Goal: Information Seeking & Learning: Check status

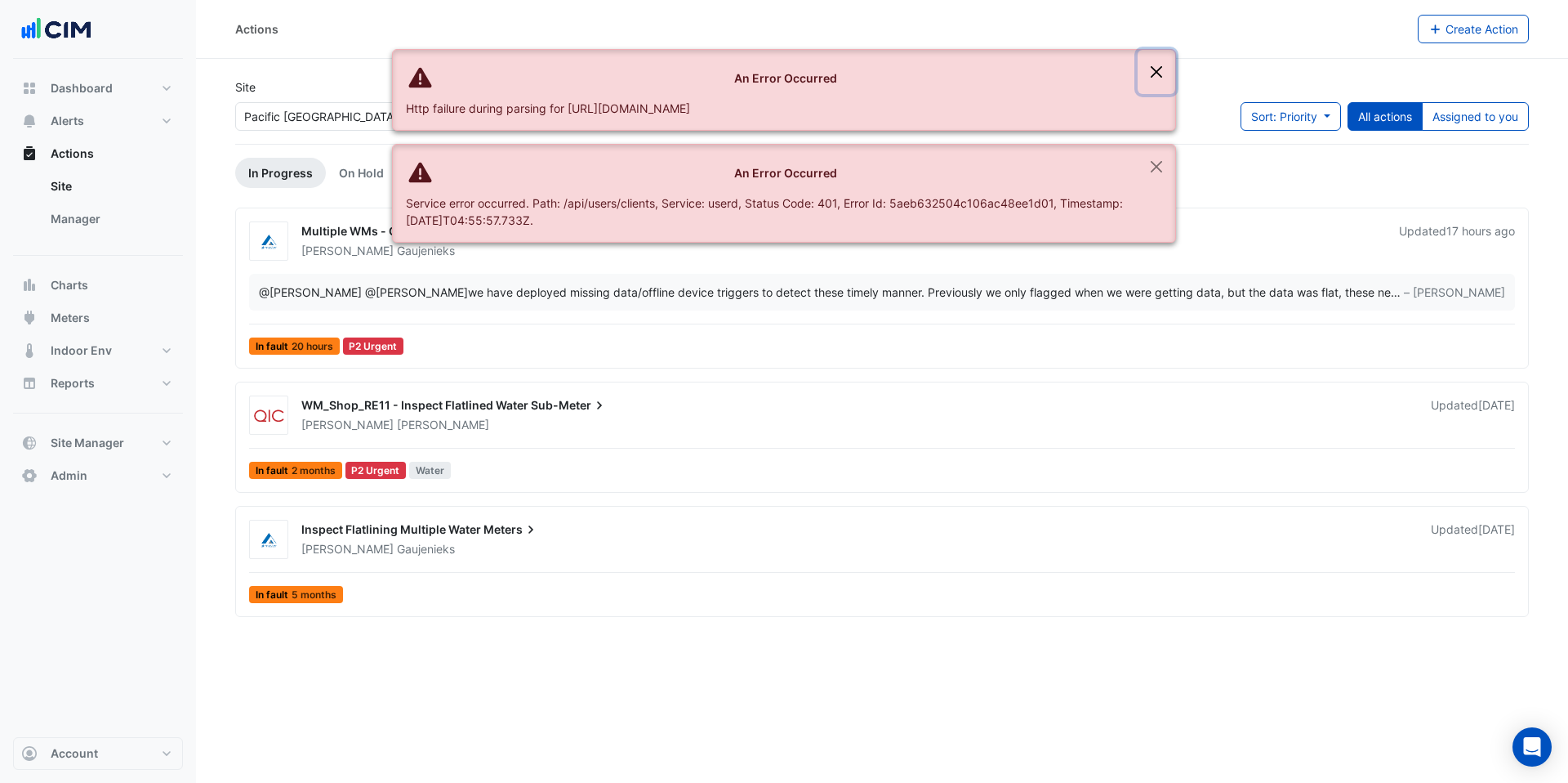
click at [1154, 71] on button "Close" at bounding box center [1156, 72] width 38 height 44
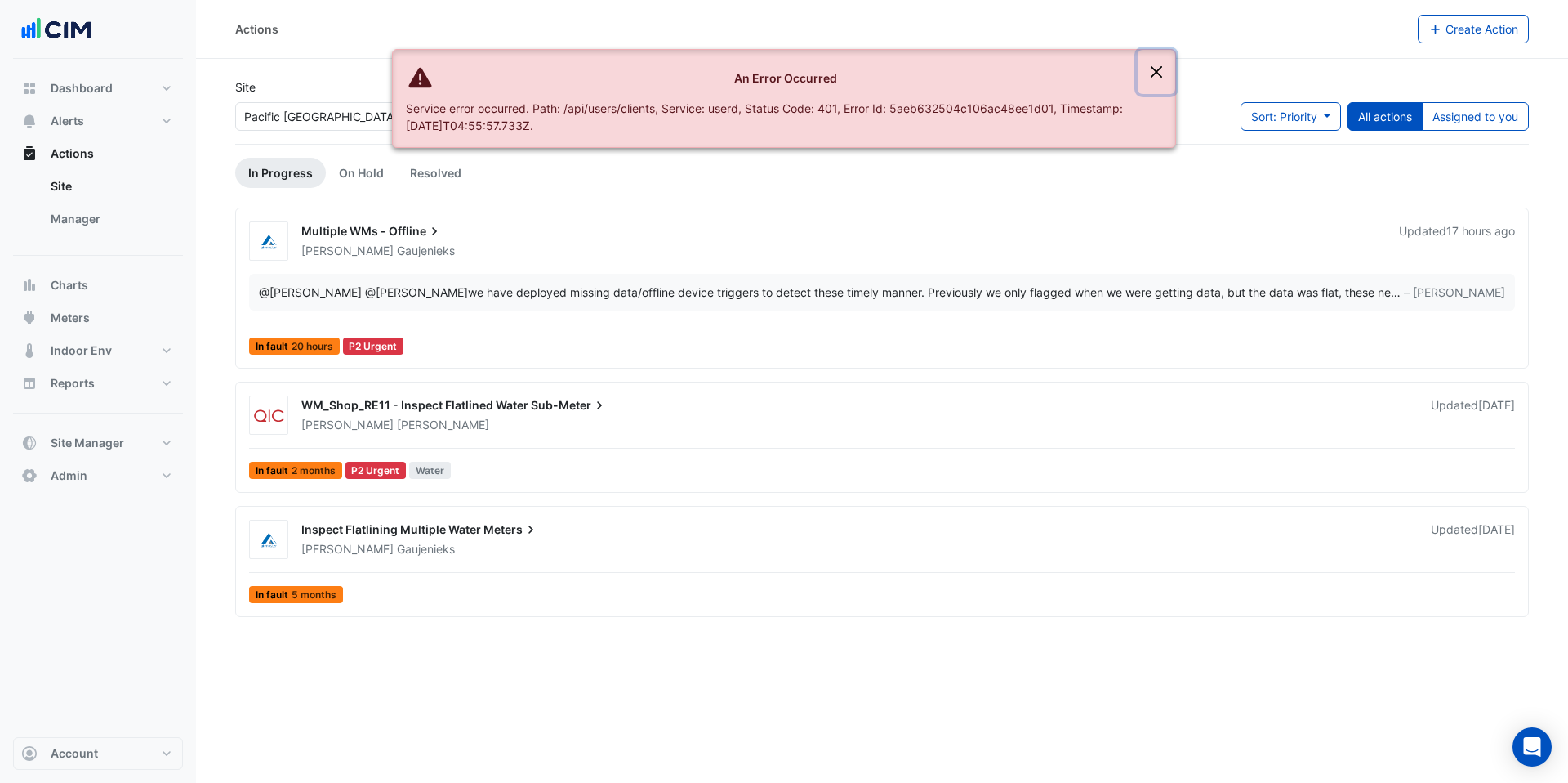
click at [1154, 71] on button "Close" at bounding box center [1156, 72] width 38 height 44
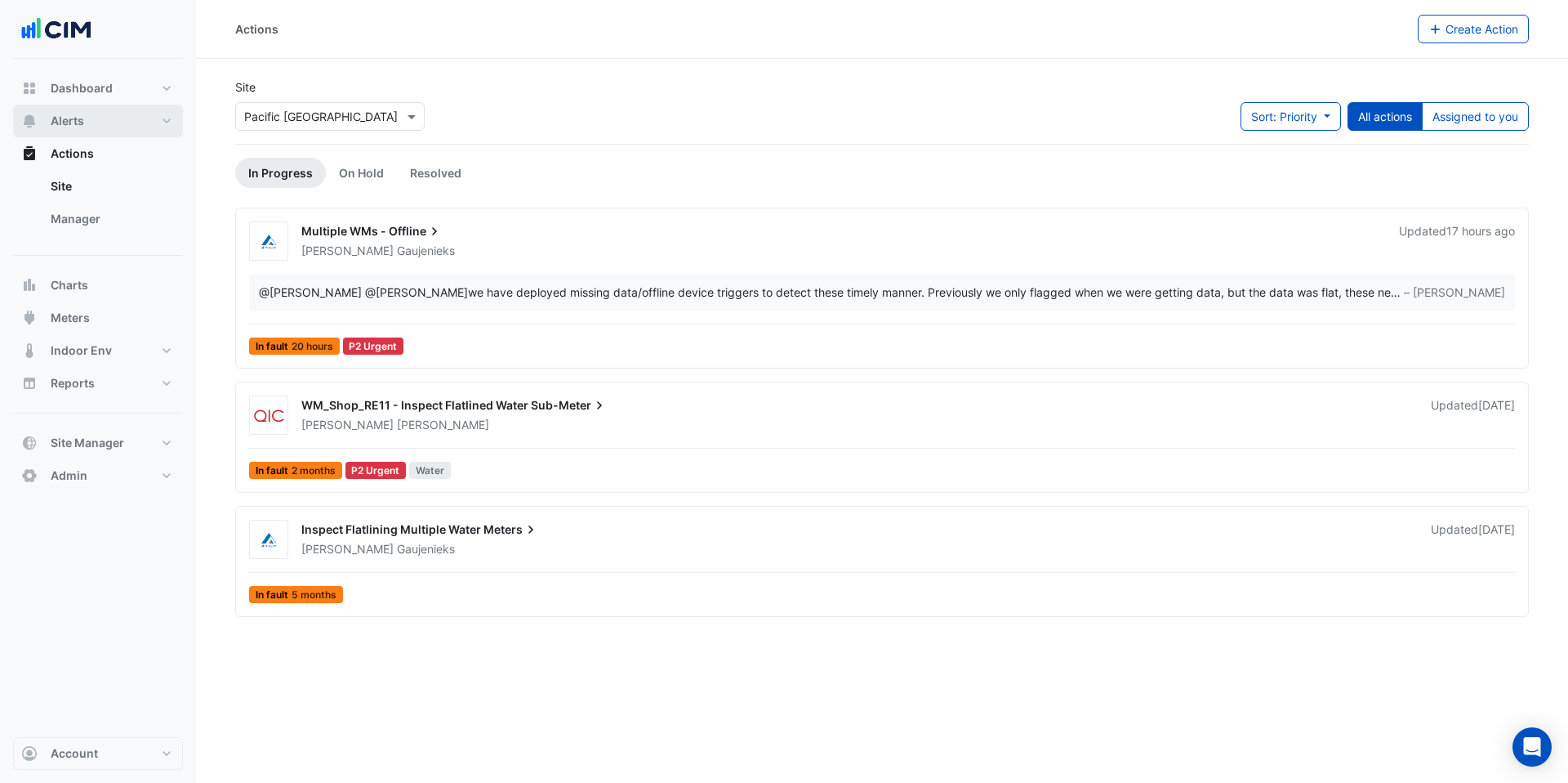
click at [75, 118] on span "Alerts" at bounding box center [67, 121] width 33 height 17
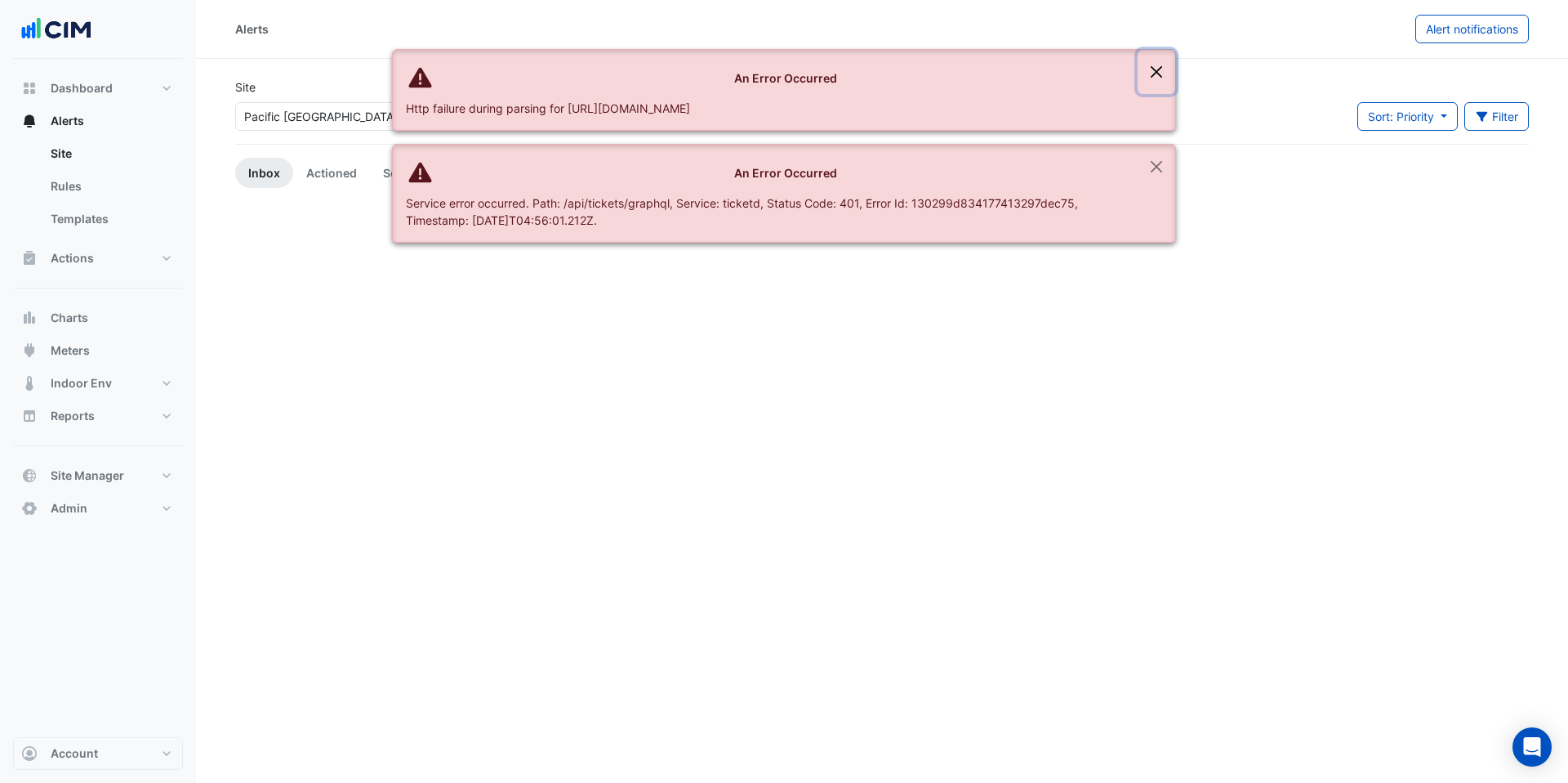
click at [1161, 72] on button "Close" at bounding box center [1156, 72] width 38 height 44
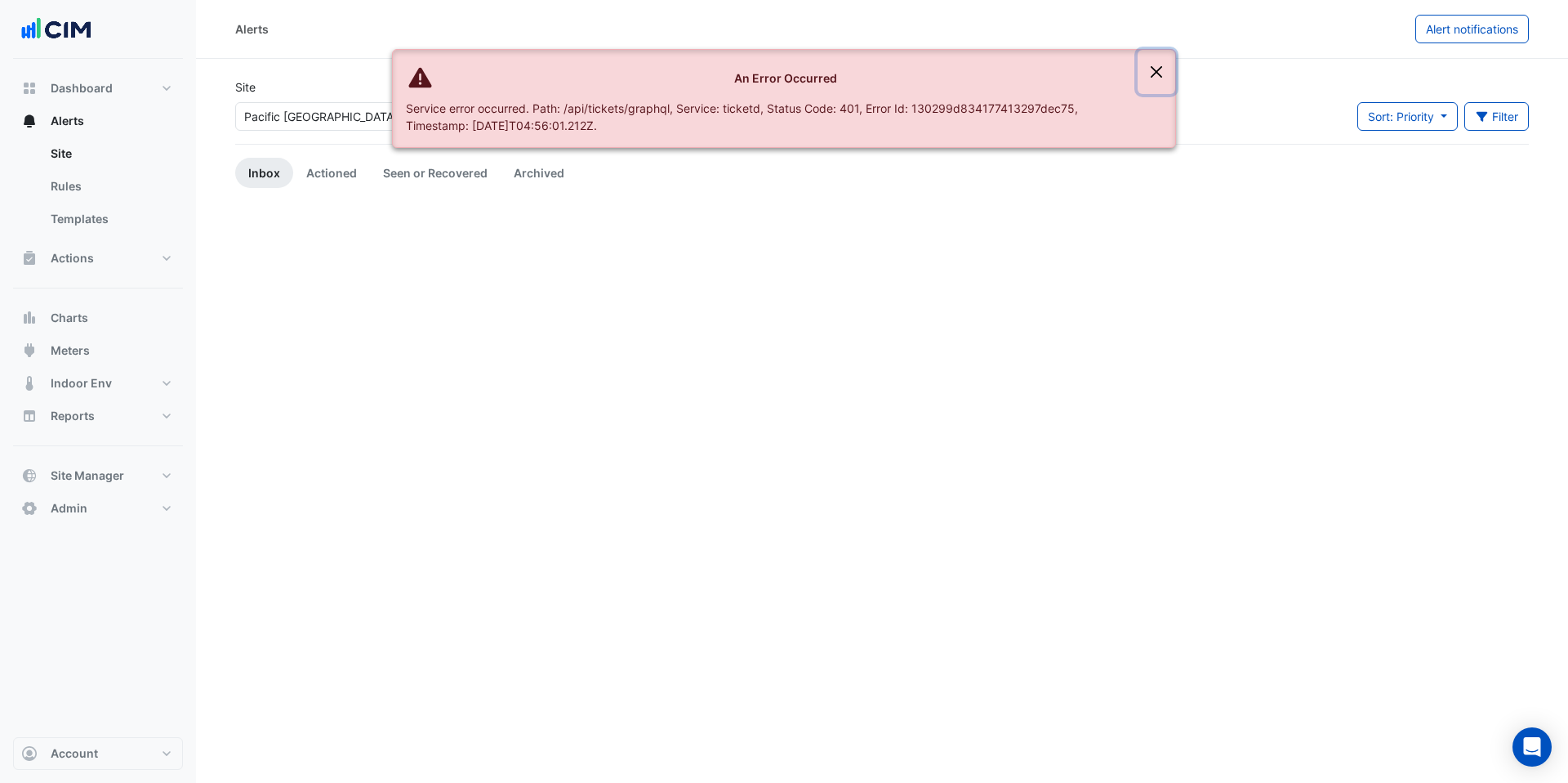
click at [1156, 73] on button "Close" at bounding box center [1156, 72] width 38 height 44
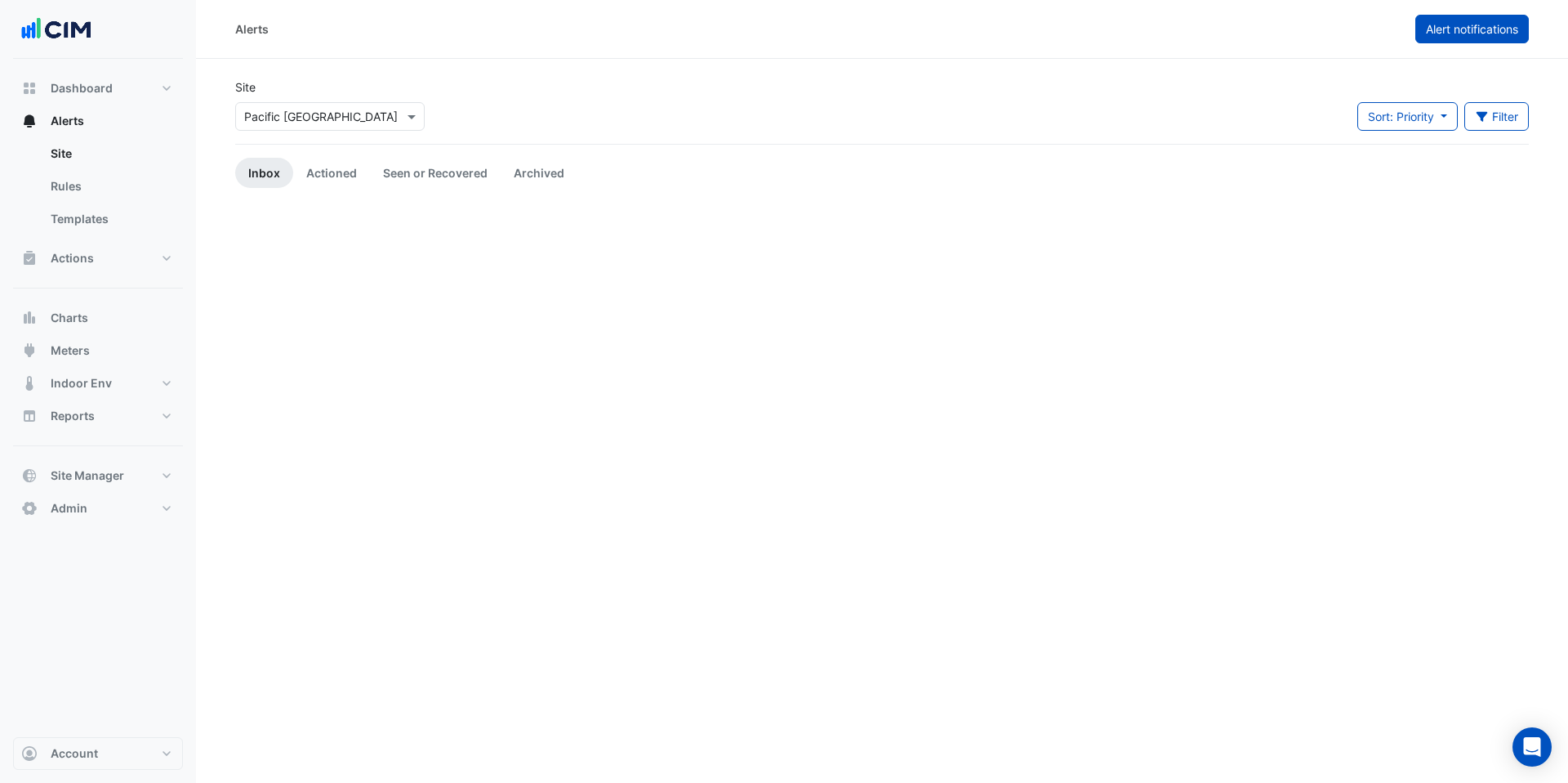
click at [1448, 32] on span "Alert notifications" at bounding box center [1472, 29] width 92 height 14
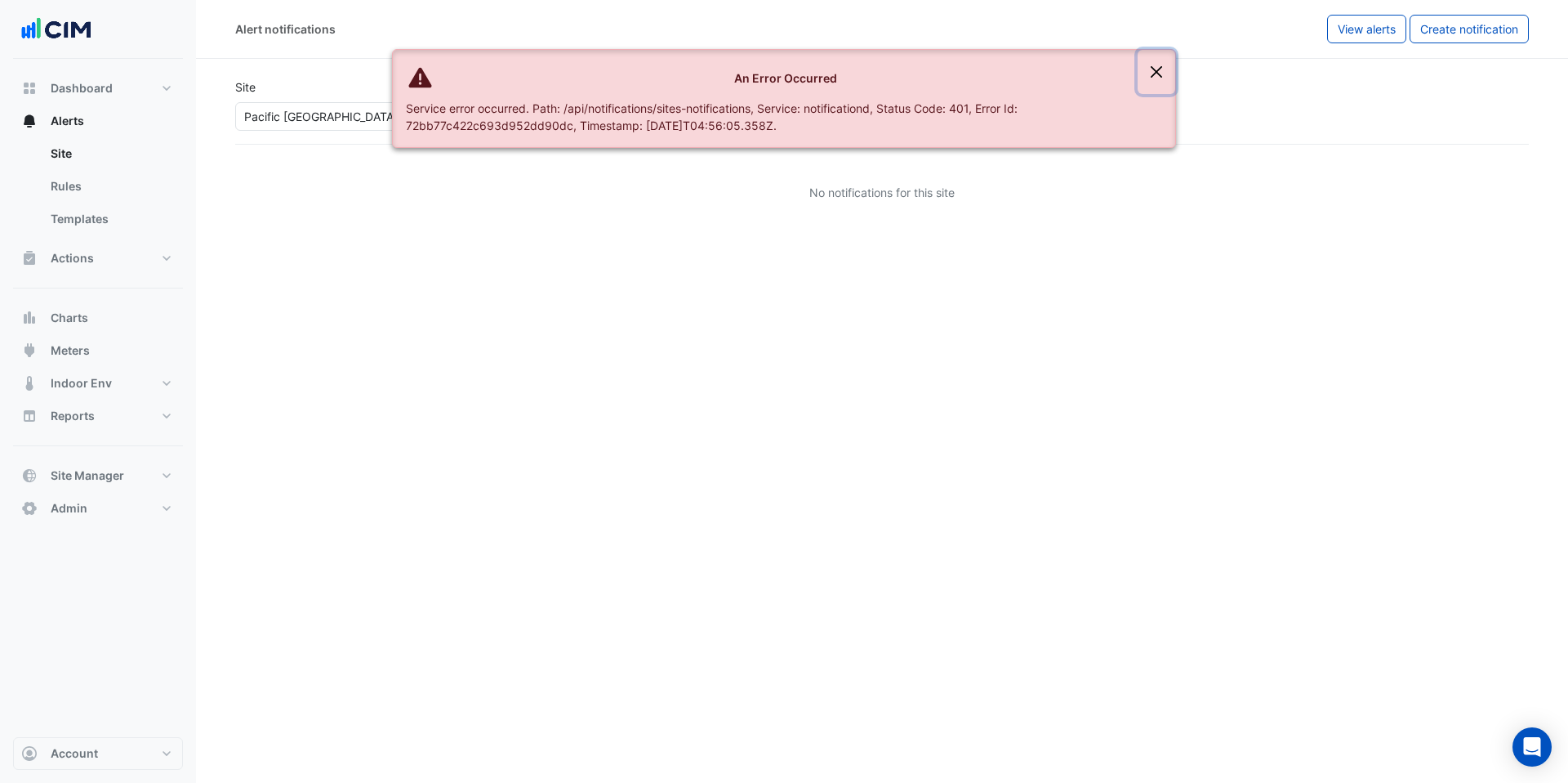
click at [1162, 75] on button "Close" at bounding box center [1156, 72] width 38 height 44
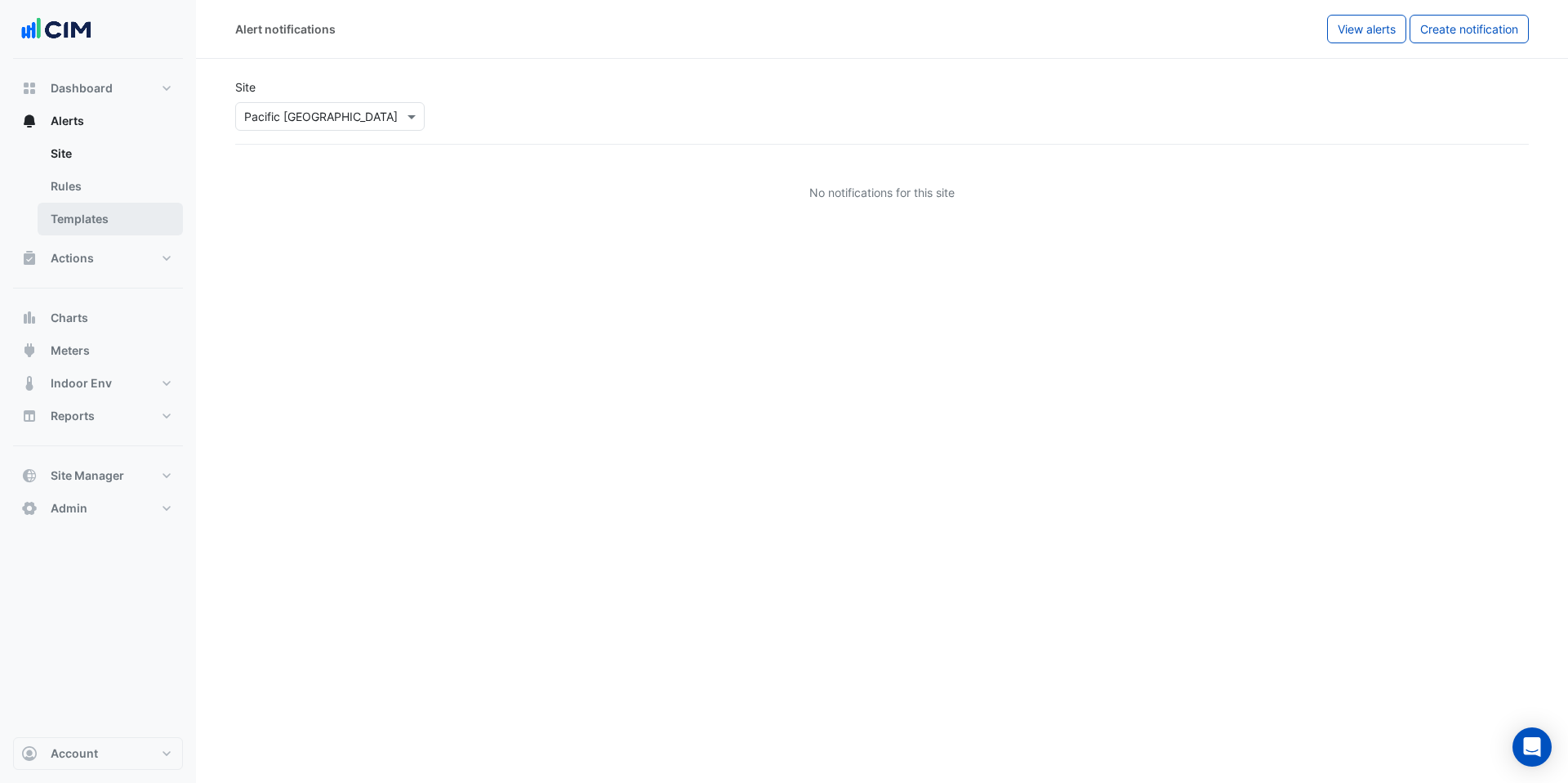
click at [91, 223] on link "Templates" at bounding box center [110, 218] width 145 height 32
select select
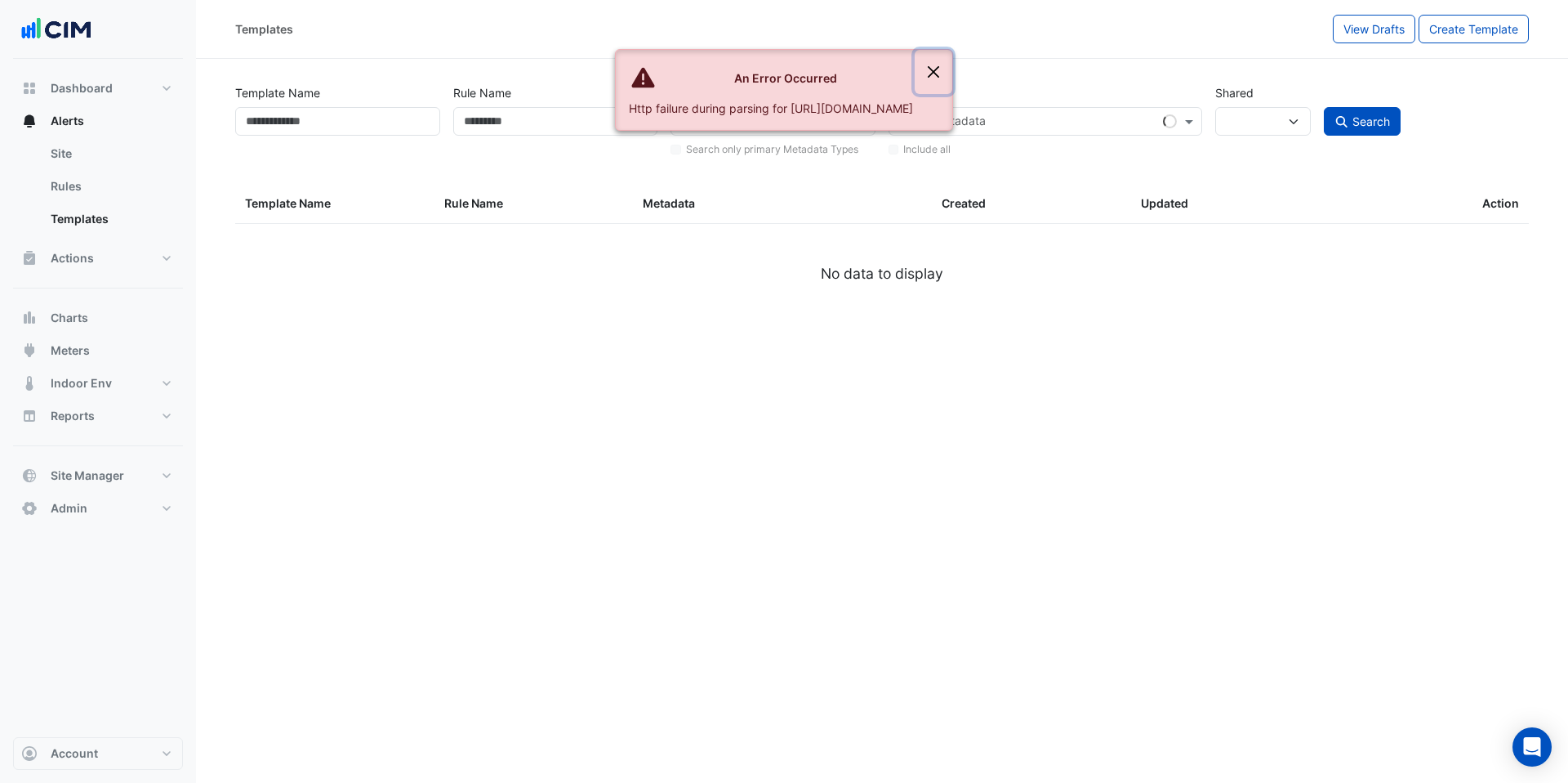
click at [952, 65] on button "Close" at bounding box center [934, 72] width 38 height 44
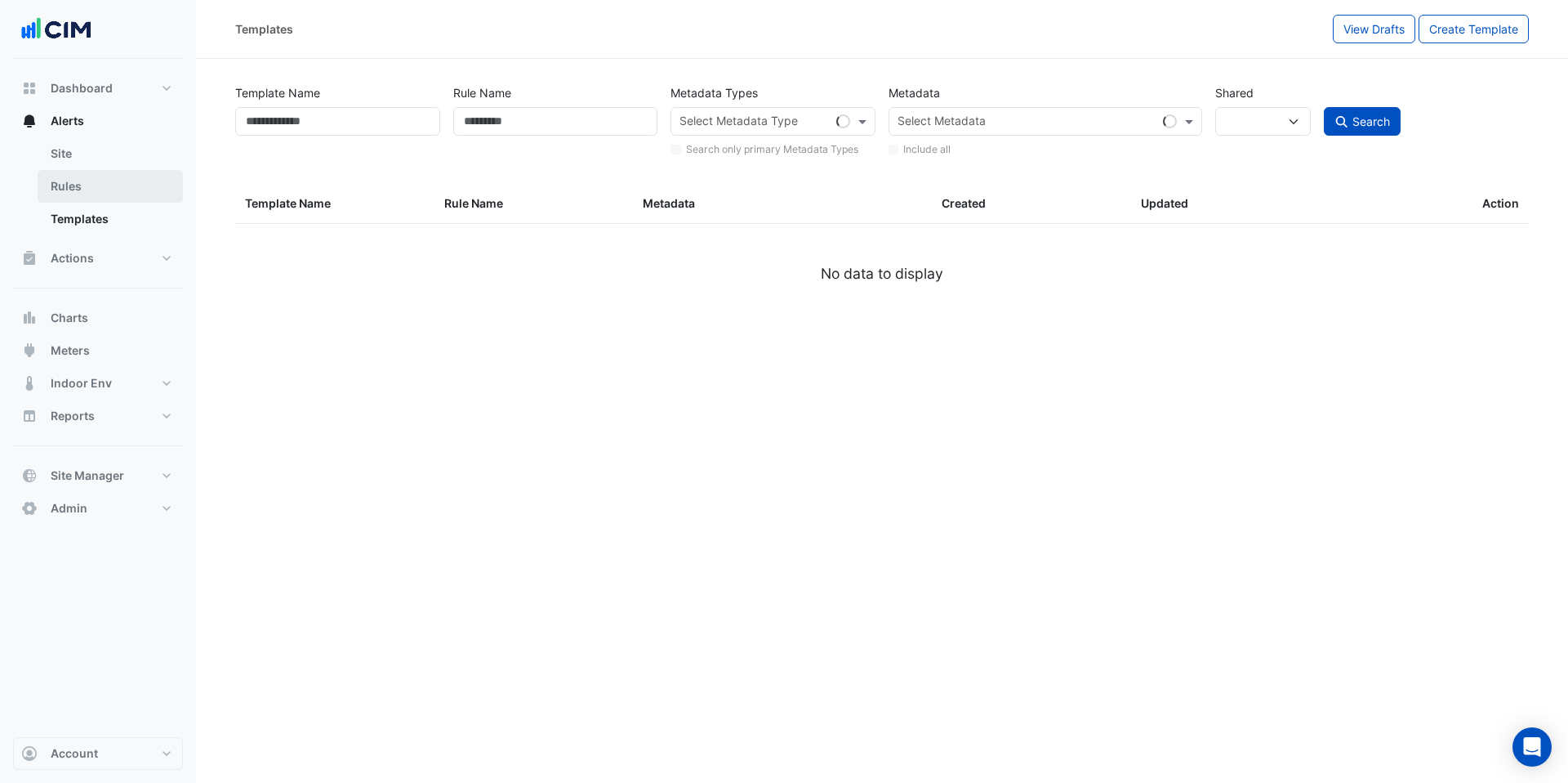
click at [72, 181] on link "Rules" at bounding box center [110, 186] width 145 height 32
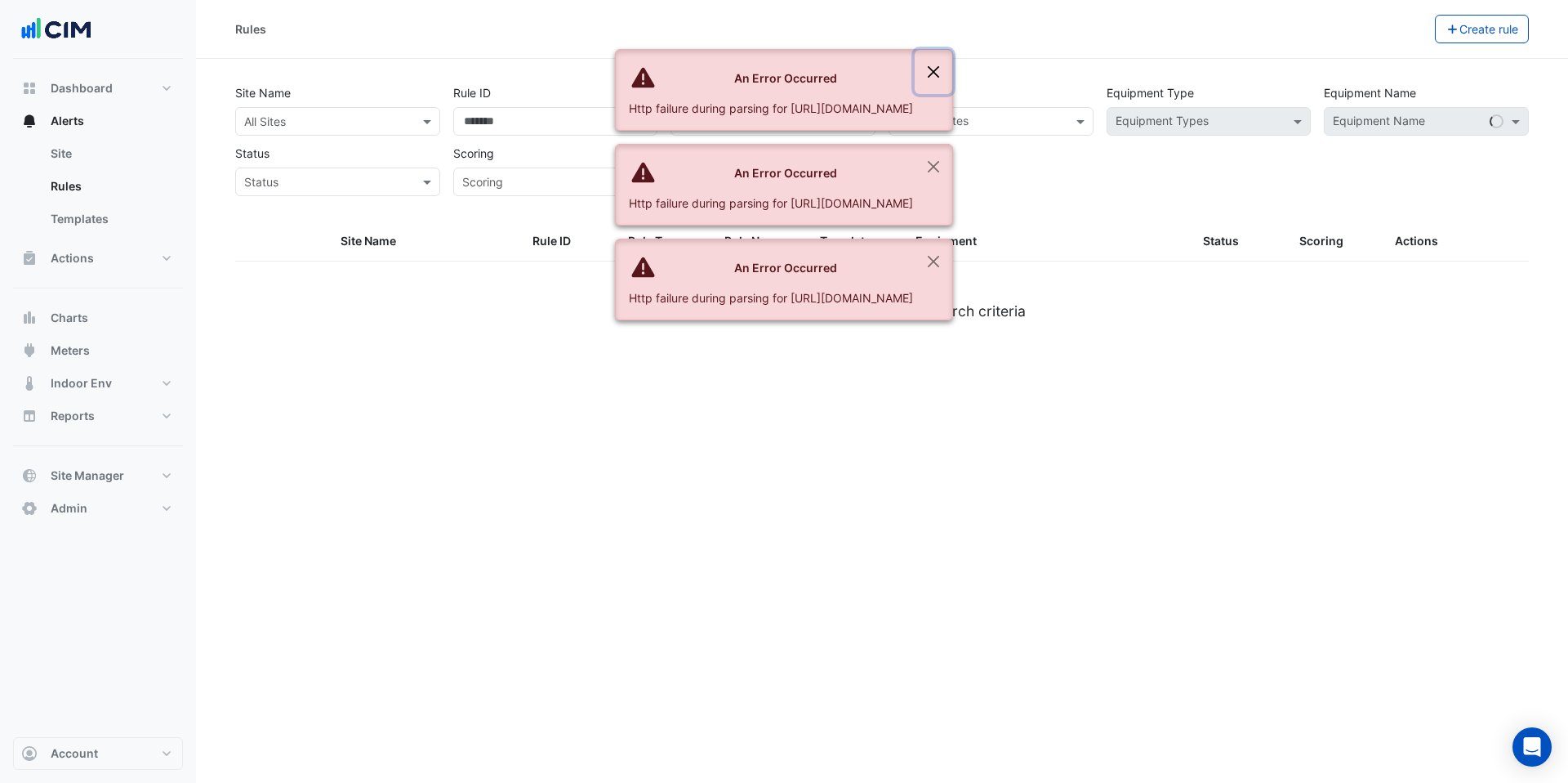
click at [952, 69] on button "Close" at bounding box center [934, 72] width 38 height 44
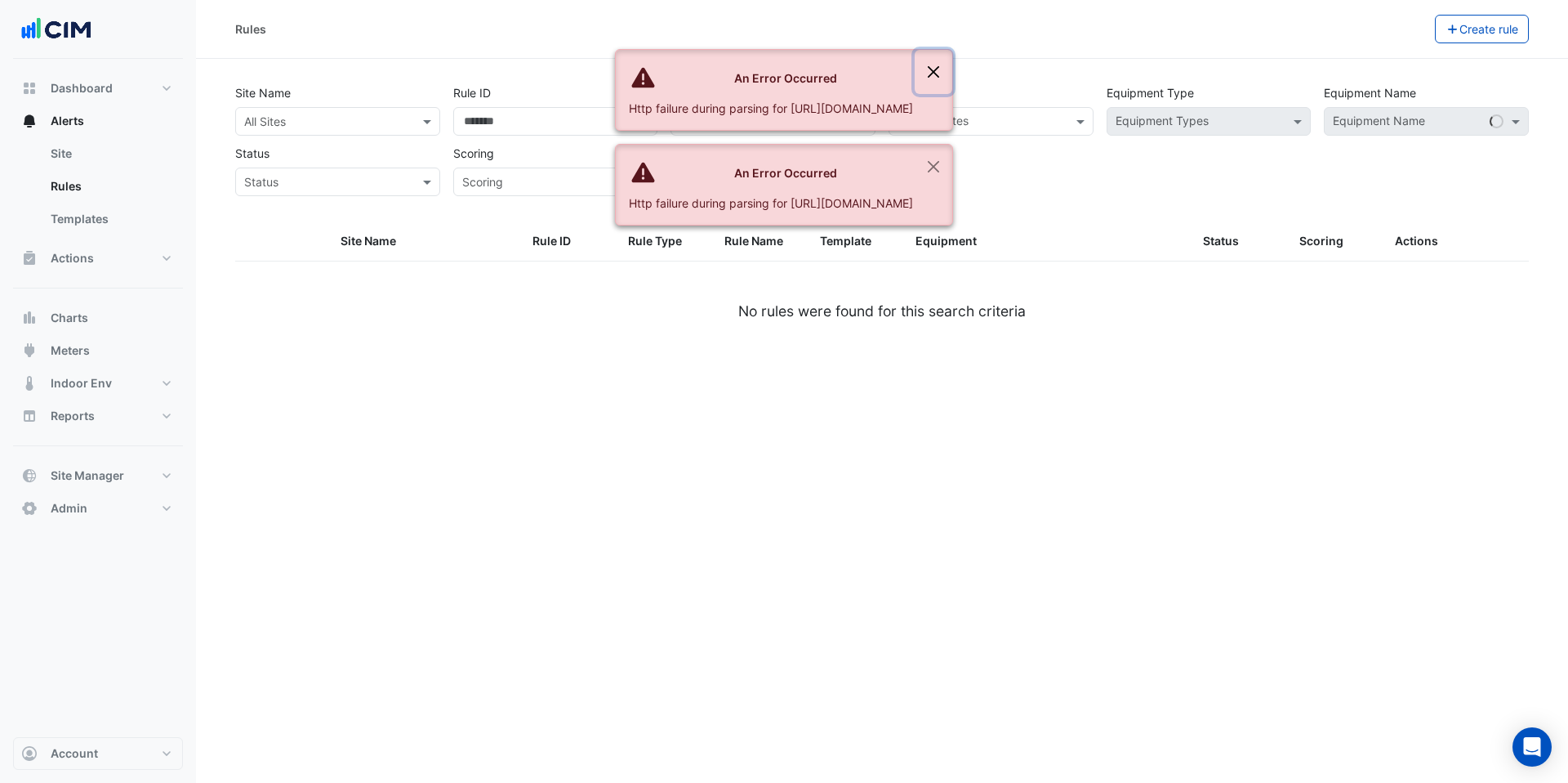
click at [952, 69] on button "Close" at bounding box center [934, 72] width 38 height 44
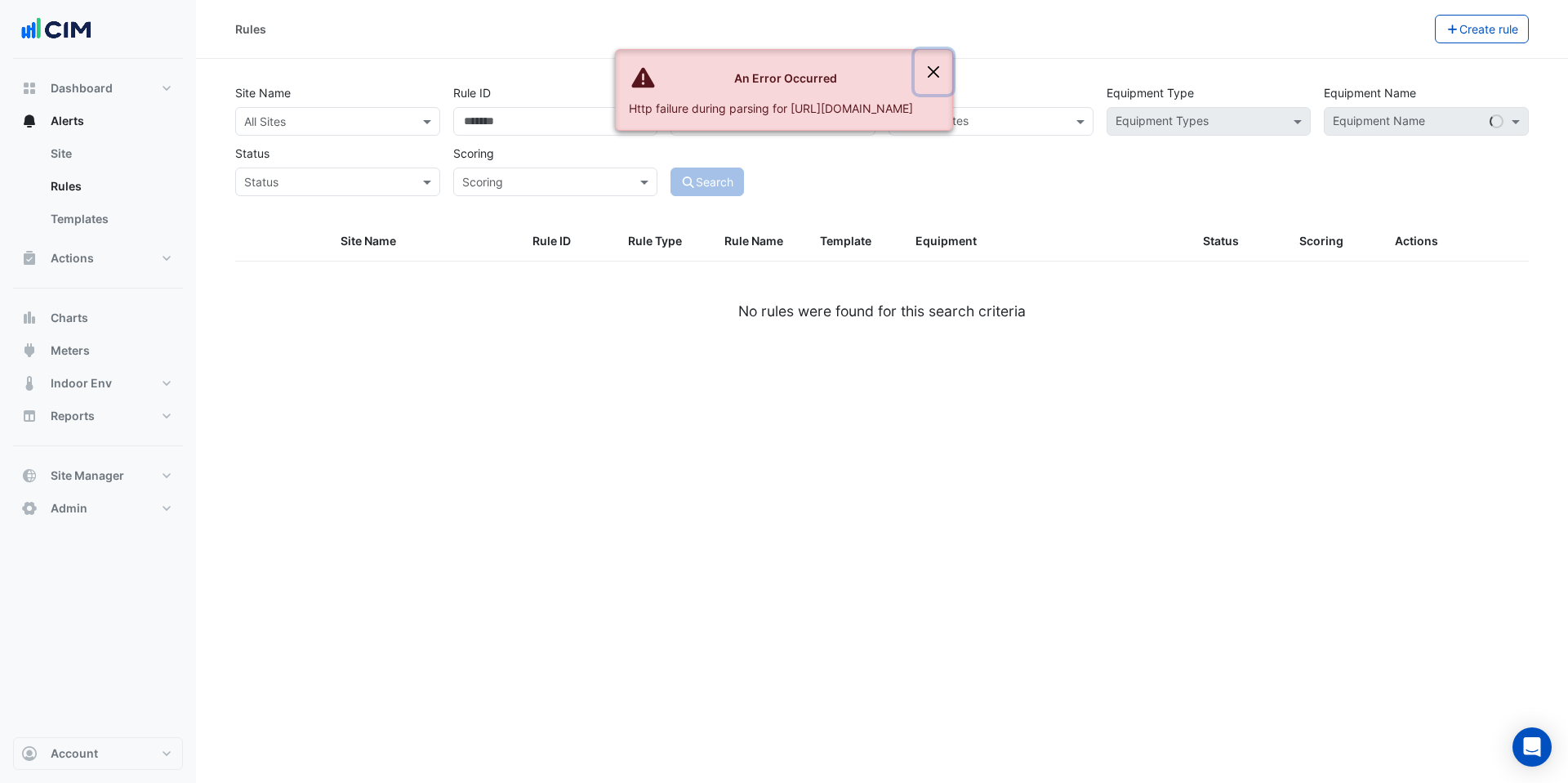
click at [952, 69] on button "Close" at bounding box center [934, 72] width 38 height 44
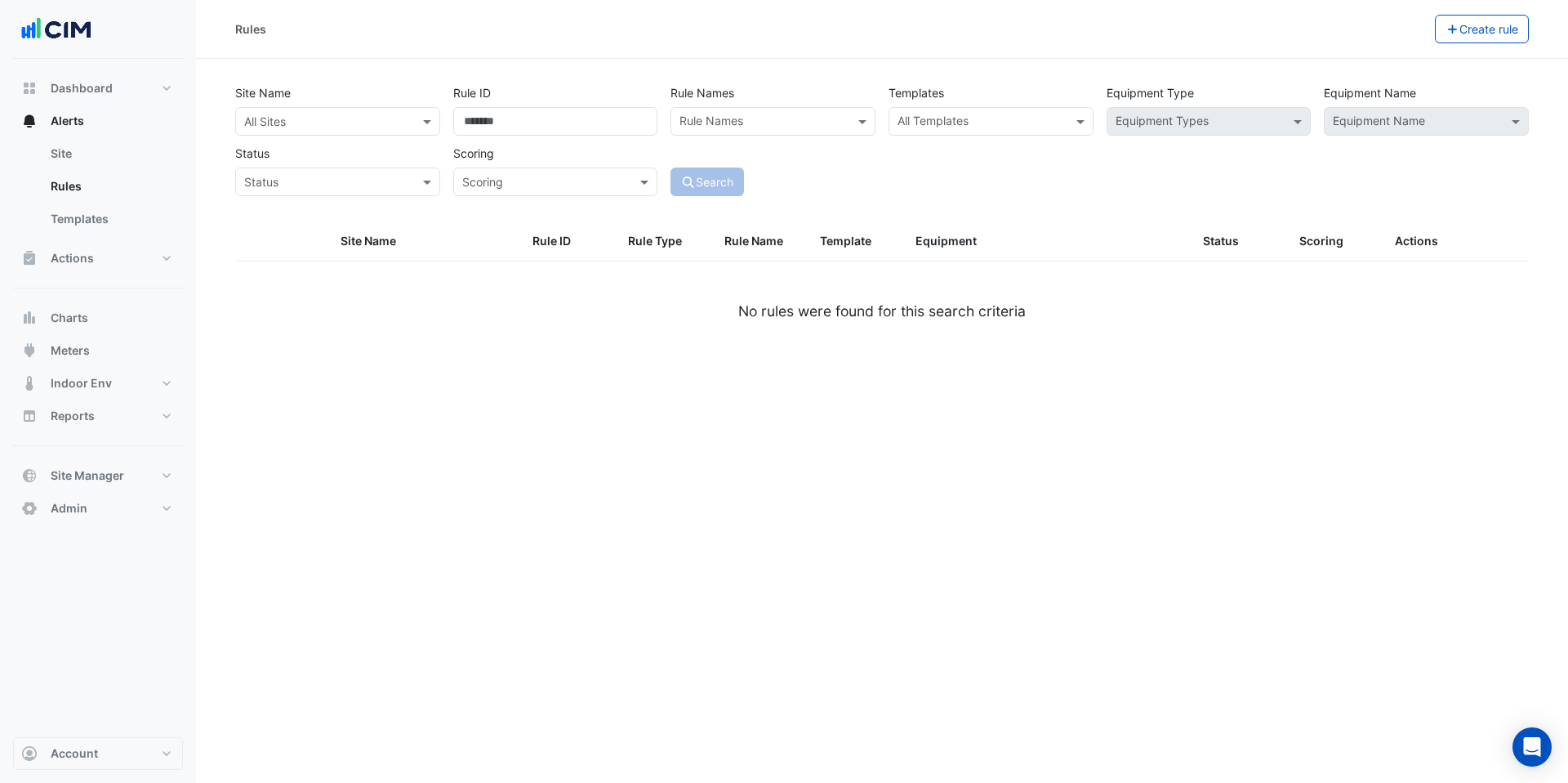
click at [392, 117] on input "text" at bounding box center [321, 122] width 155 height 18
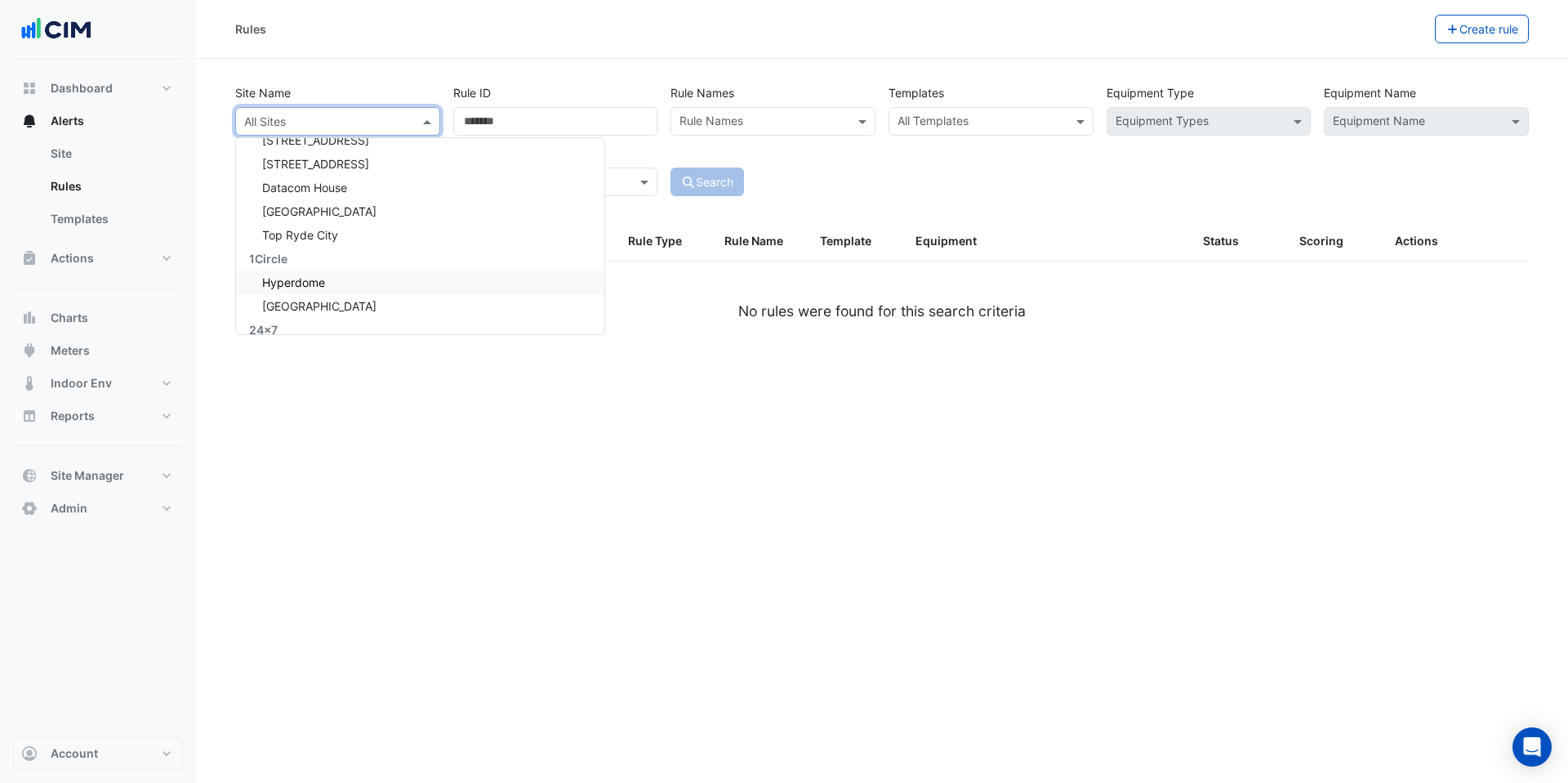
scroll to position [105, 0]
click at [273, 384] on div "Rules Create rule Site Name All Sites [STREET_ADDRESS][PERSON_NAME] Security [S…" at bounding box center [882, 392] width 1372 height 783
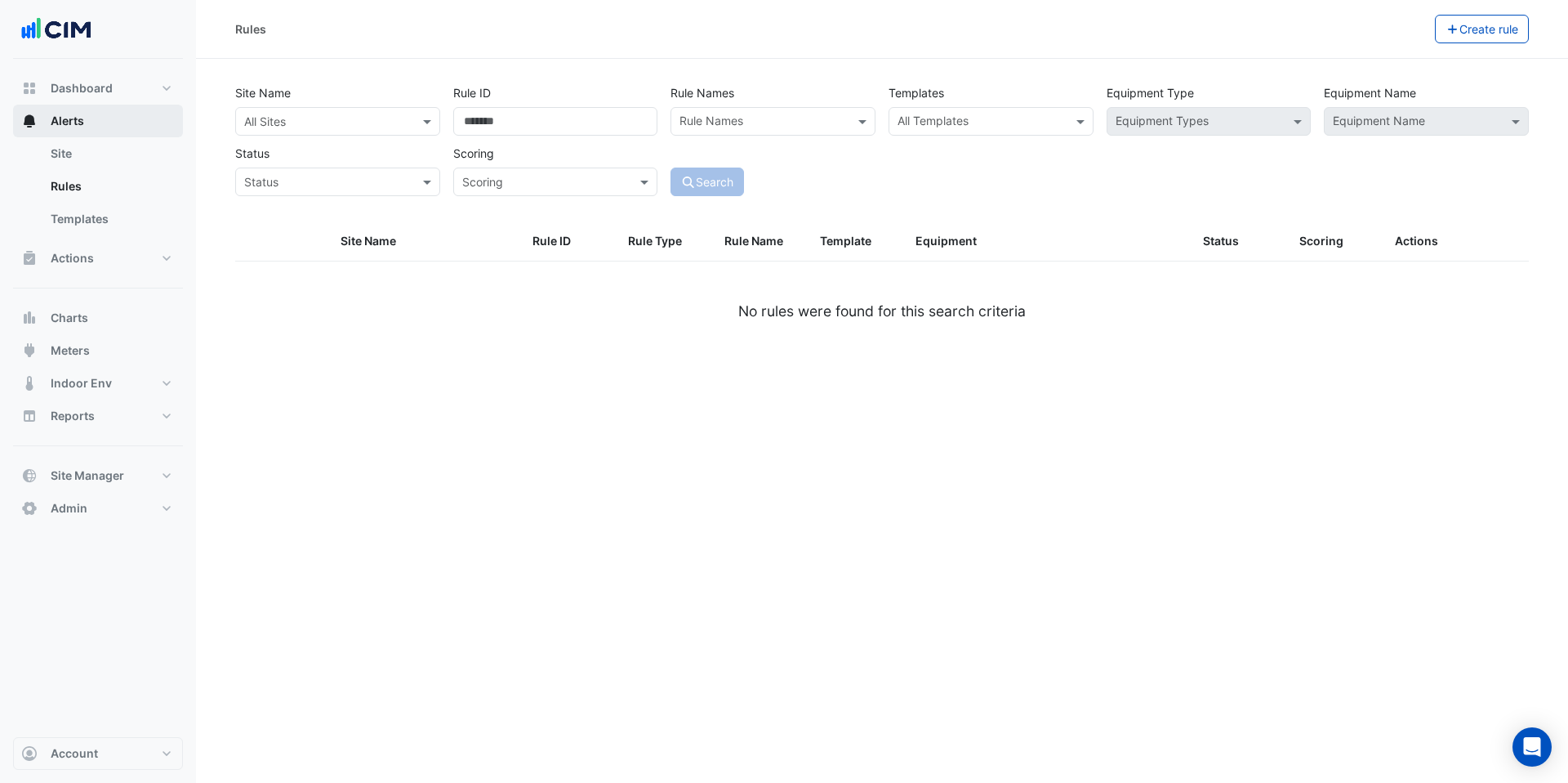
click at [64, 119] on span "Alerts" at bounding box center [67, 121] width 33 height 17
click at [64, 158] on link "Site" at bounding box center [110, 153] width 145 height 32
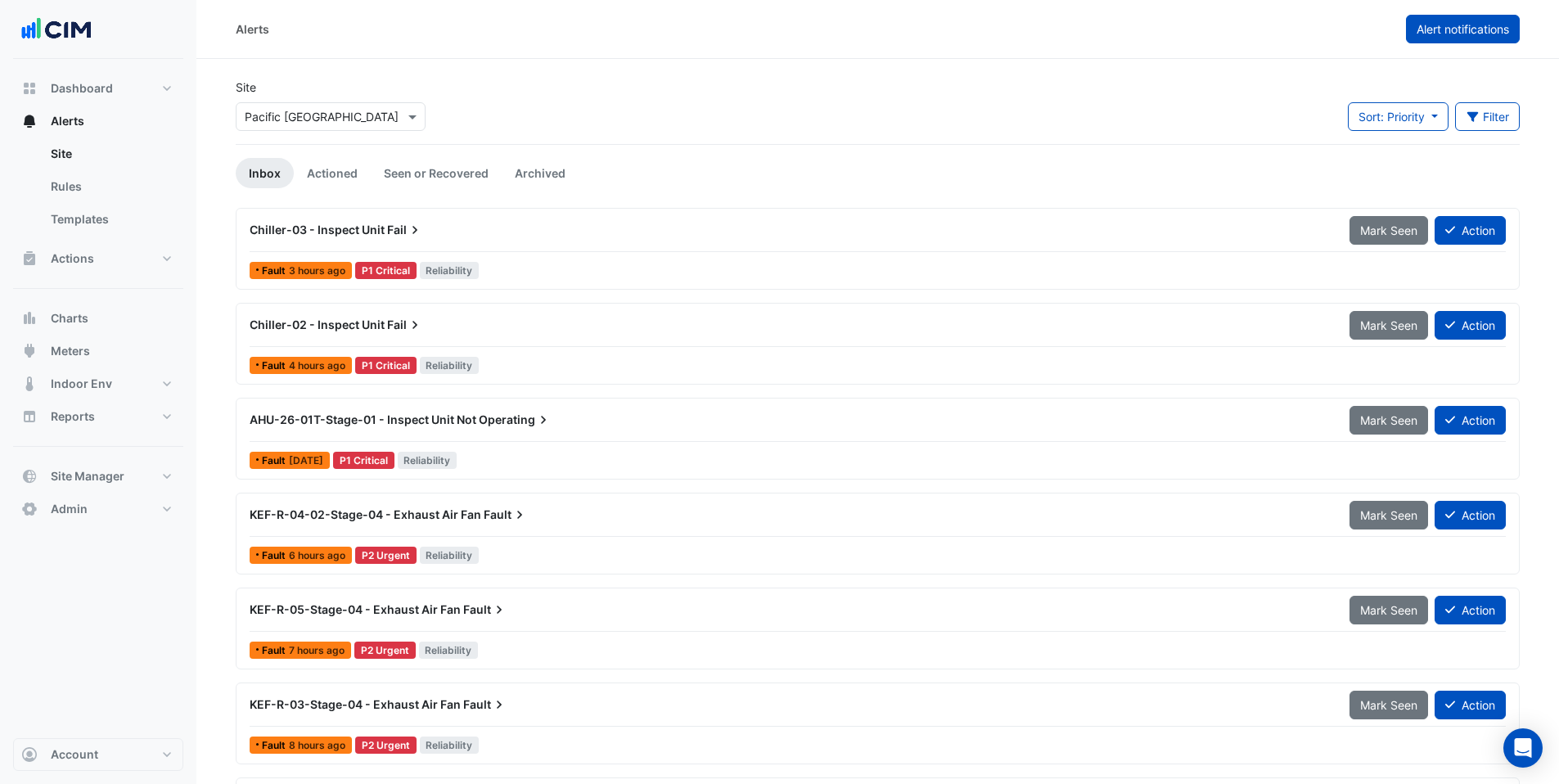
click at [1486, 23] on span "Alert notifications" at bounding box center [1463, 29] width 92 height 14
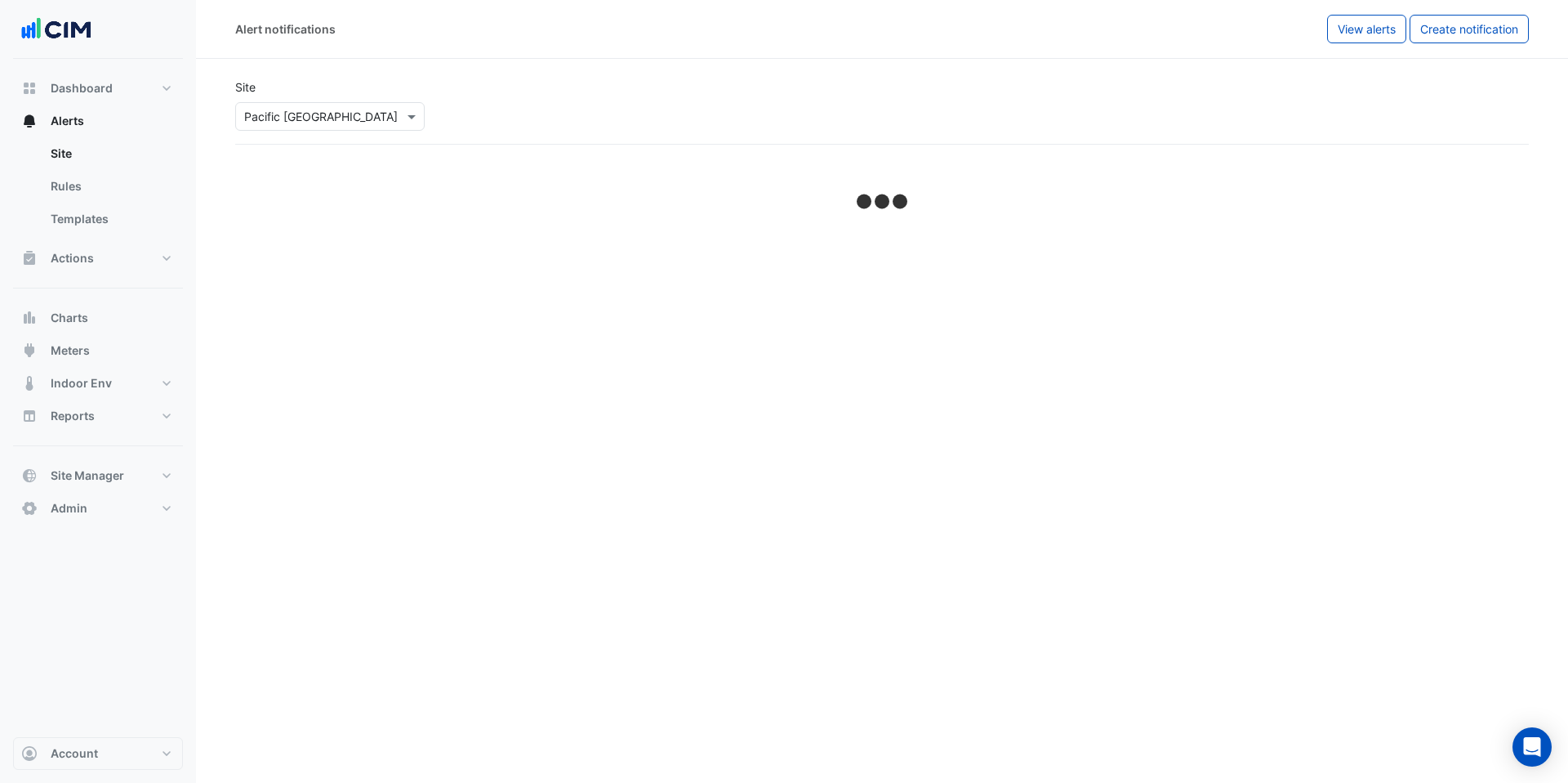
click at [297, 111] on input "text" at bounding box center [313, 117] width 139 height 18
select select "******"
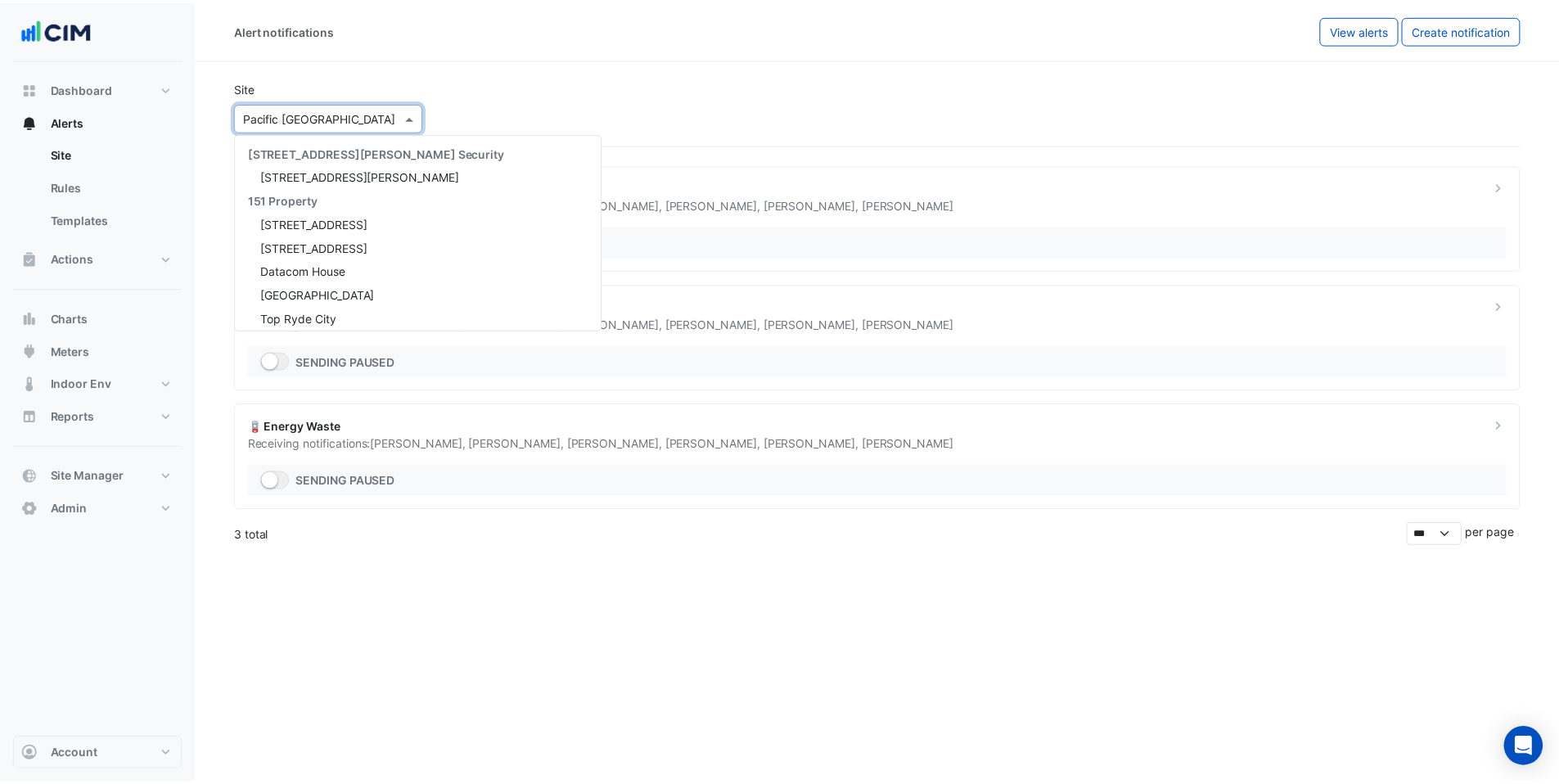
scroll to position [22169, 0]
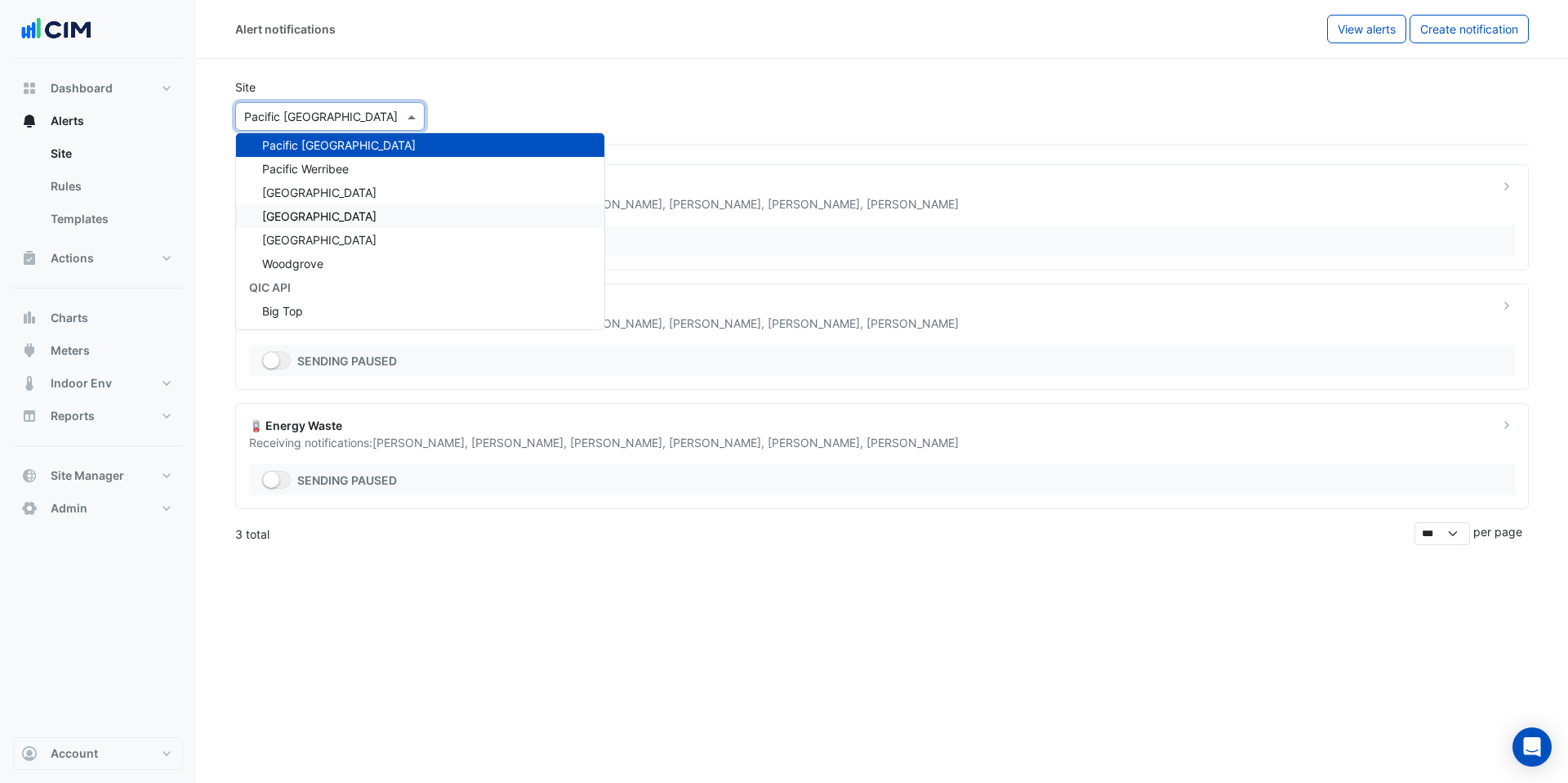
click at [296, 213] on span "[GEOGRAPHIC_DATA]" at bounding box center [319, 216] width 114 height 14
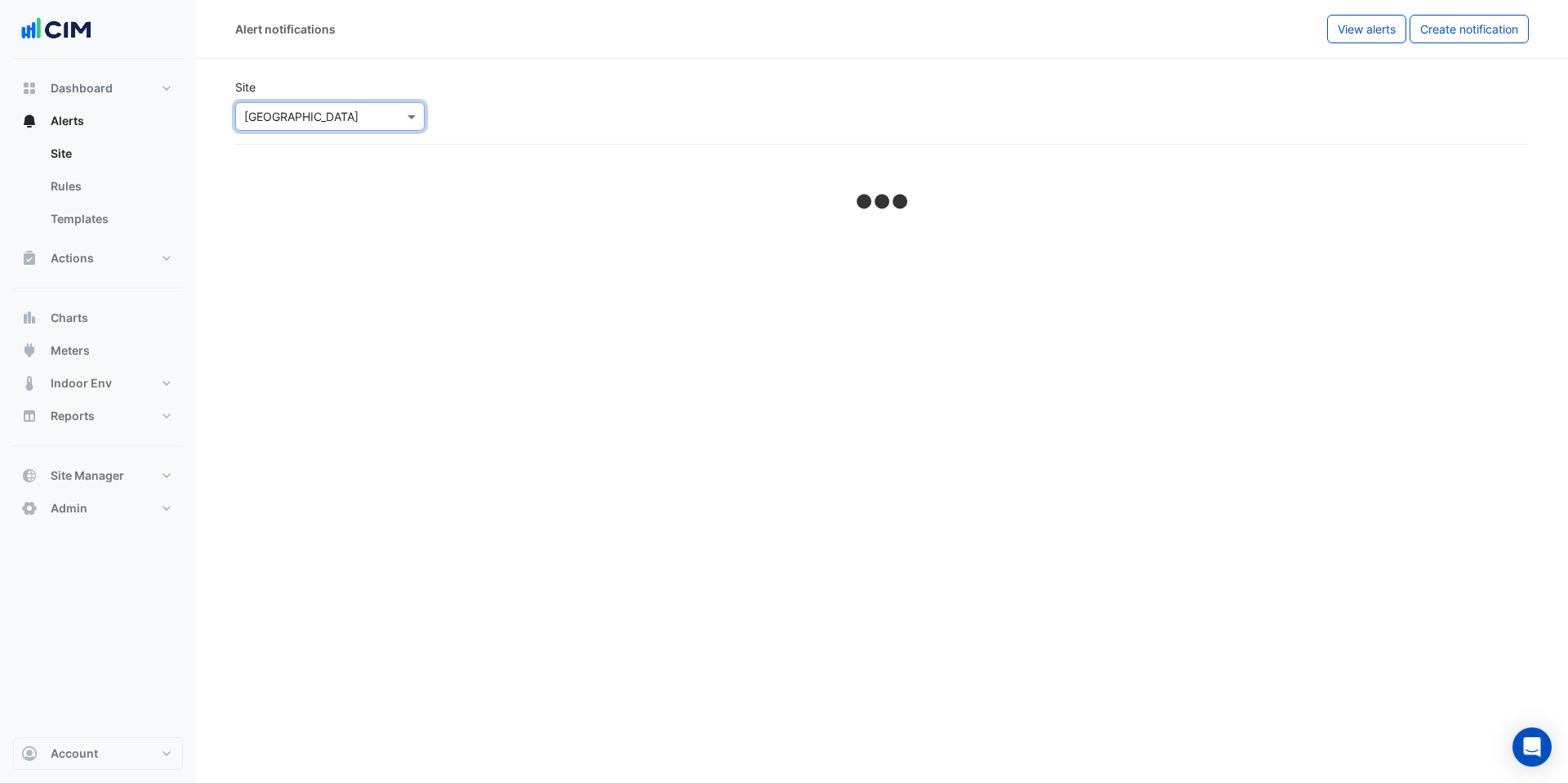
select select "******"
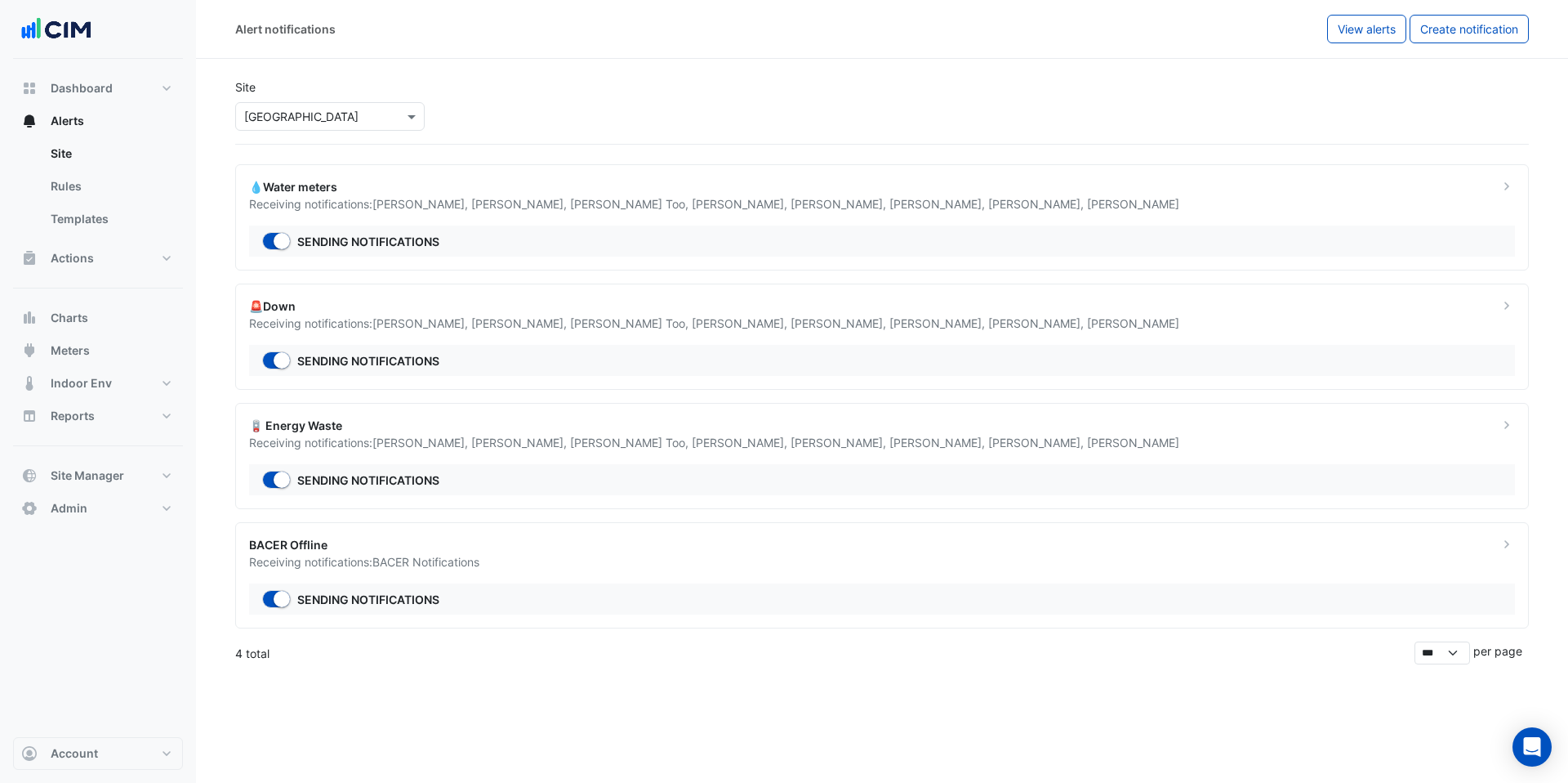
click at [570, 208] on span "[PERSON_NAME] Too ," at bounding box center [631, 204] width 122 height 14
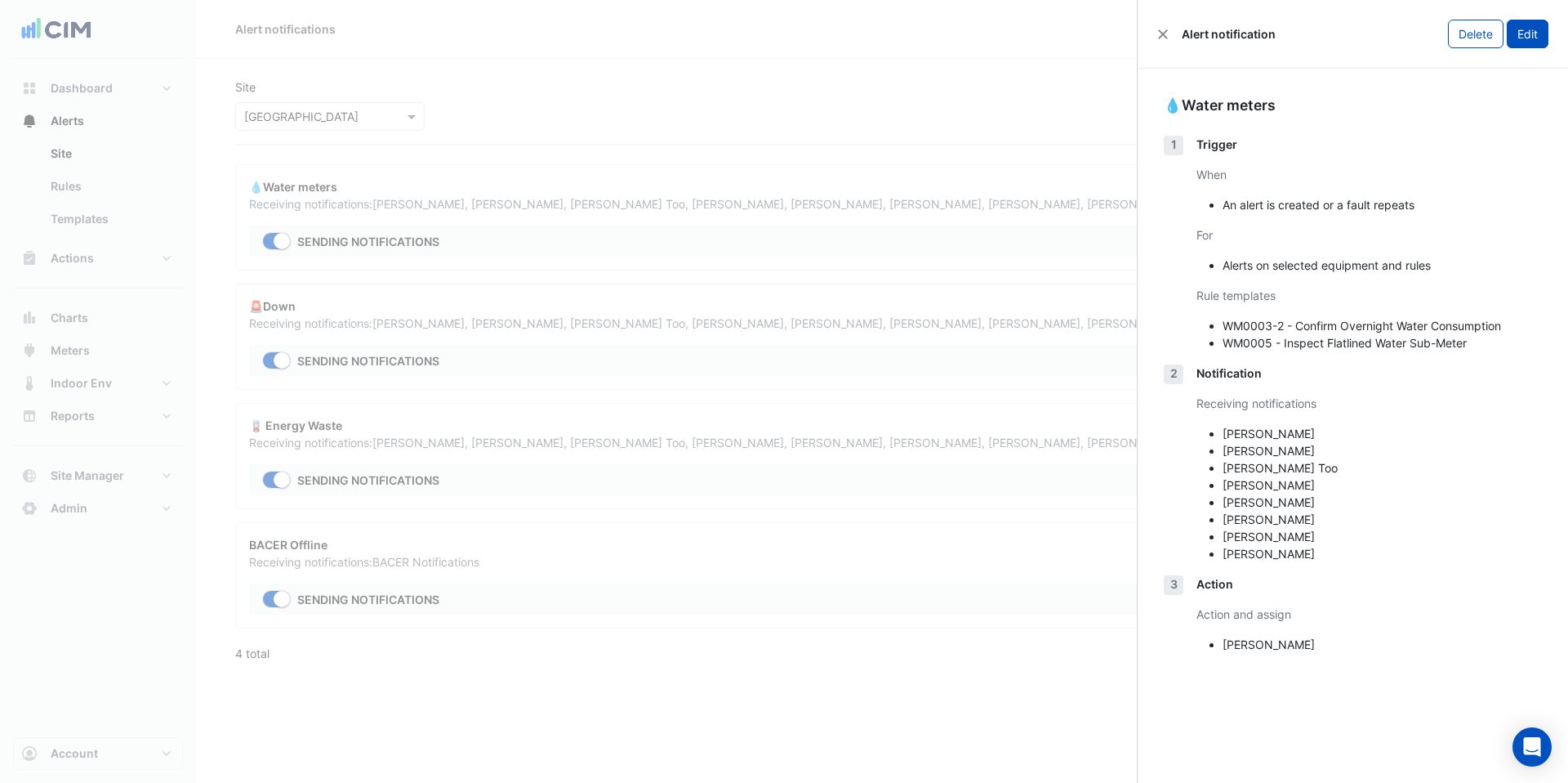
click at [1525, 39] on button "Edit" at bounding box center [1527, 33] width 41 height 29
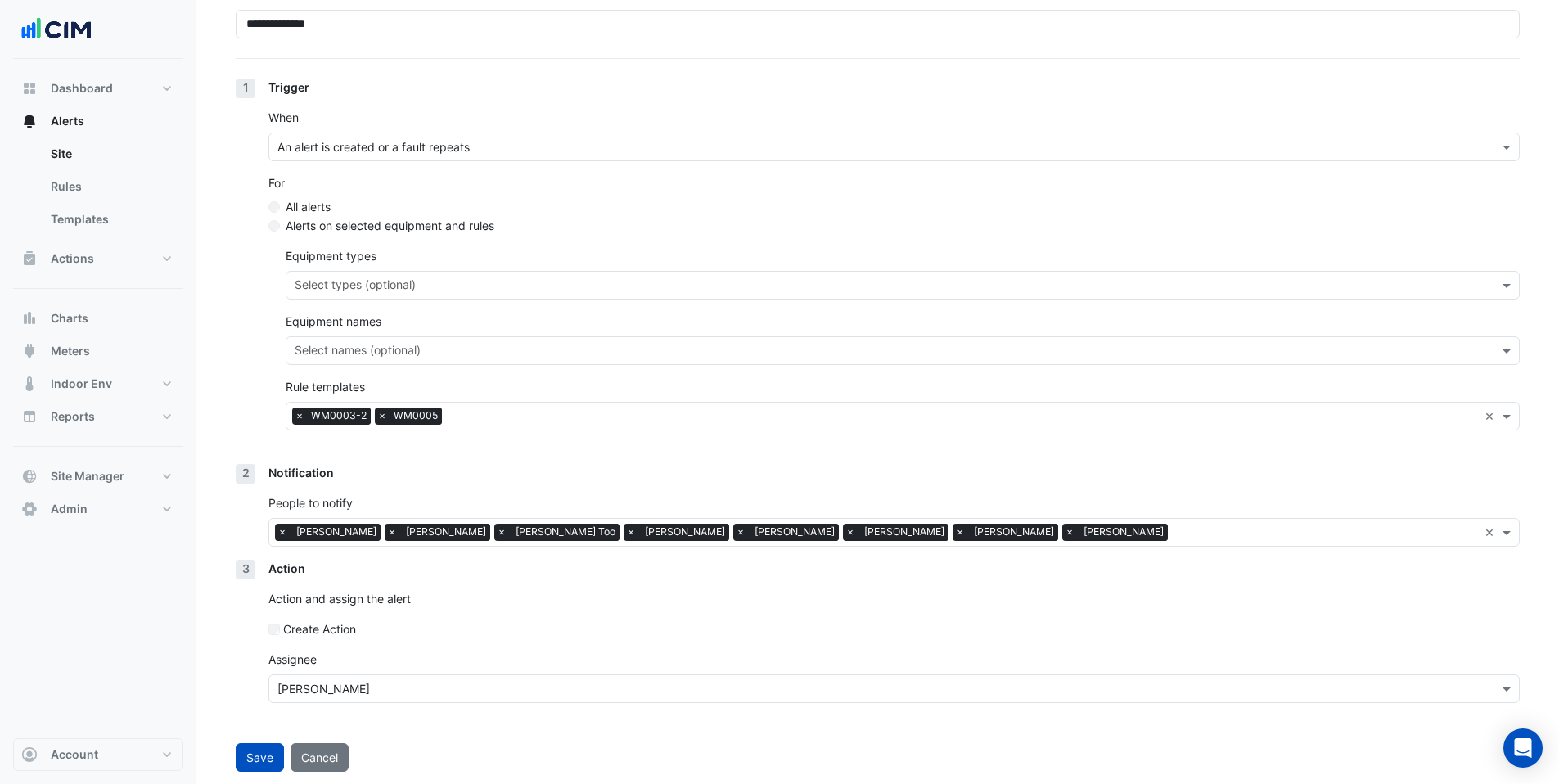
scroll to position [159, 0]
click at [1174, 529] on input "text" at bounding box center [1326, 533] width 303 height 18
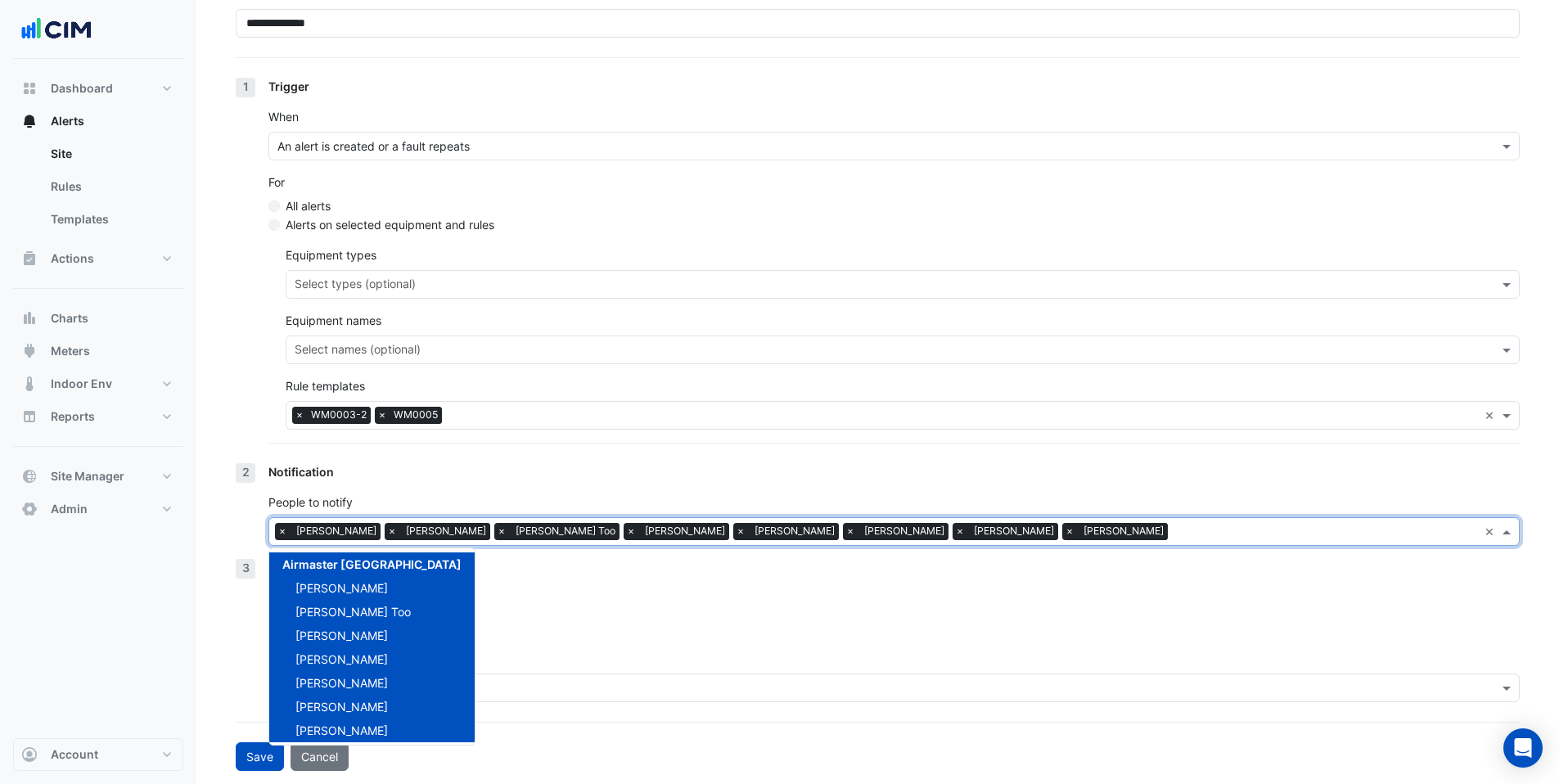
scroll to position [124, 0]
click at [323, 711] on div "[PERSON_NAME]" at bounding box center [372, 704] width 206 height 24
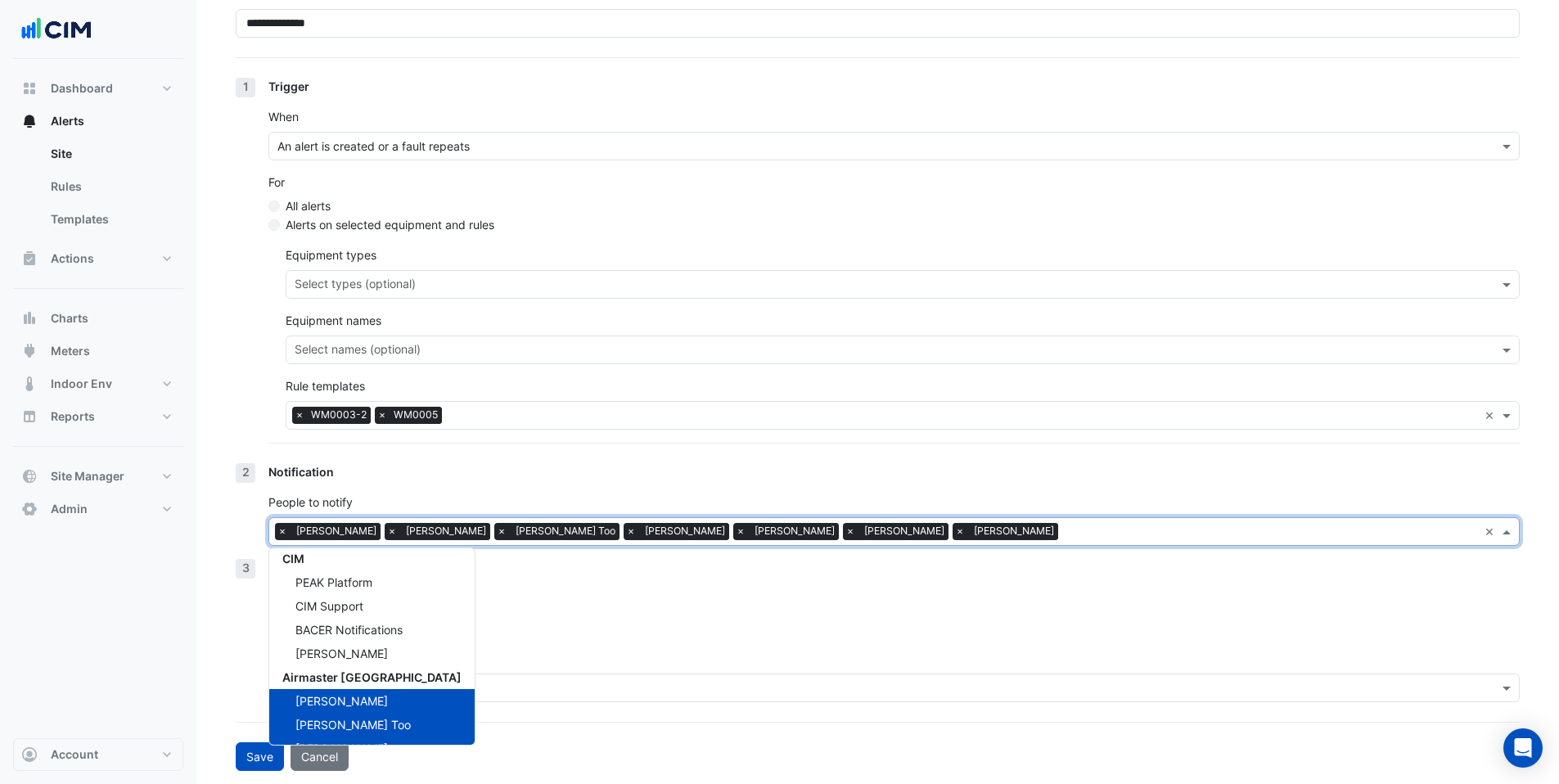
scroll to position [0, 0]
click at [469, 576] on div "Action Action and assign the alert Create Action [GEOGRAPHIC_DATA] [PERSON_NAME]" at bounding box center [894, 636] width 1251 height 156
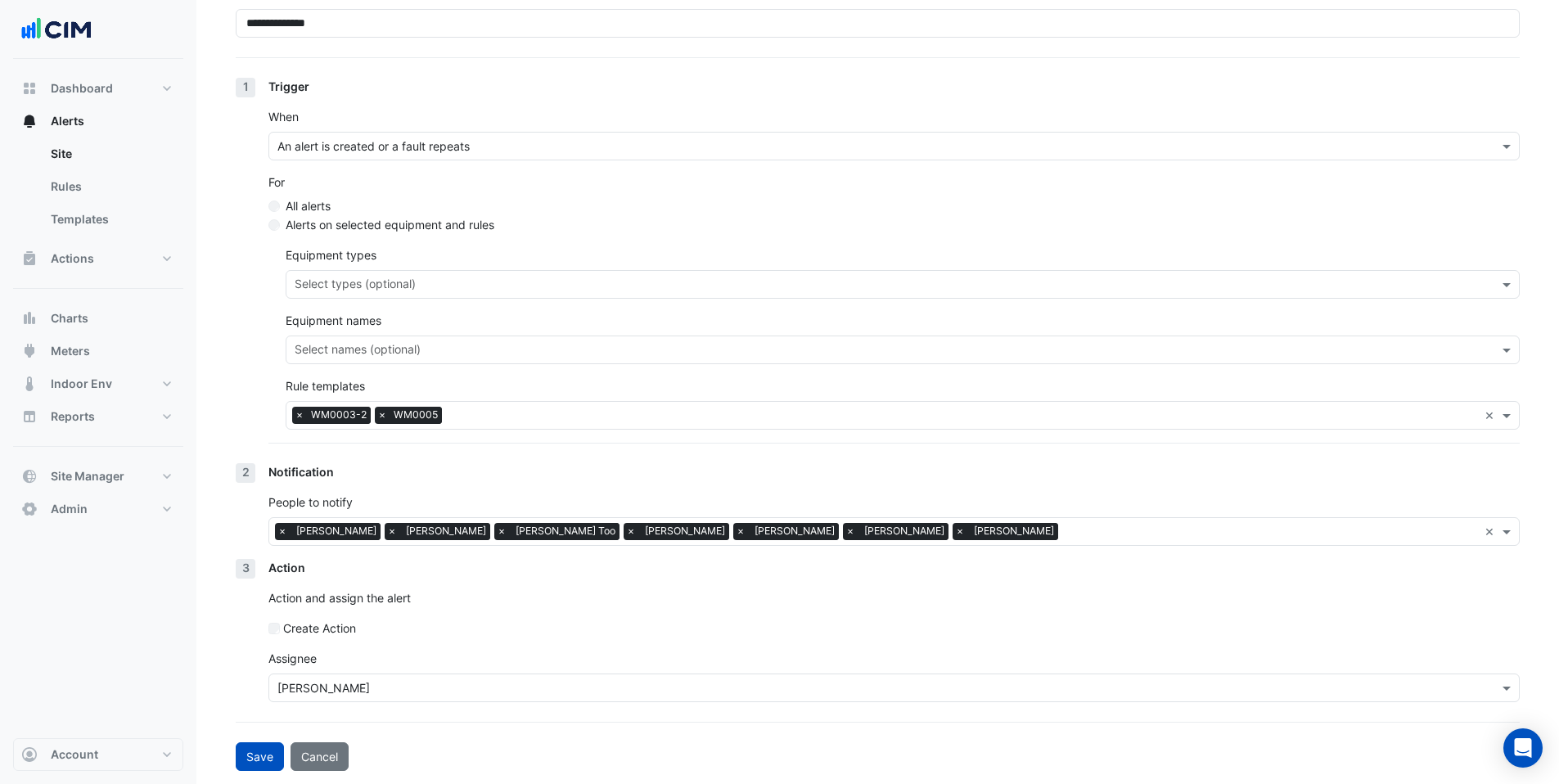
click at [460, 417] on input "text" at bounding box center [963, 417] width 1029 height 18
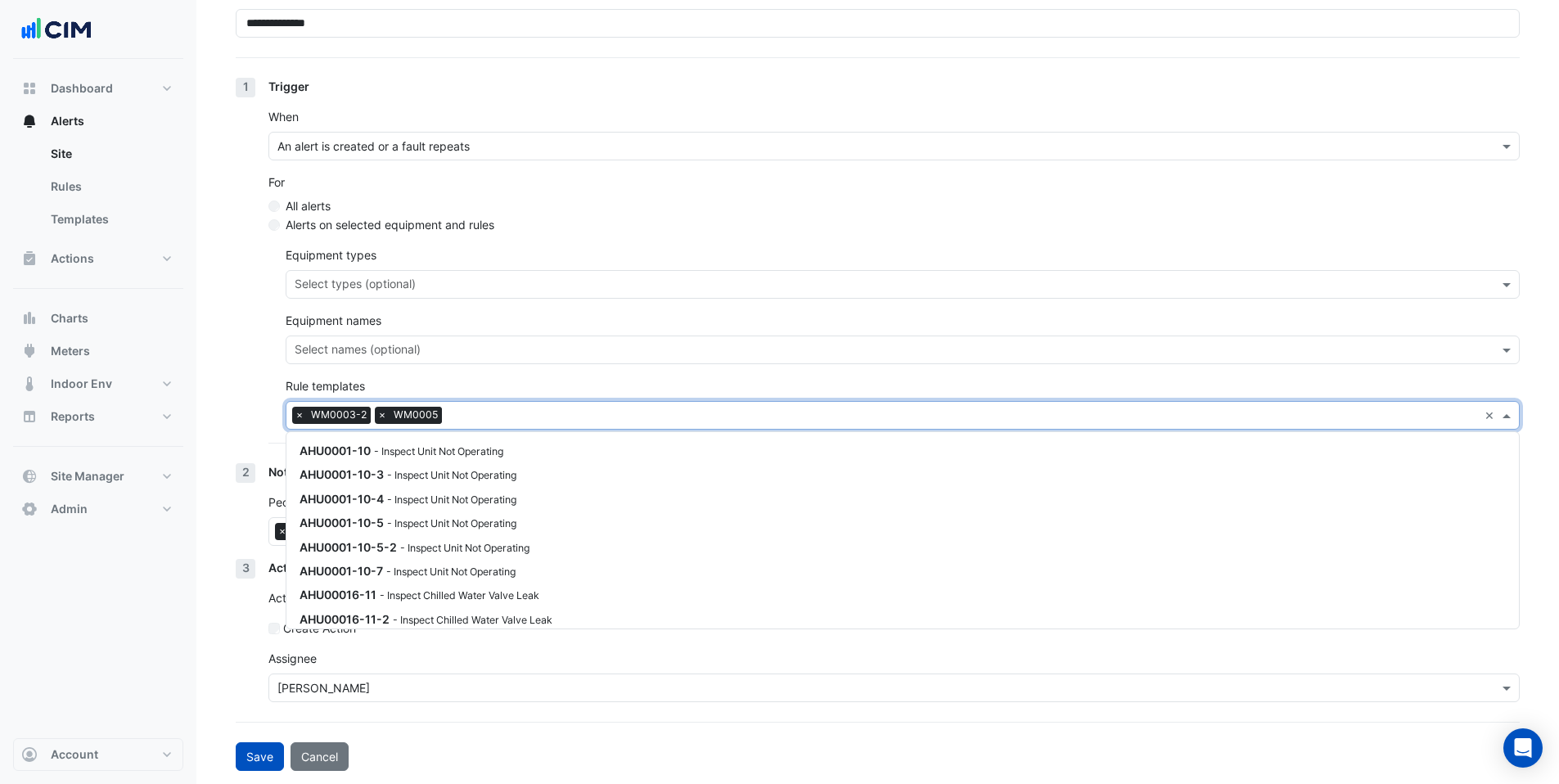
scroll to position [3254, 0]
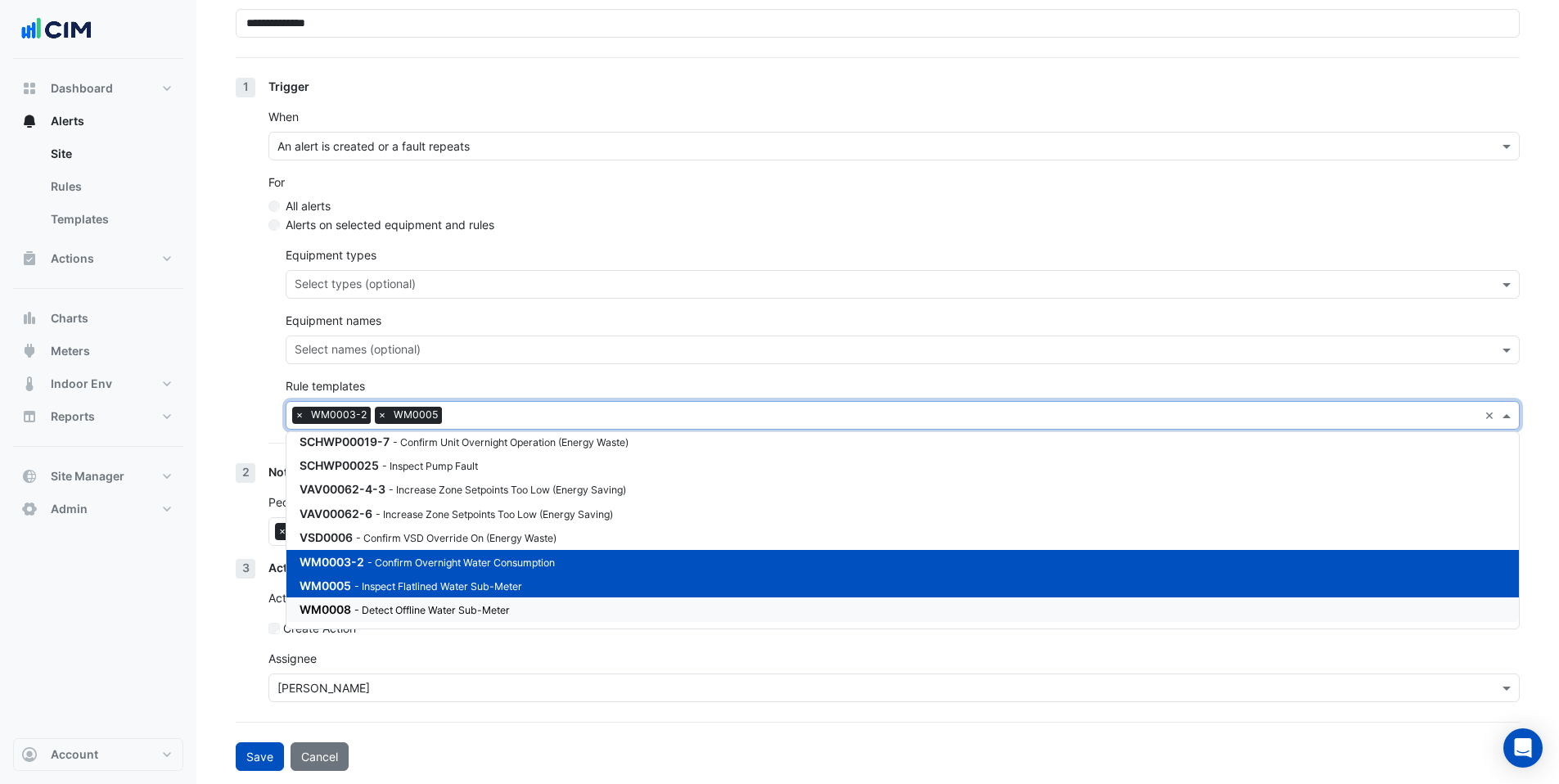
click at [423, 615] on small "- Detect Offline Water Sub-Meter" at bounding box center [432, 610] width 156 height 12
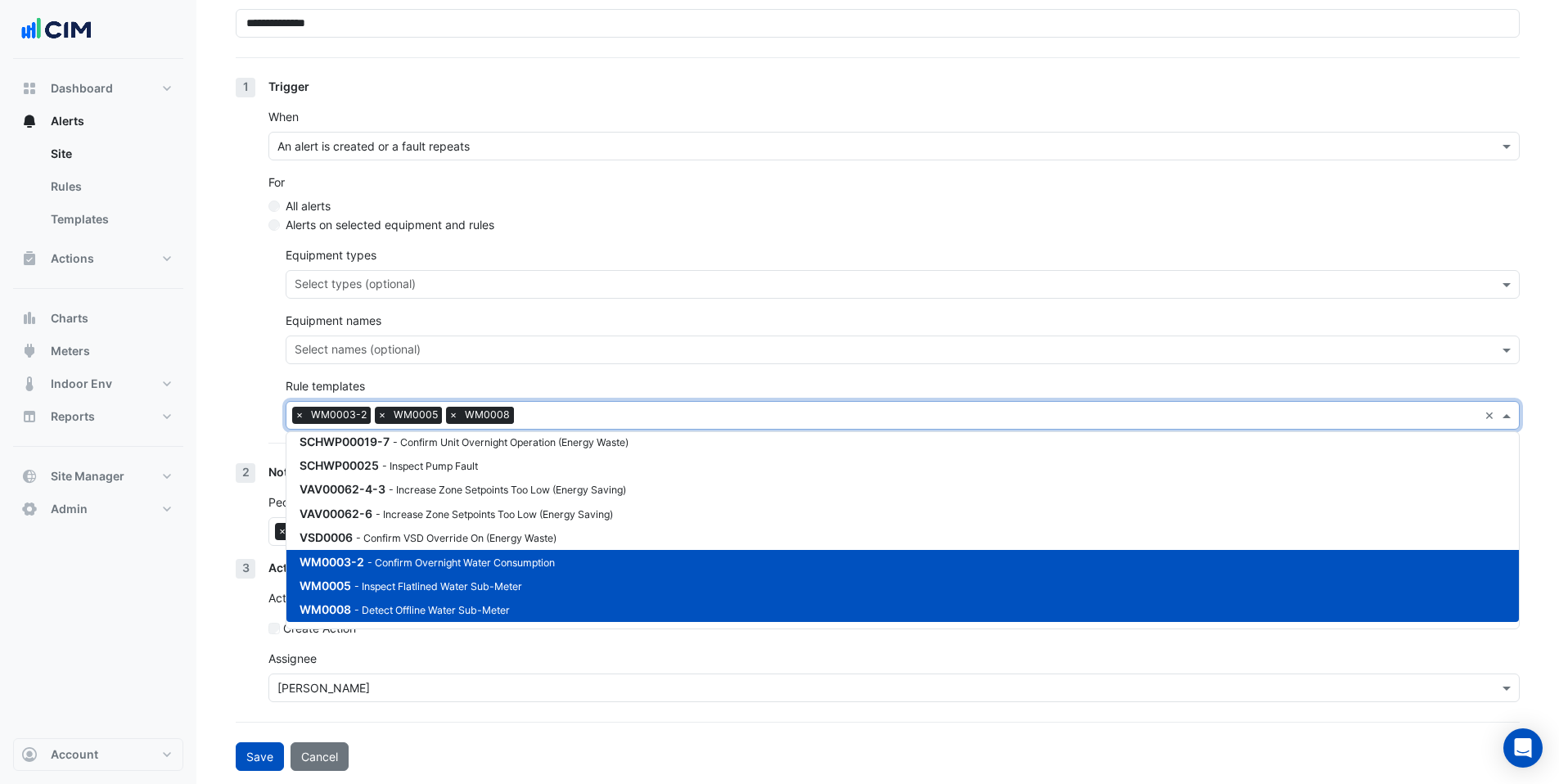
click at [581, 647] on div "Action Action and assign the alert Create Action [GEOGRAPHIC_DATA] [PERSON_NAME]" at bounding box center [894, 636] width 1251 height 156
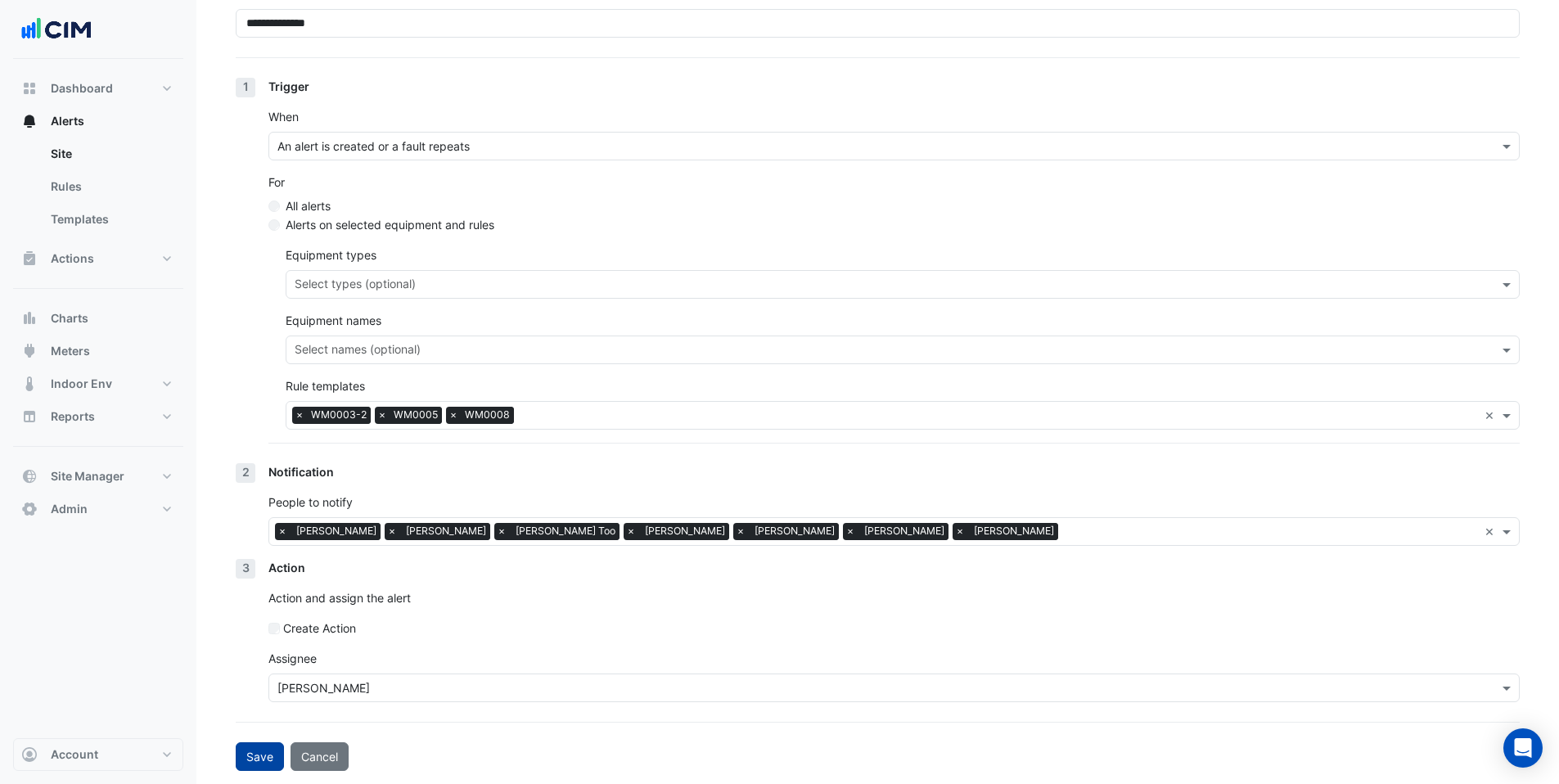
click at [249, 760] on button "Save" at bounding box center [259, 756] width 48 height 29
select select "******"
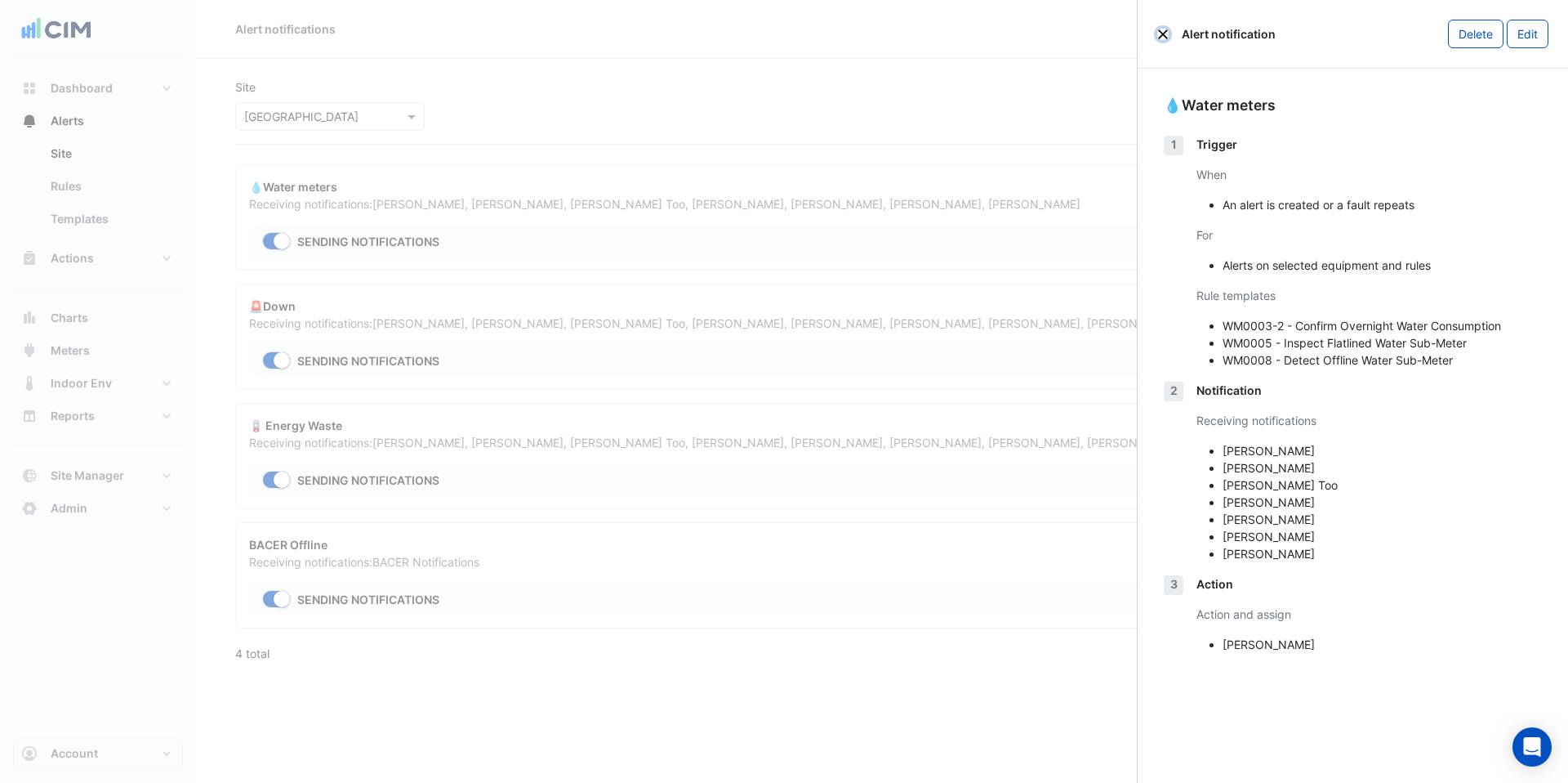
click at [1168, 34] on button "Close" at bounding box center [1163, 34] width 11 height 11
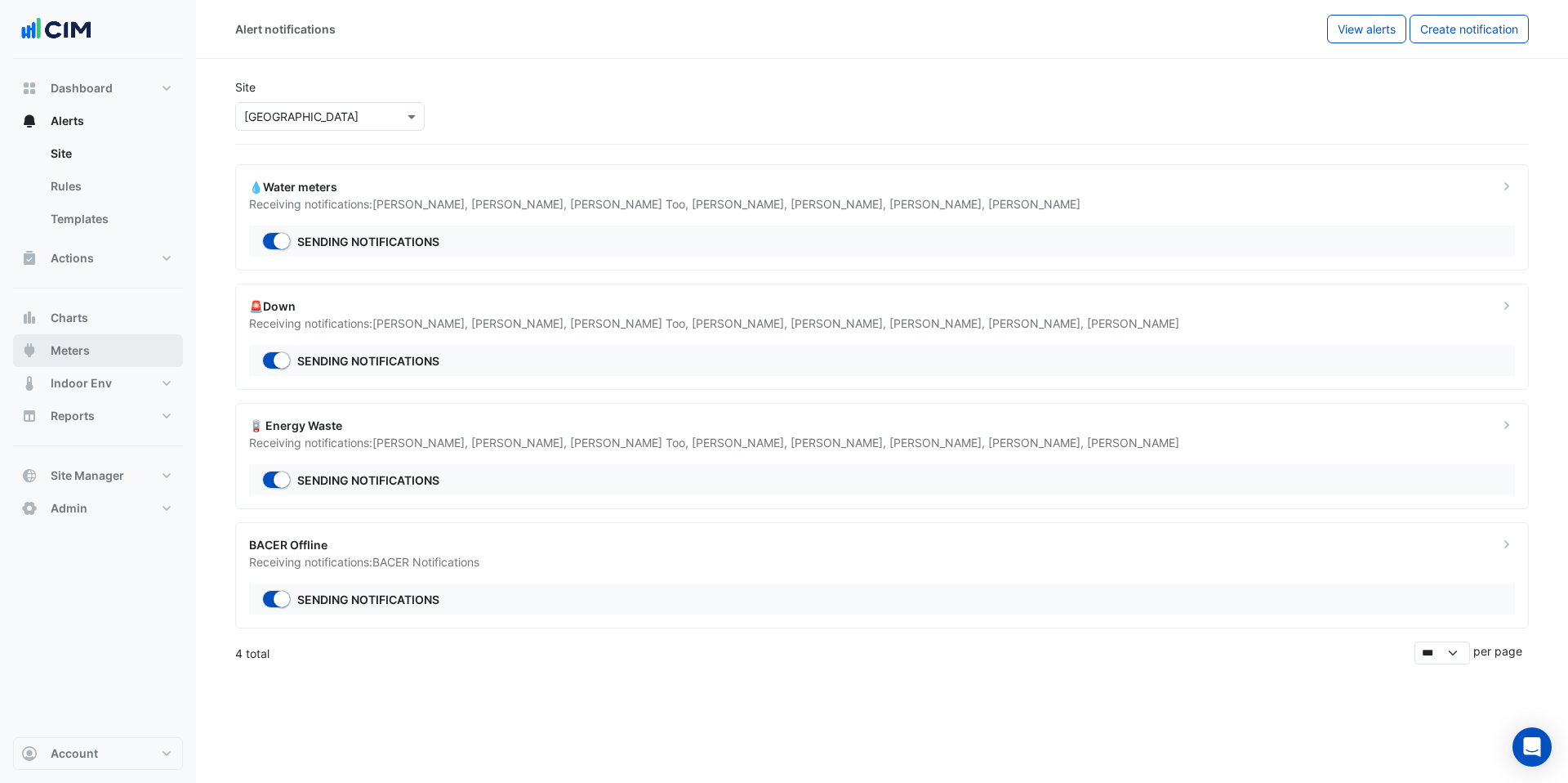
click at [82, 358] on span "Meters" at bounding box center [70, 351] width 40 height 17
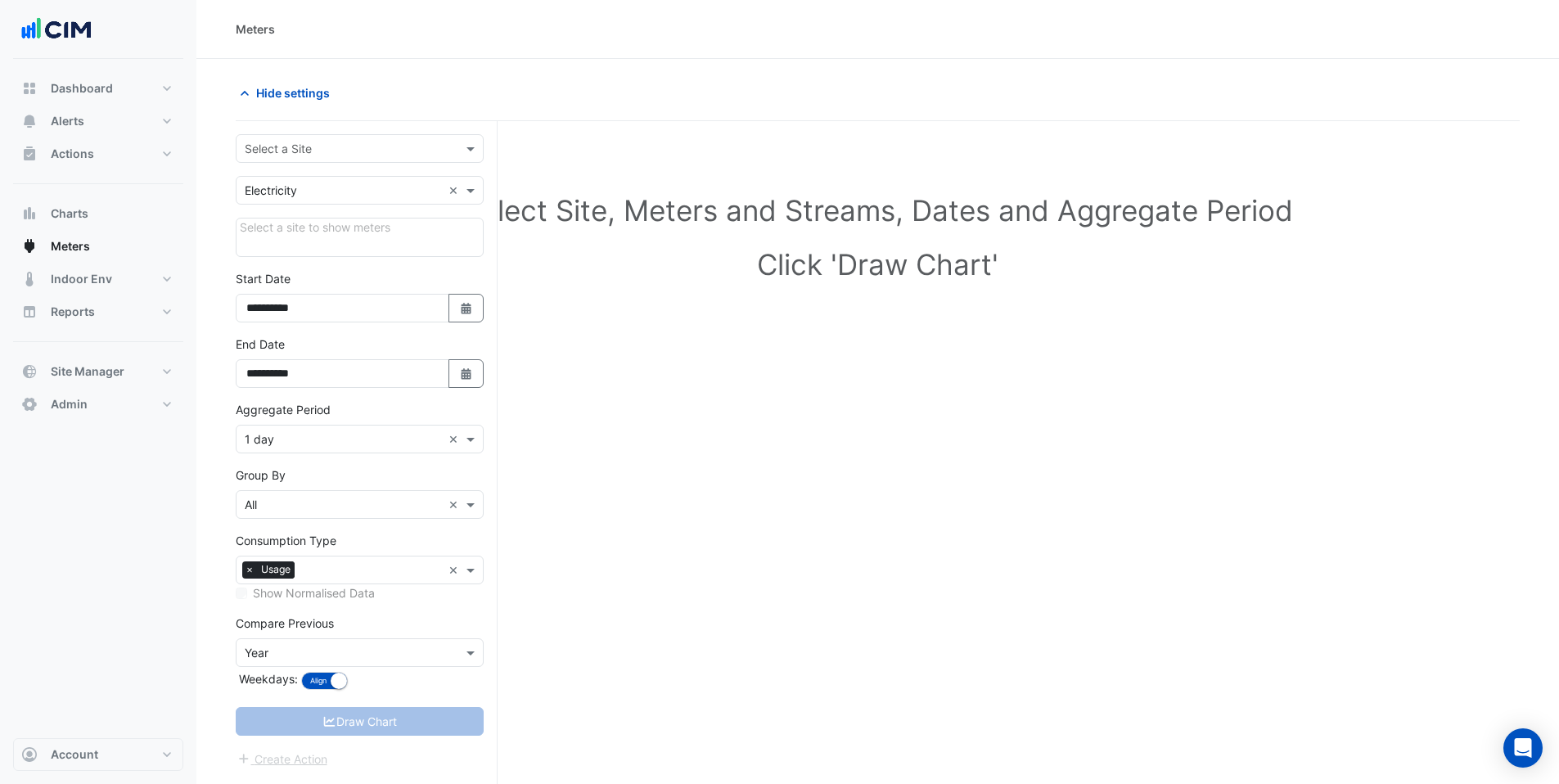
click at [288, 151] on input "text" at bounding box center [343, 149] width 197 height 18
type input "*"
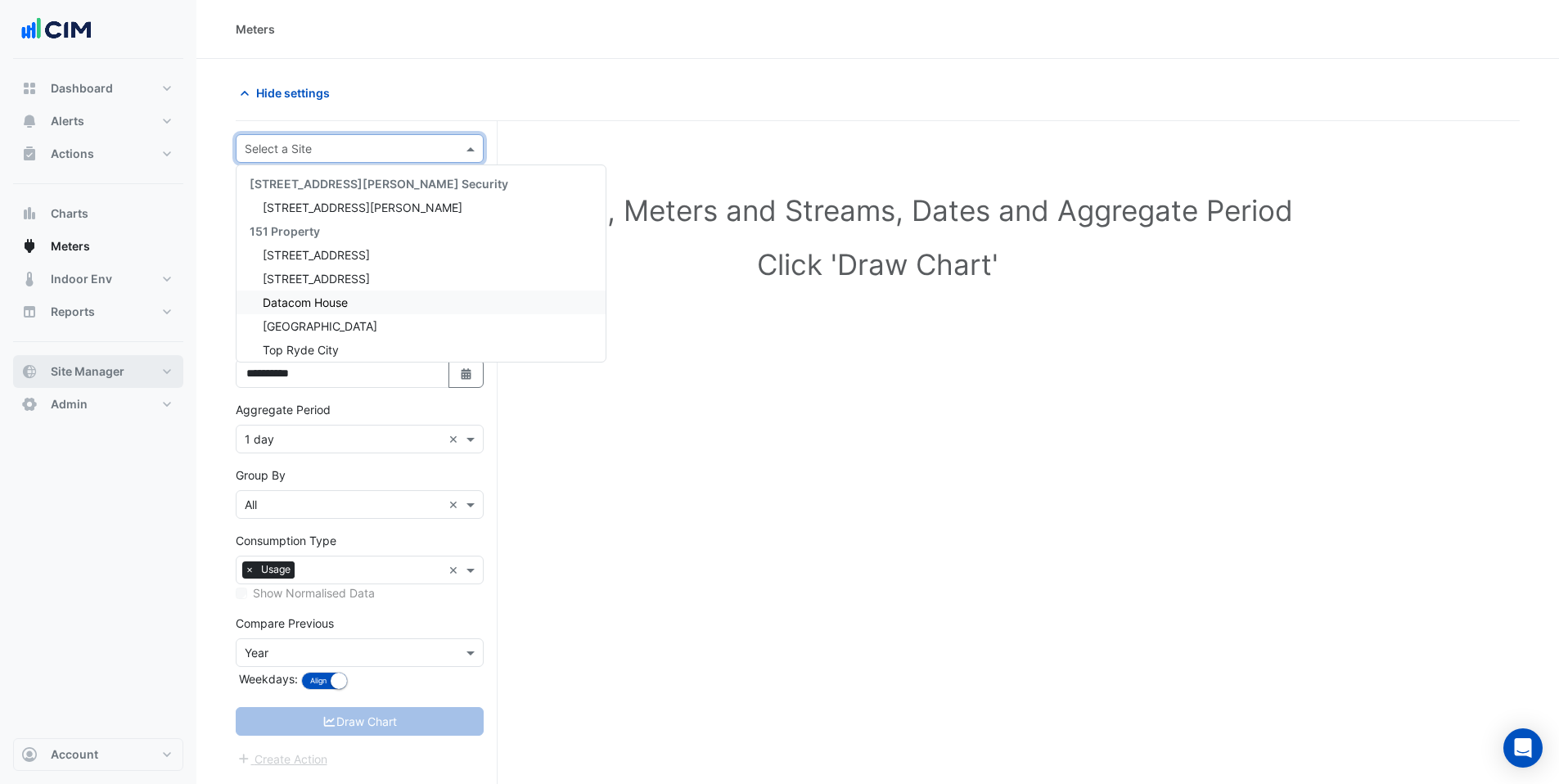
click at [90, 372] on span "Site Manager" at bounding box center [88, 372] width 74 height 17
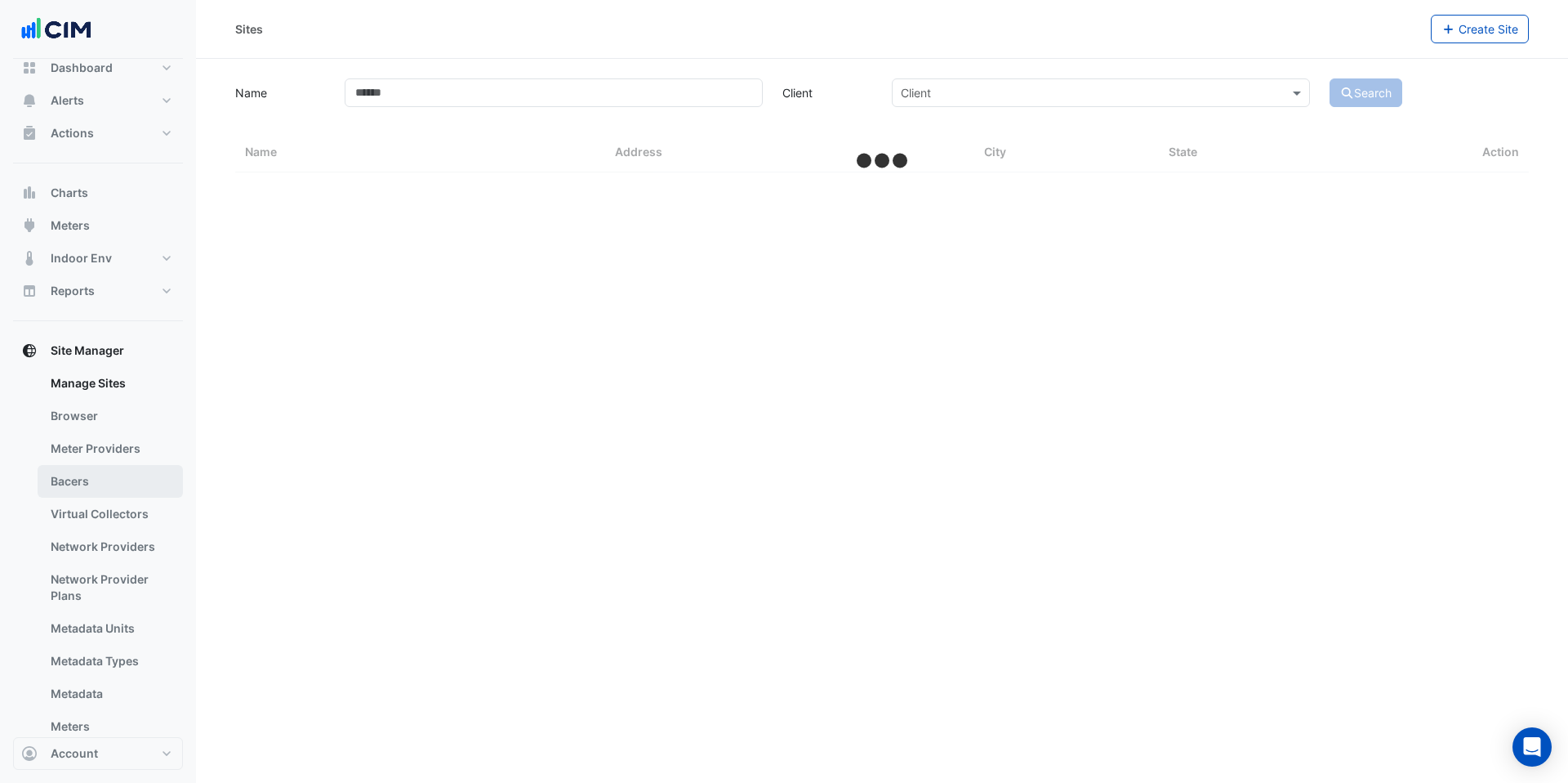
select select "***"
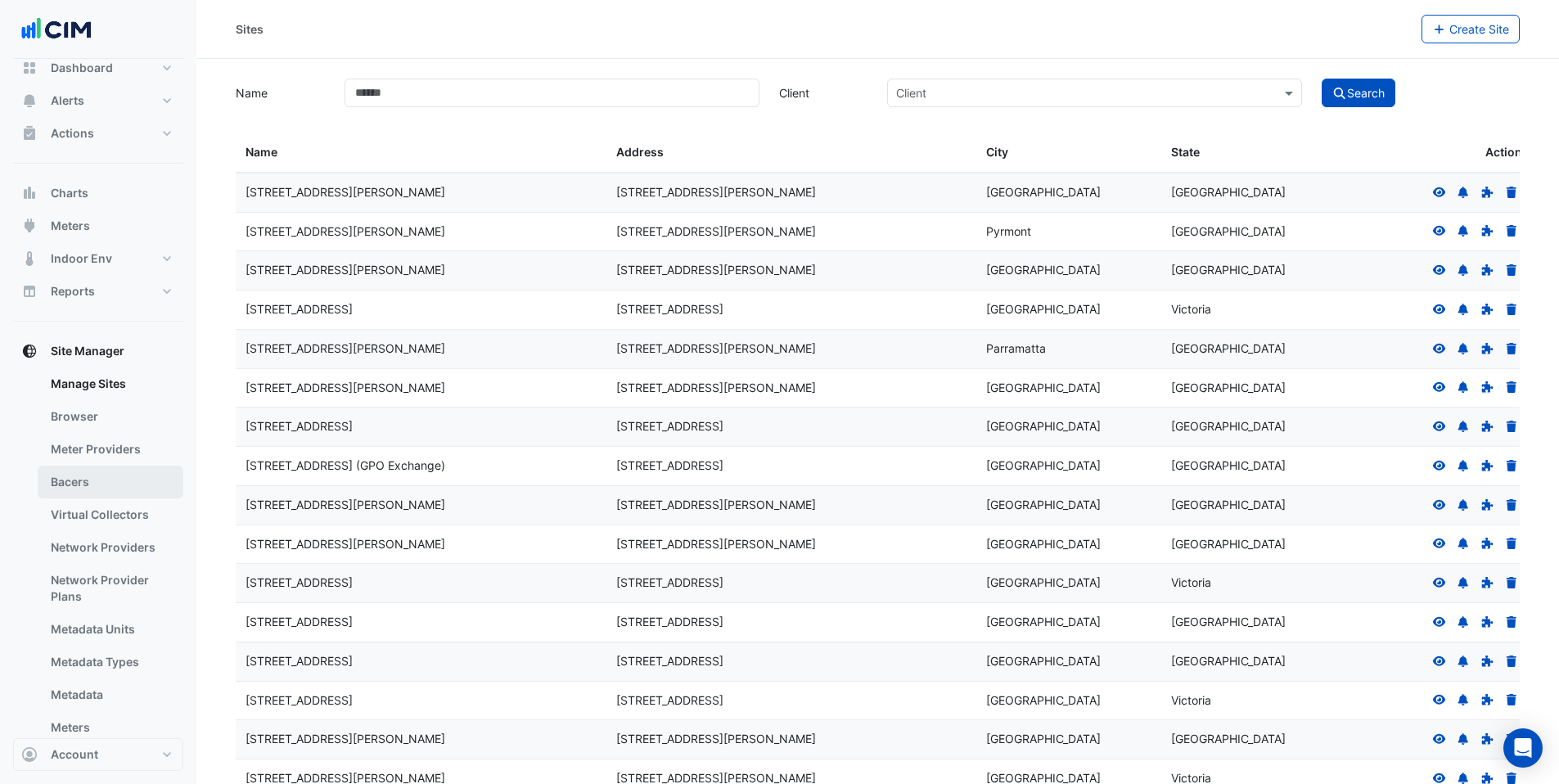
scroll to position [134, 0]
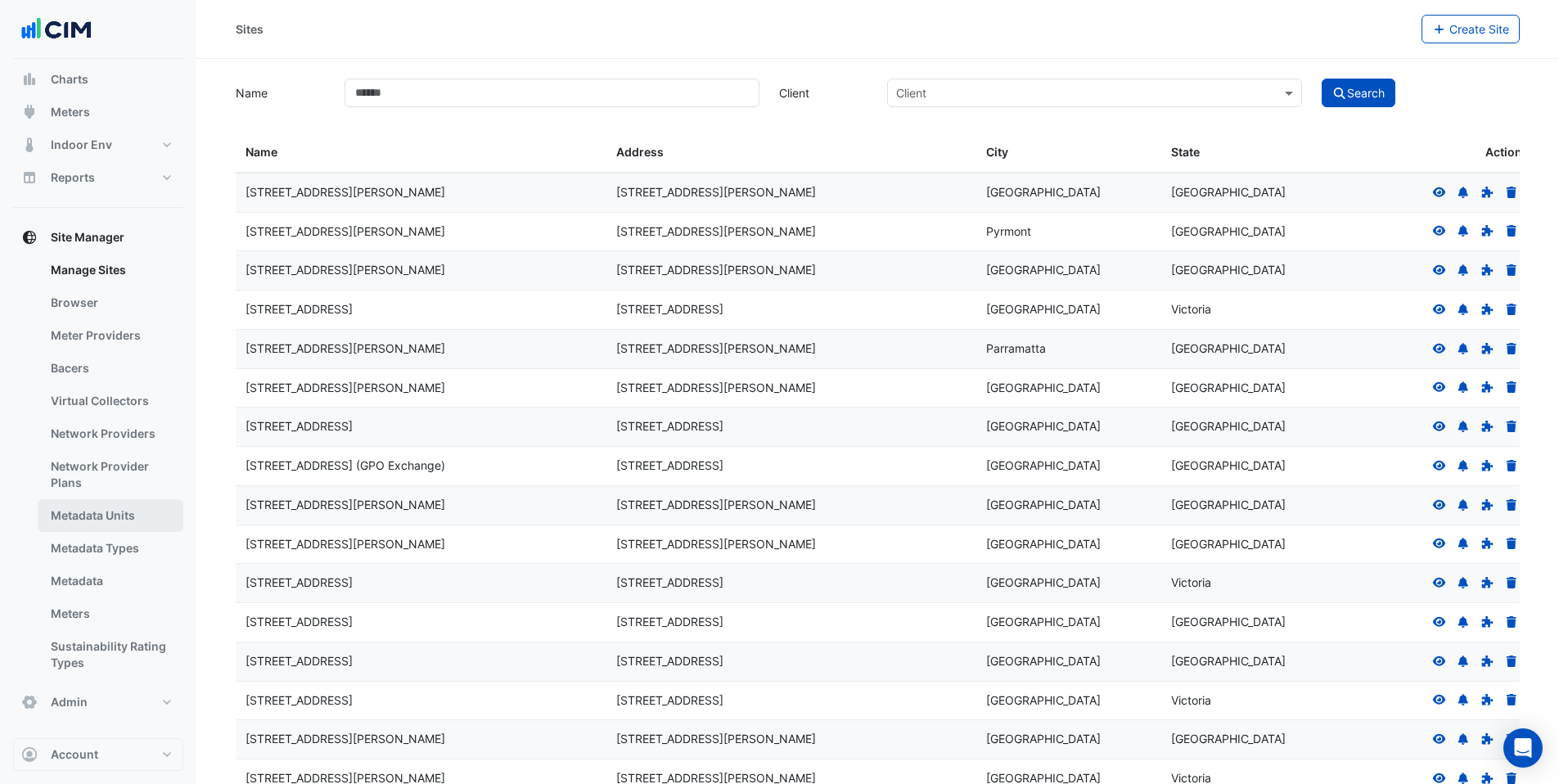
click at [90, 506] on link "Metadata Units" at bounding box center [111, 515] width 146 height 32
select select "***"
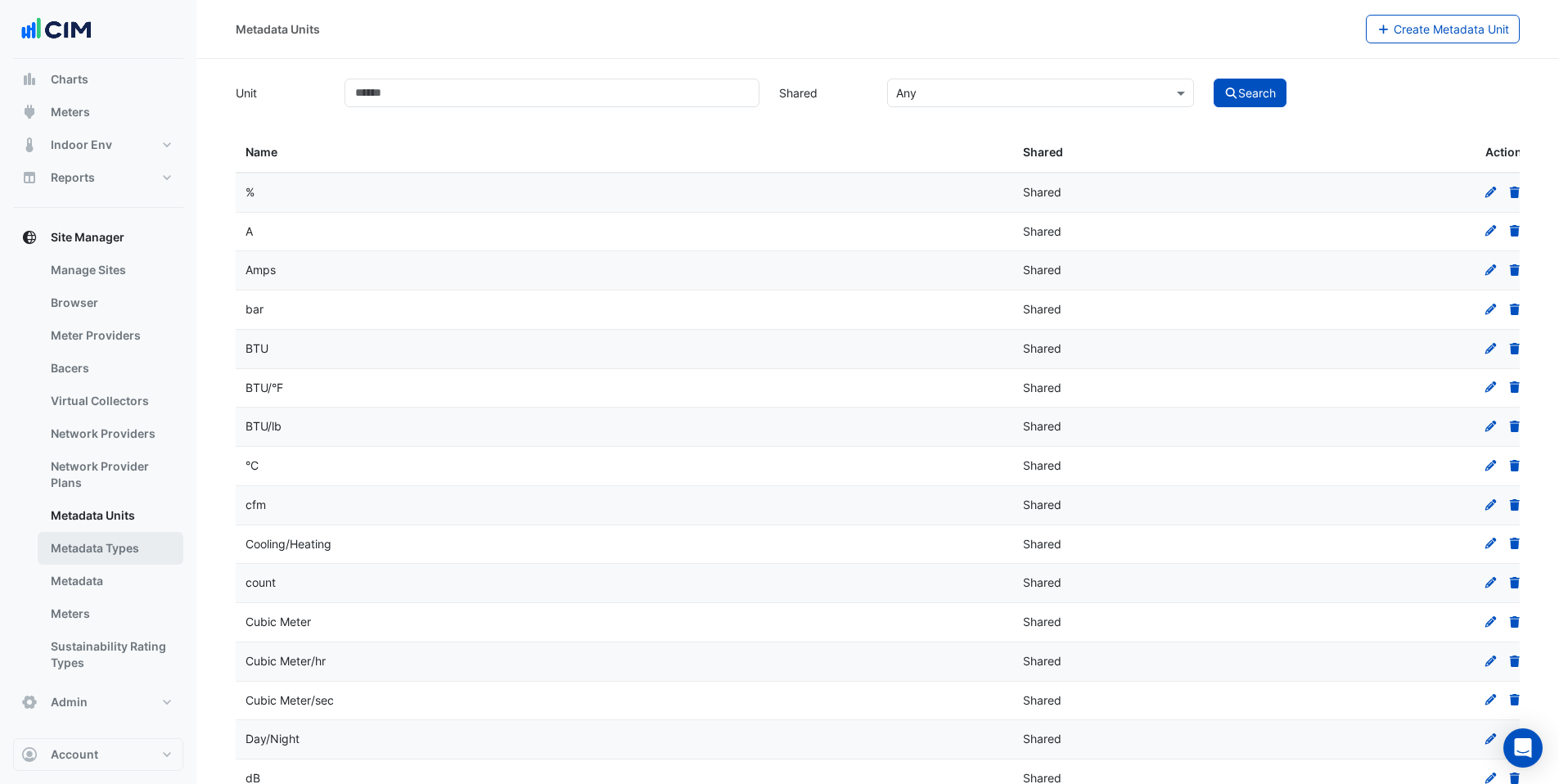
click at [90, 540] on link "Metadata Types" at bounding box center [111, 548] width 146 height 32
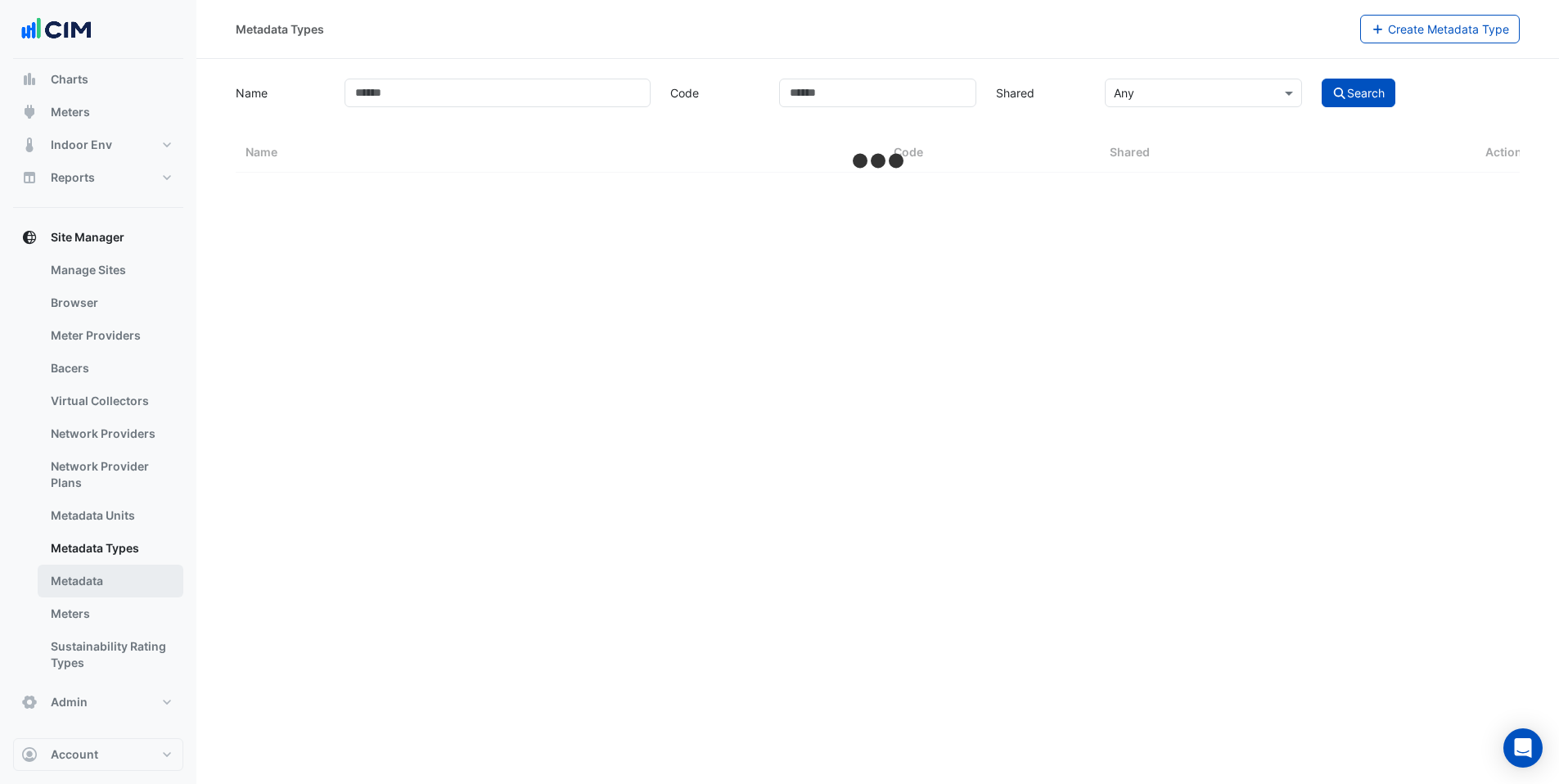
select select "***"
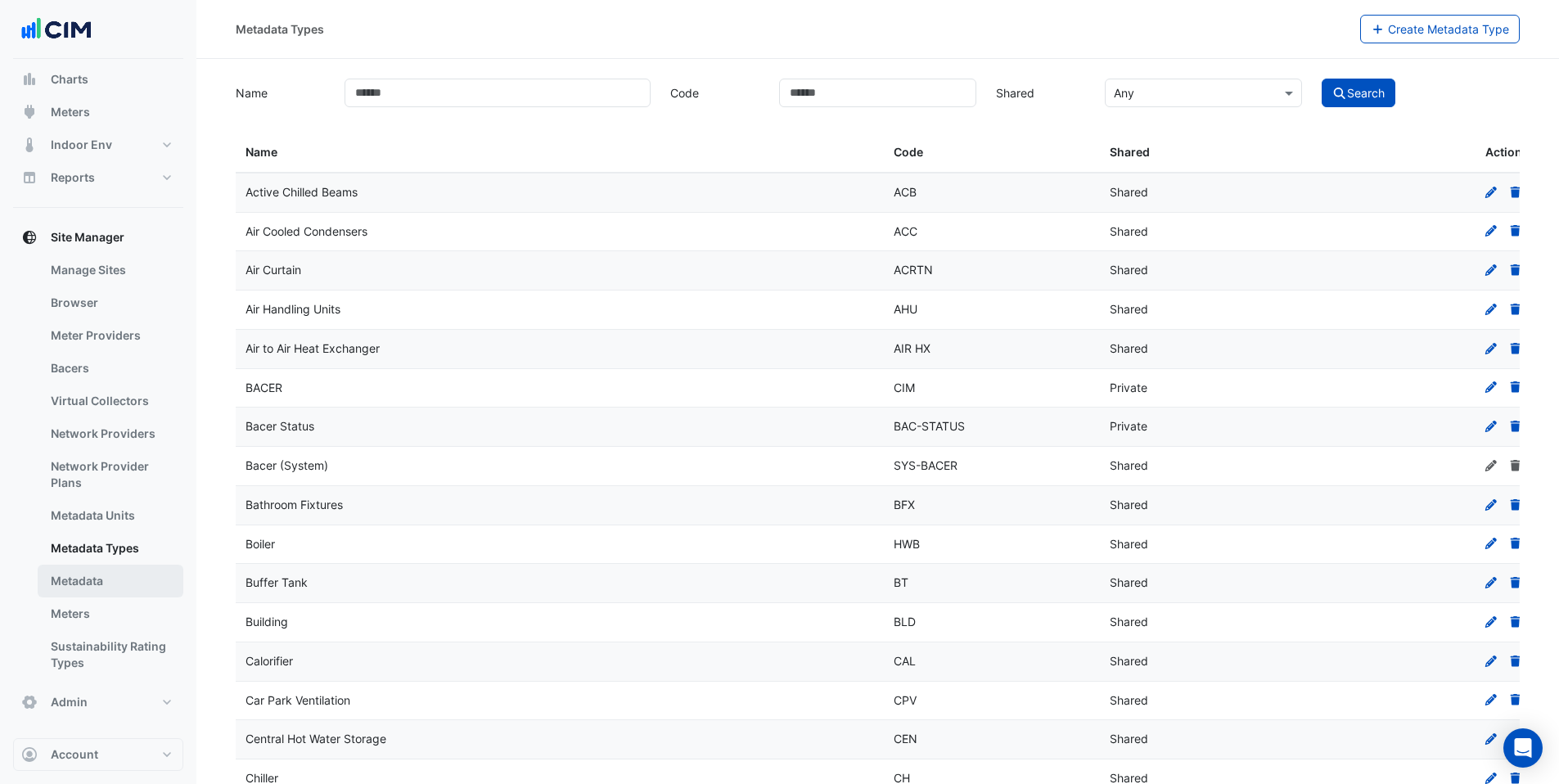
click at [86, 572] on link "Metadata" at bounding box center [111, 580] width 146 height 32
select select "***"
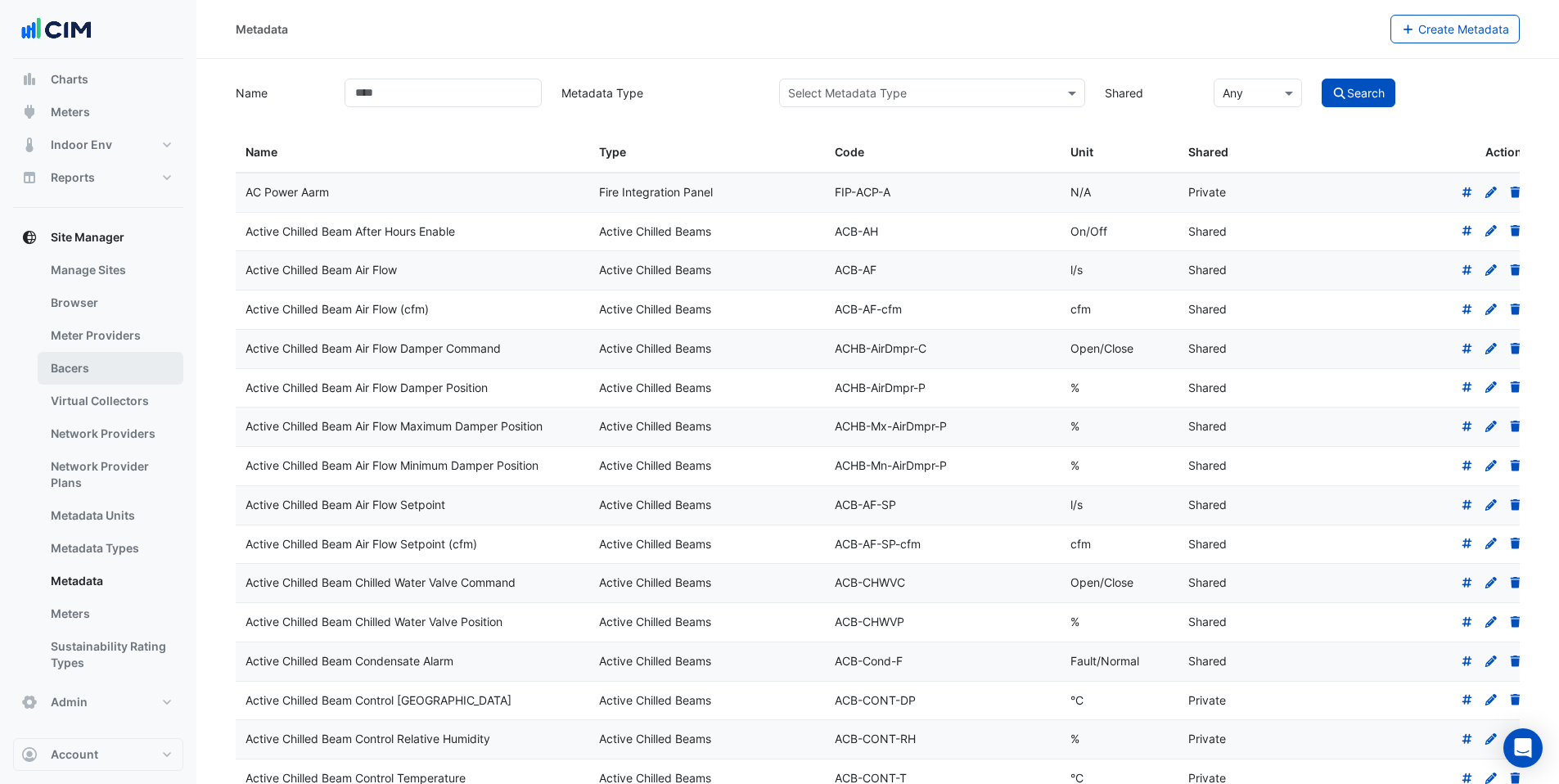
click at [92, 374] on link "Bacers" at bounding box center [111, 367] width 146 height 32
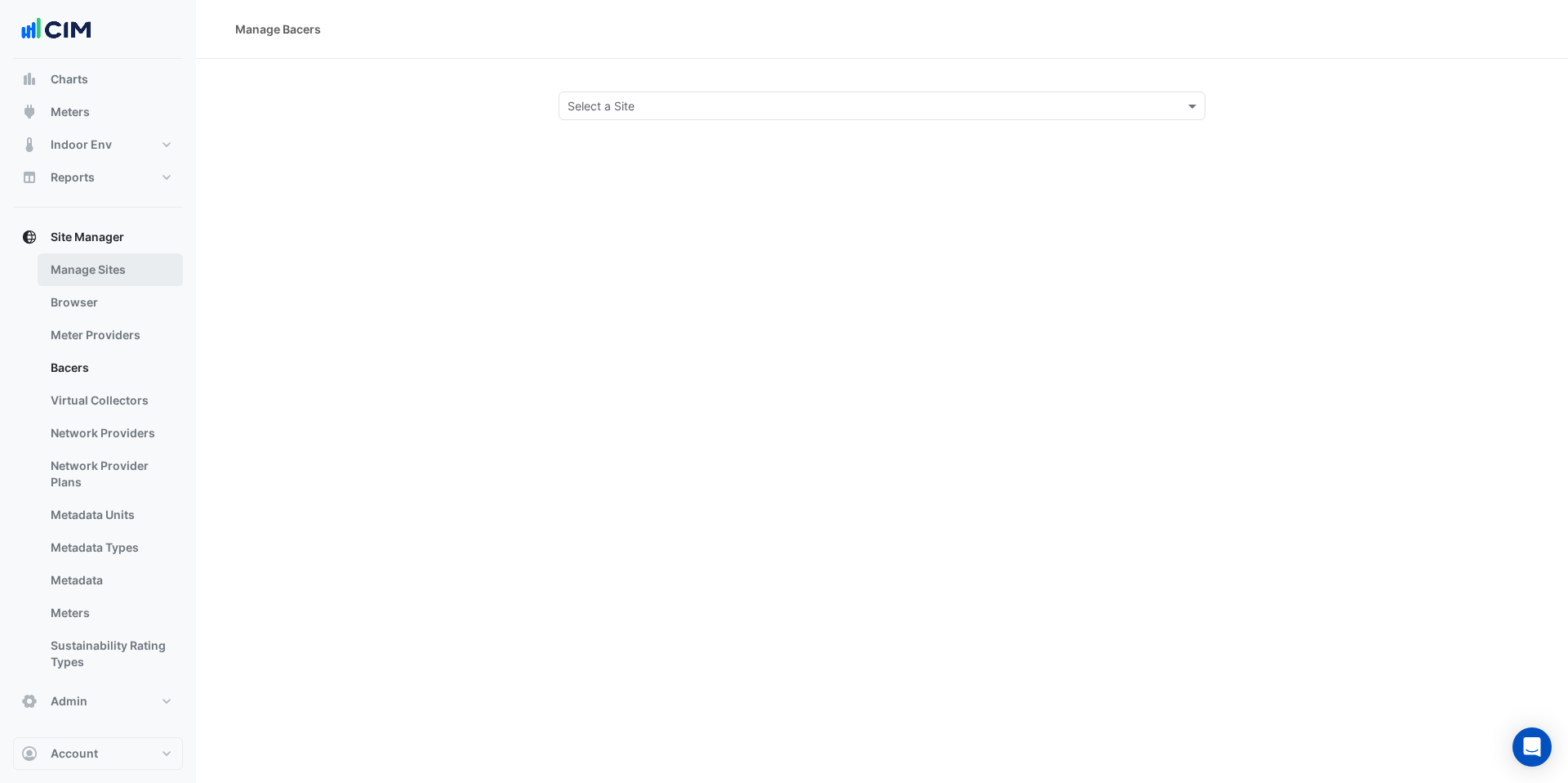
click at [84, 275] on link "Manage Sites" at bounding box center [110, 269] width 145 height 32
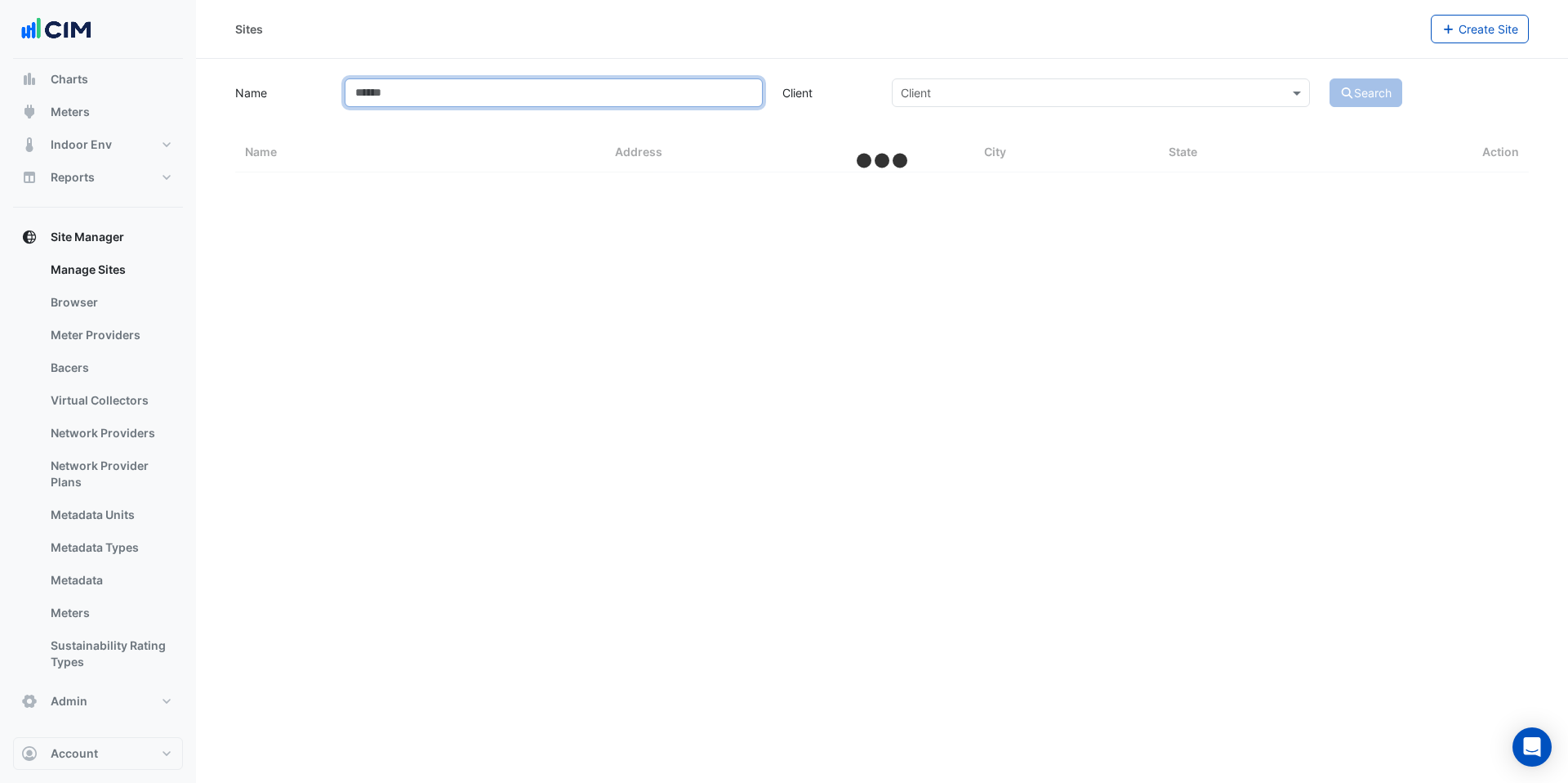
click at [409, 93] on input "Name" at bounding box center [553, 92] width 418 height 29
select select "***"
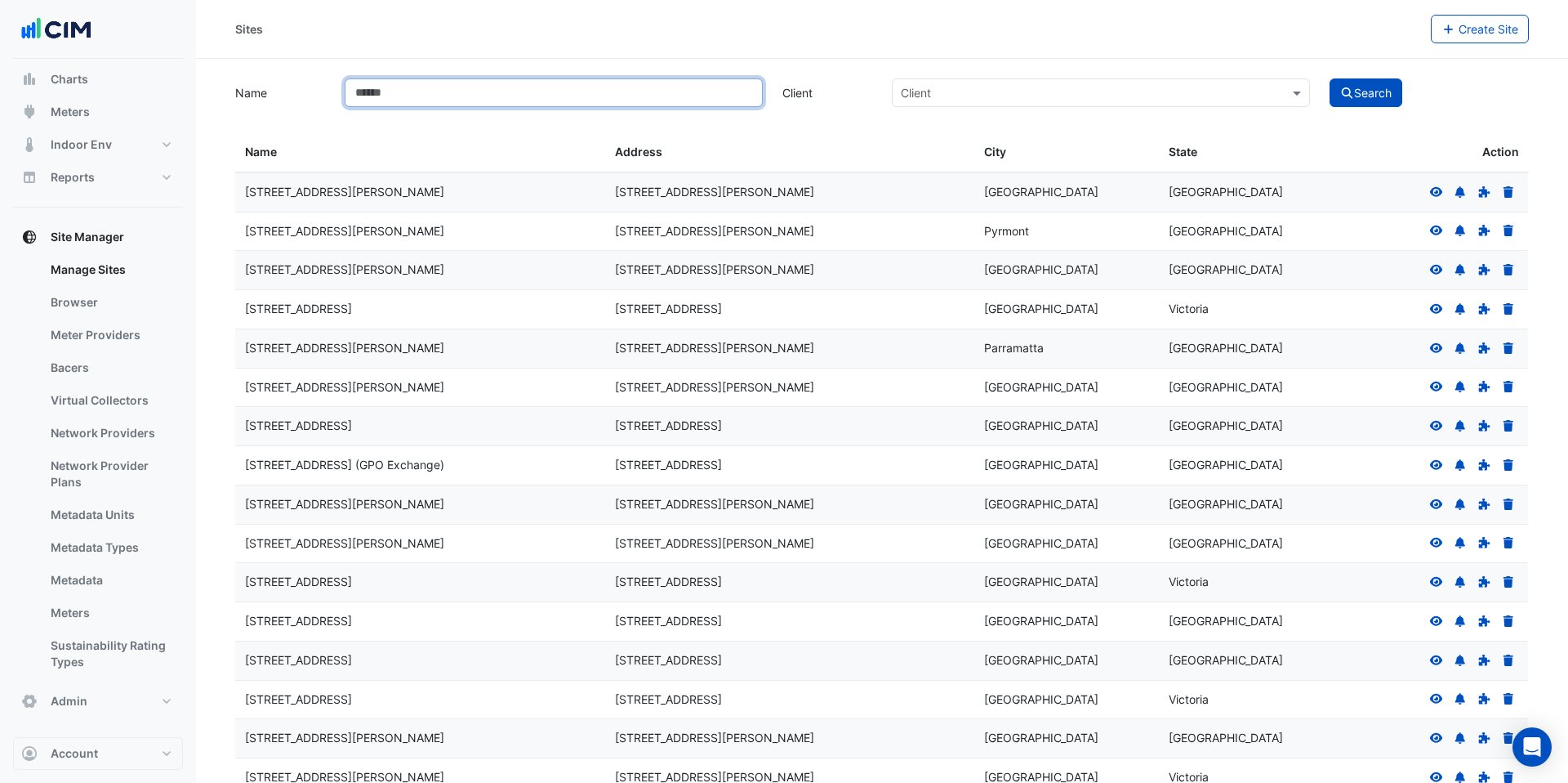
click at [398, 92] on input "Name" at bounding box center [553, 92] width 418 height 29
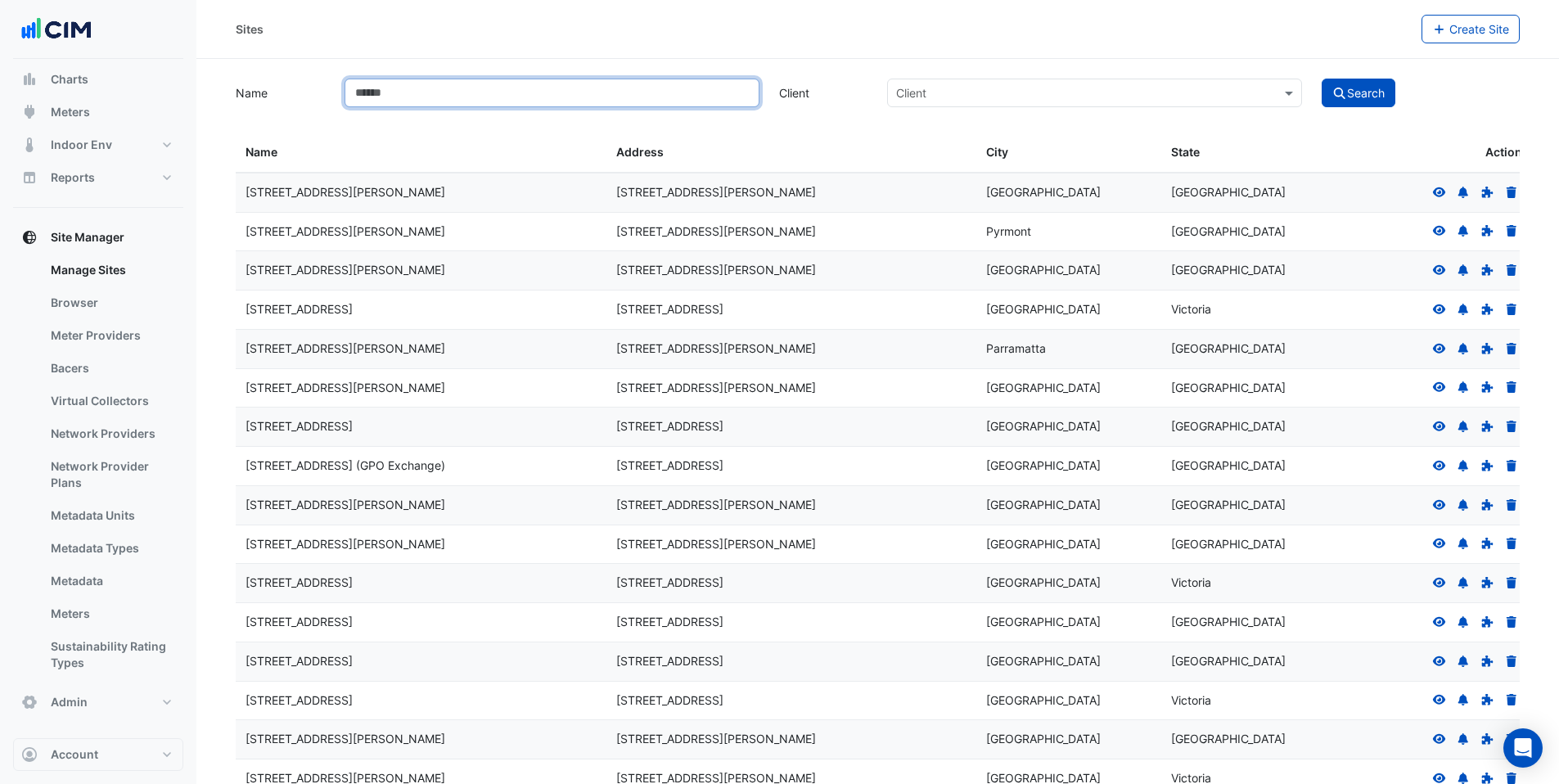
click at [399, 92] on input "Name" at bounding box center [552, 92] width 415 height 29
type input "*"
drag, startPoint x: 392, startPoint y: 90, endPoint x: 347, endPoint y: 90, distance: 45.0
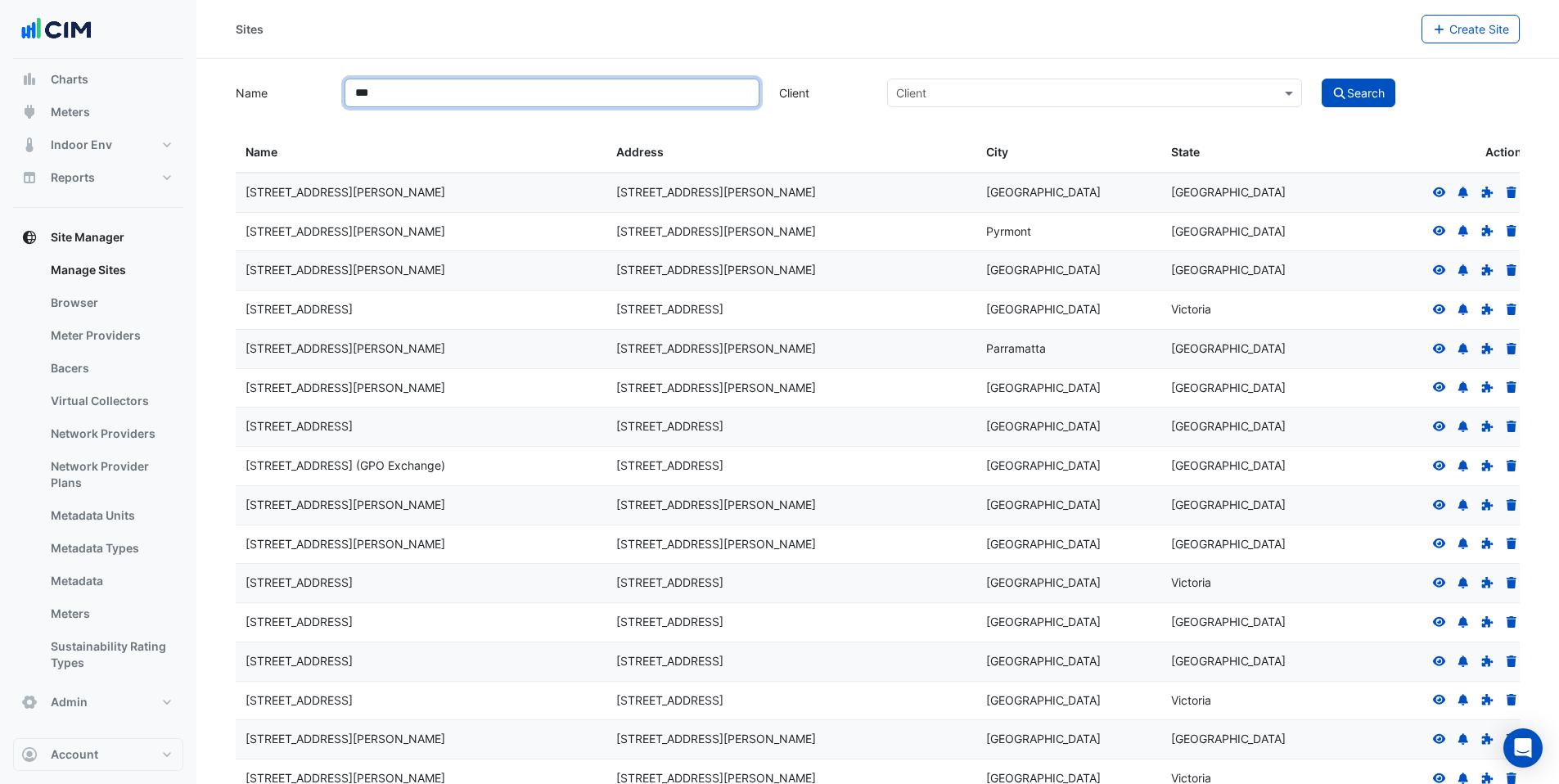
click at [347, 90] on input "***" at bounding box center [552, 92] width 415 height 29
type input "***"
drag, startPoint x: 395, startPoint y: 96, endPoint x: 331, endPoint y: 88, distance: 64.5
click at [338, 96] on div "***" at bounding box center [552, 92] width 434 height 29
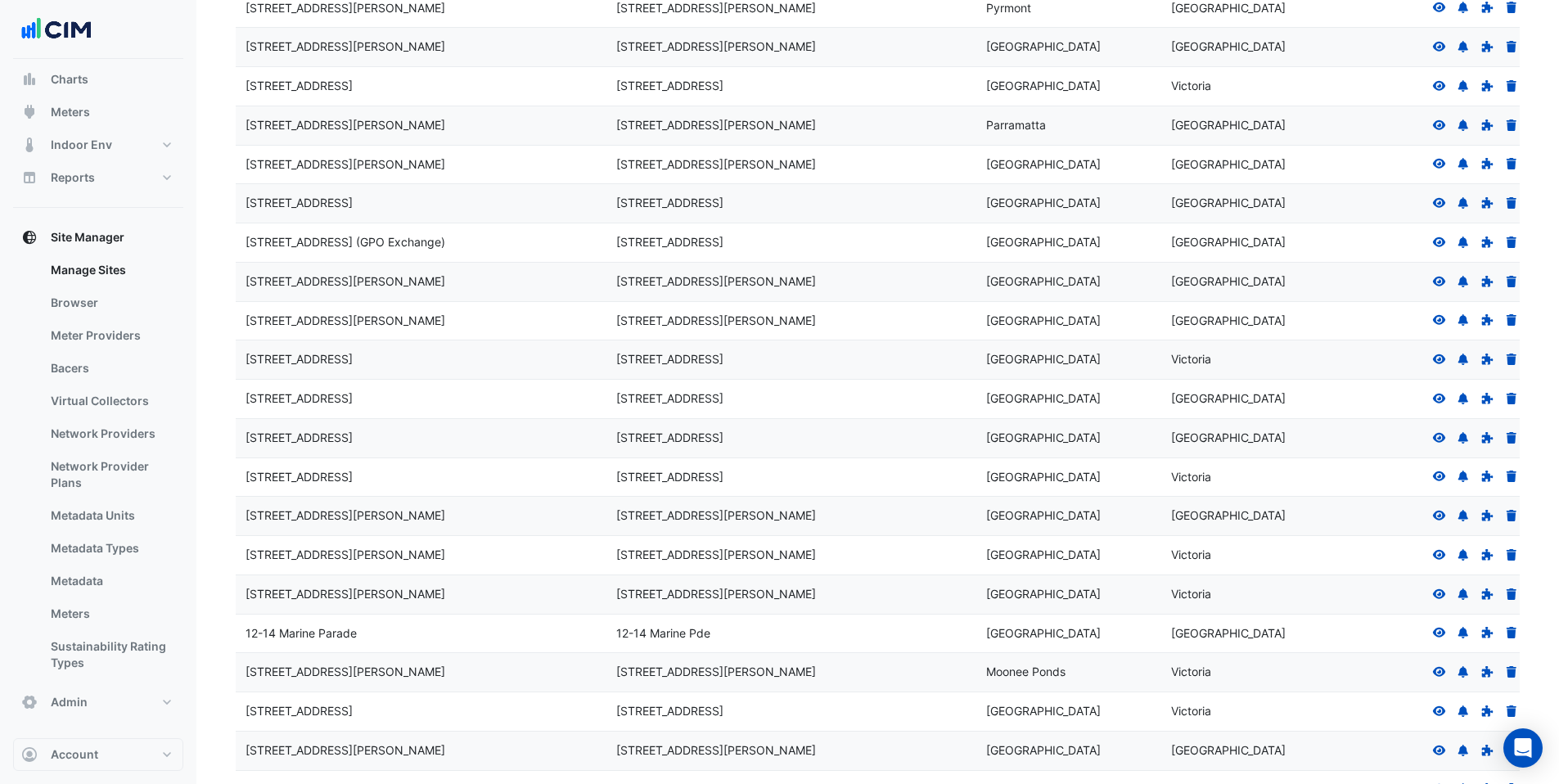
scroll to position [227, 0]
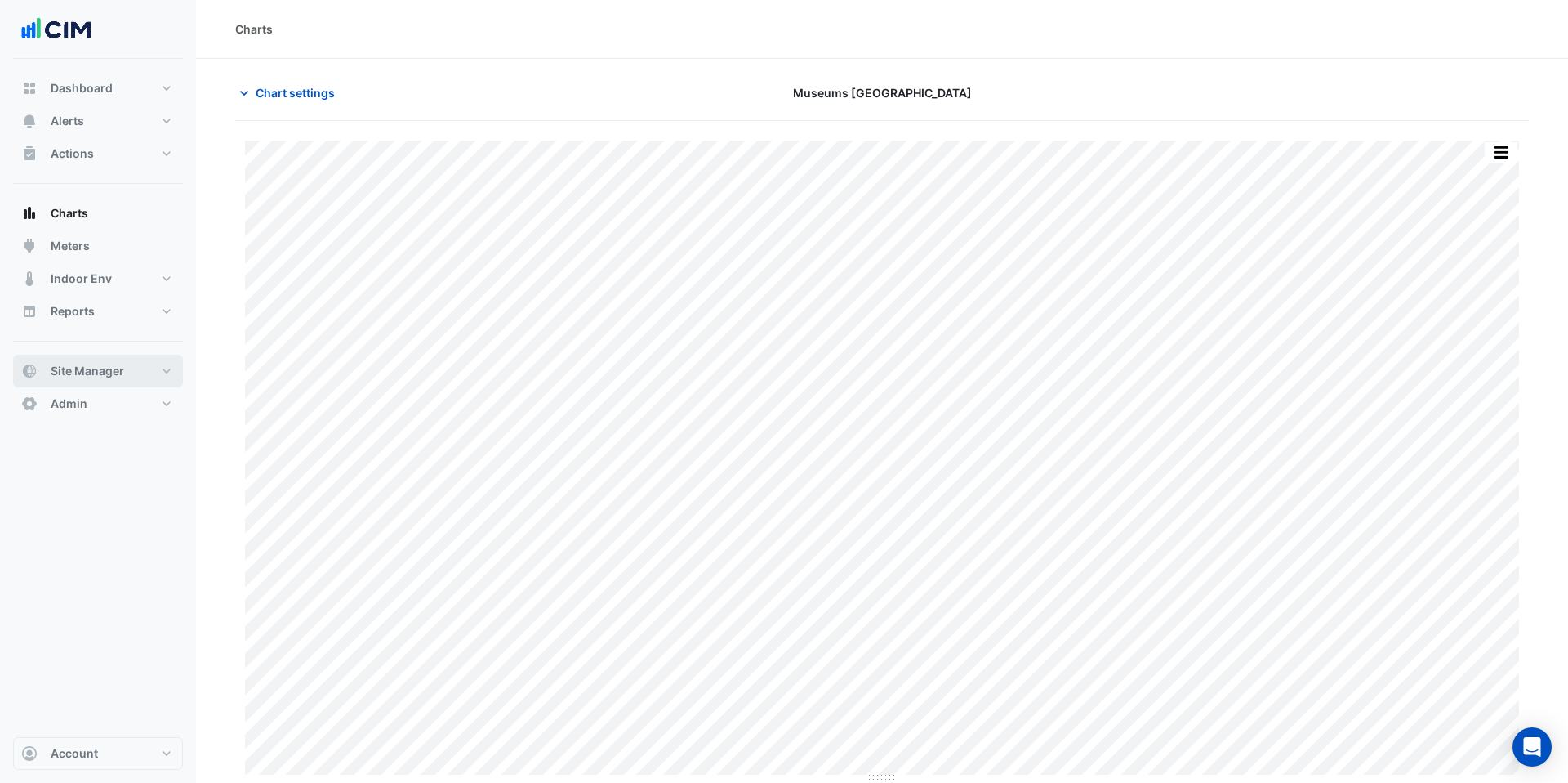
click at [101, 378] on span "Site Manager" at bounding box center [87, 371] width 74 height 17
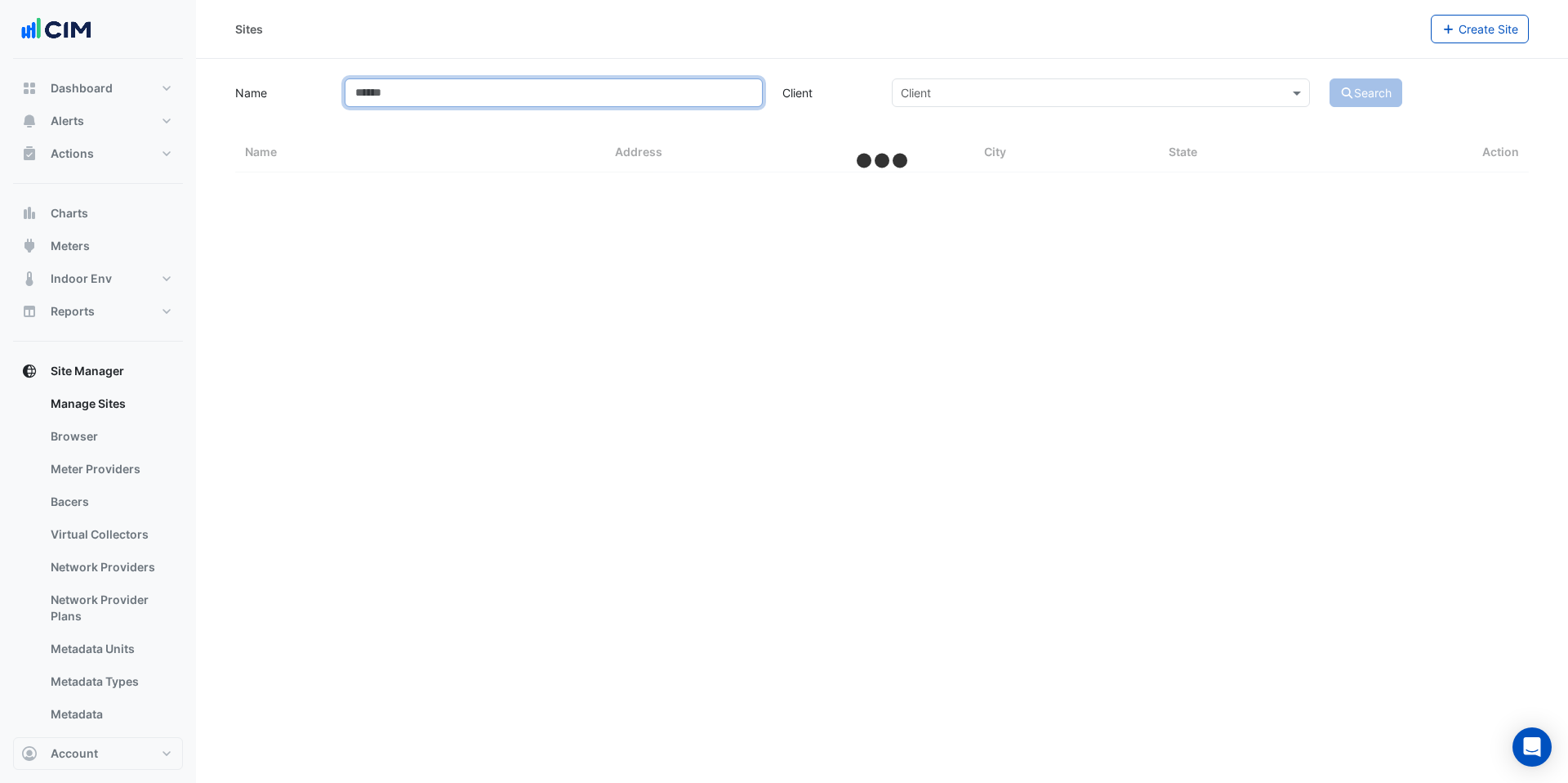
click at [423, 91] on input "Name" at bounding box center [553, 92] width 418 height 29
select select "***"
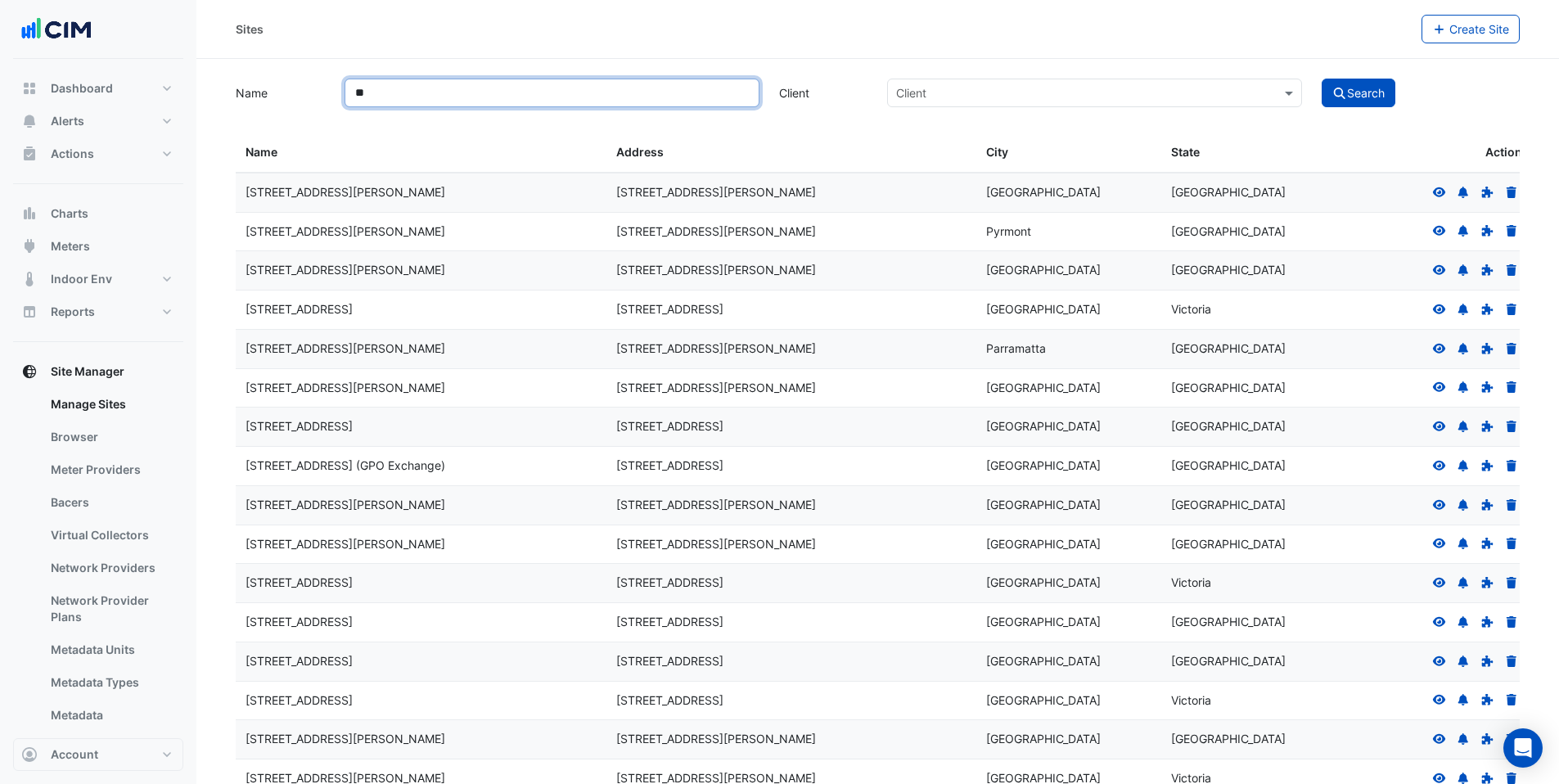
type input "*"
type input "****"
drag, startPoint x: 387, startPoint y: 92, endPoint x: 337, endPoint y: 87, distance: 50.2
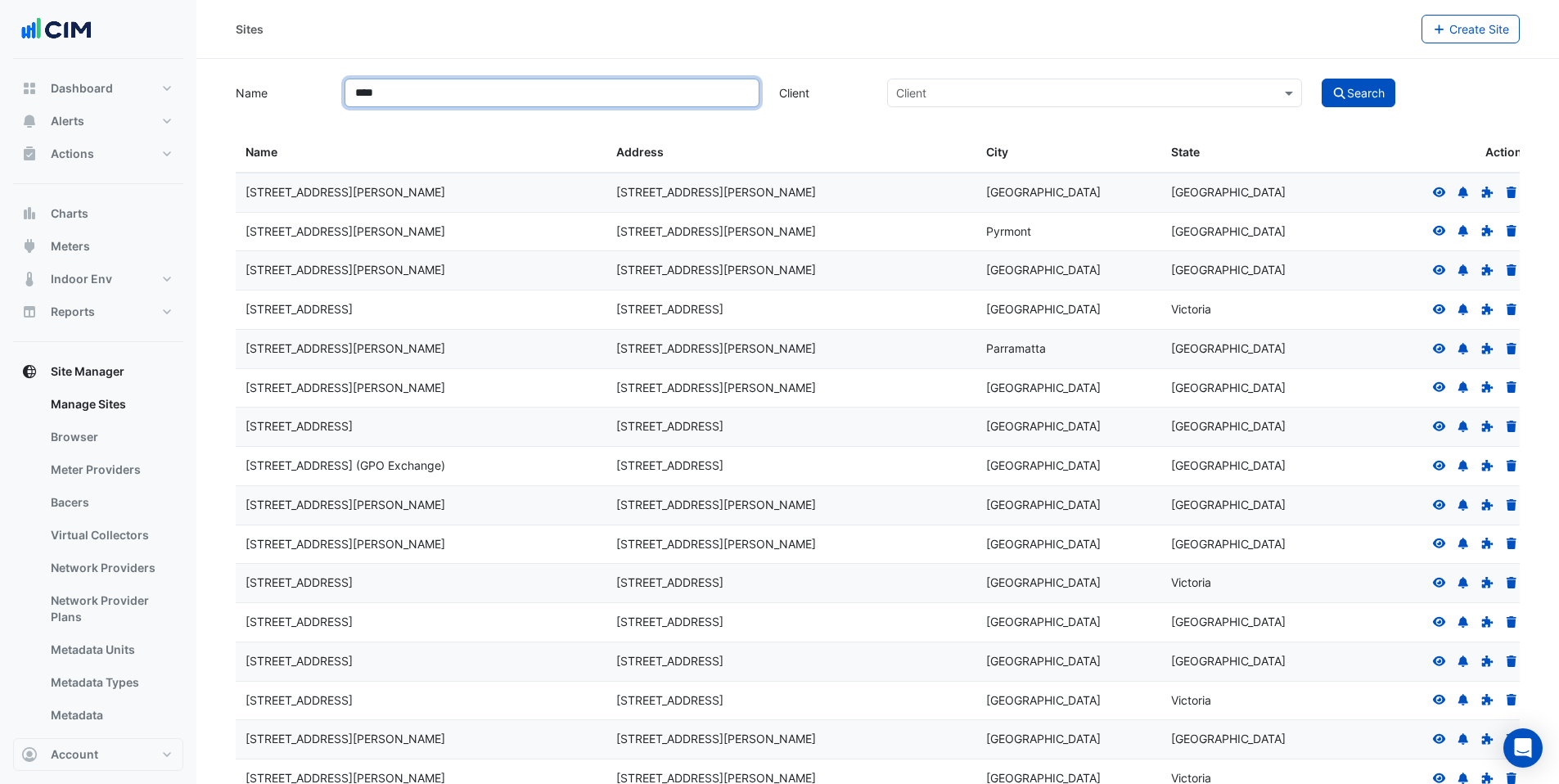
click at [337, 87] on div "****" at bounding box center [552, 92] width 434 height 29
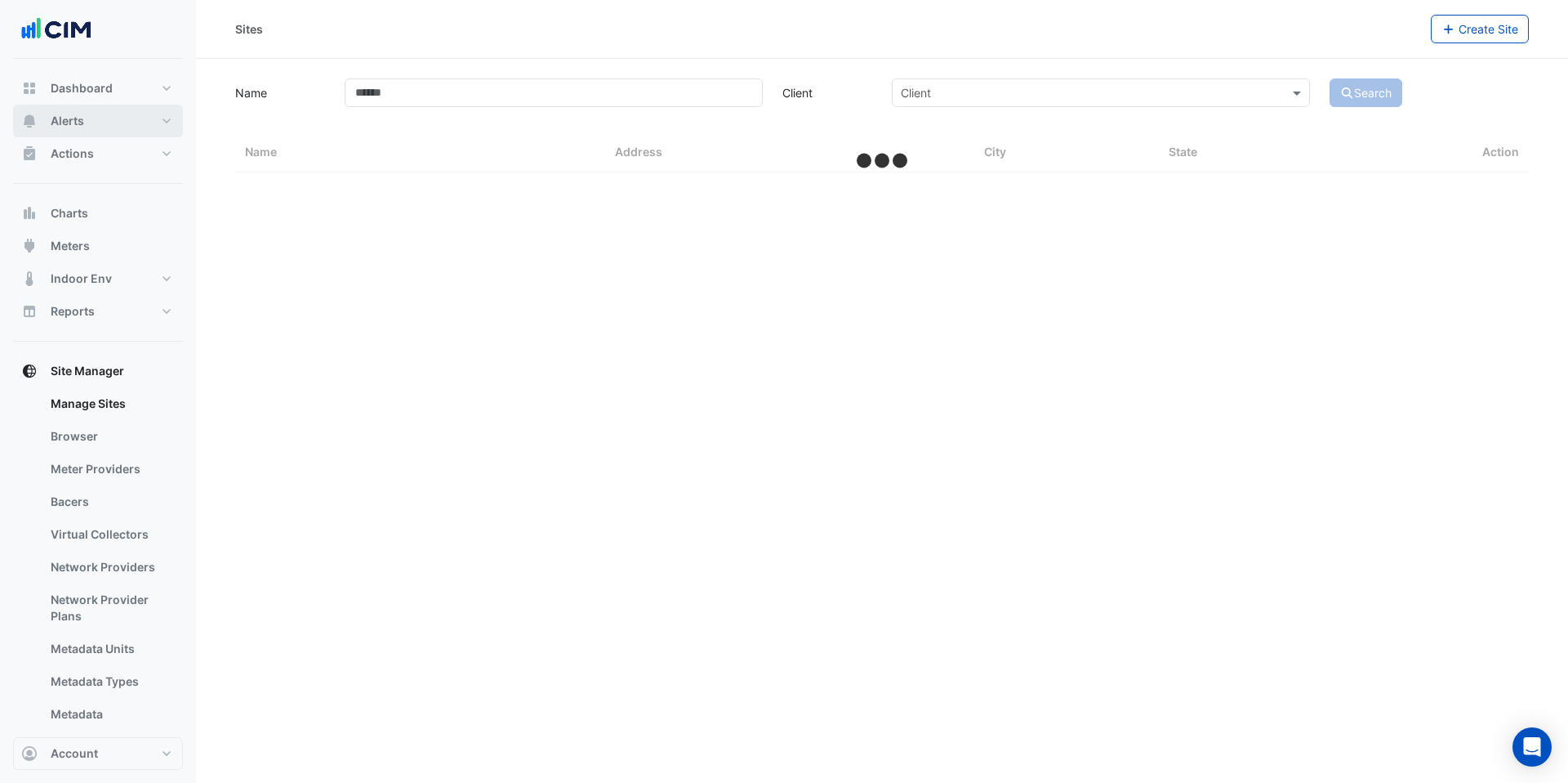
click at [82, 116] on span "Alerts" at bounding box center [67, 121] width 33 height 17
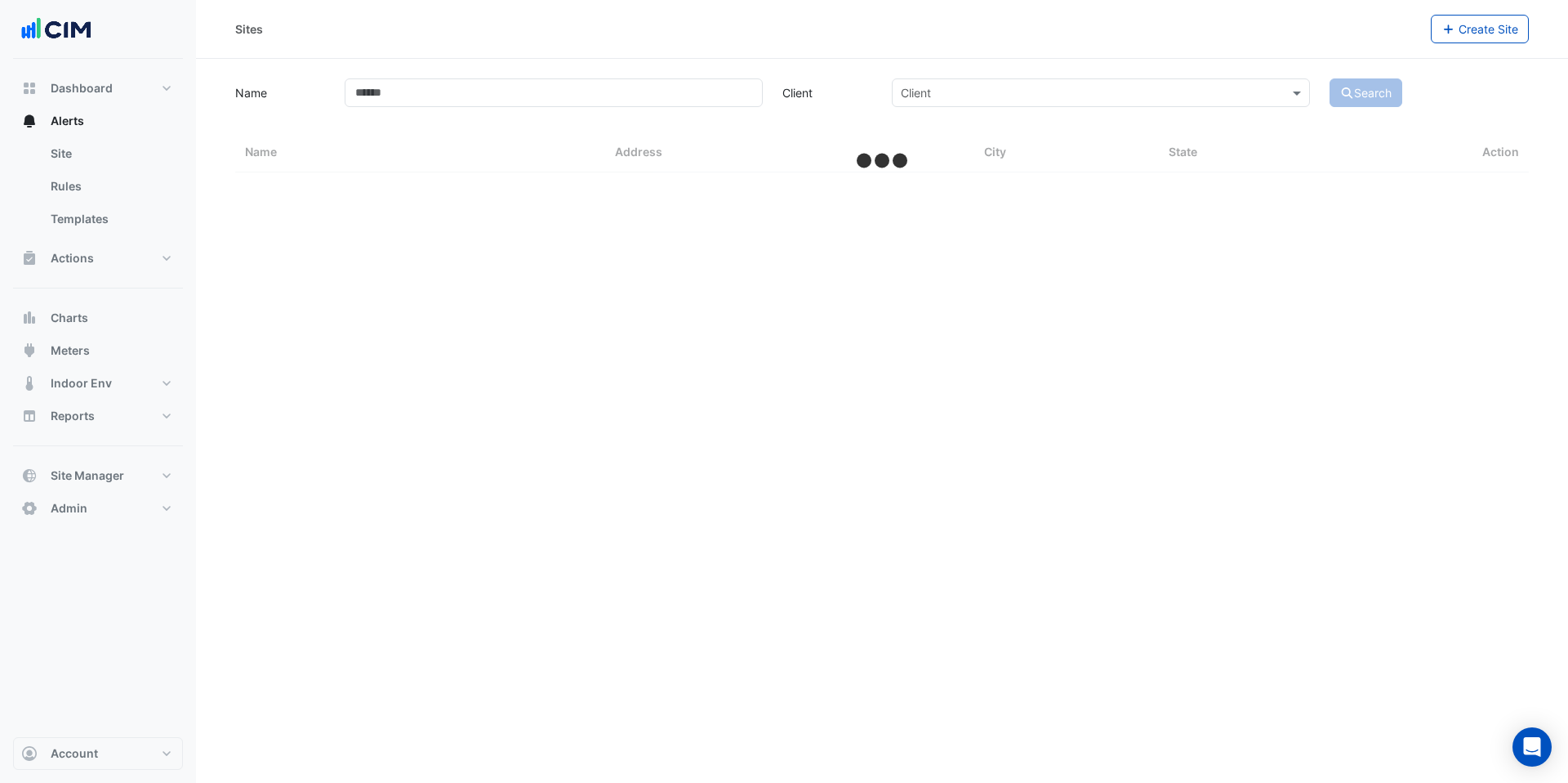
select select "***"
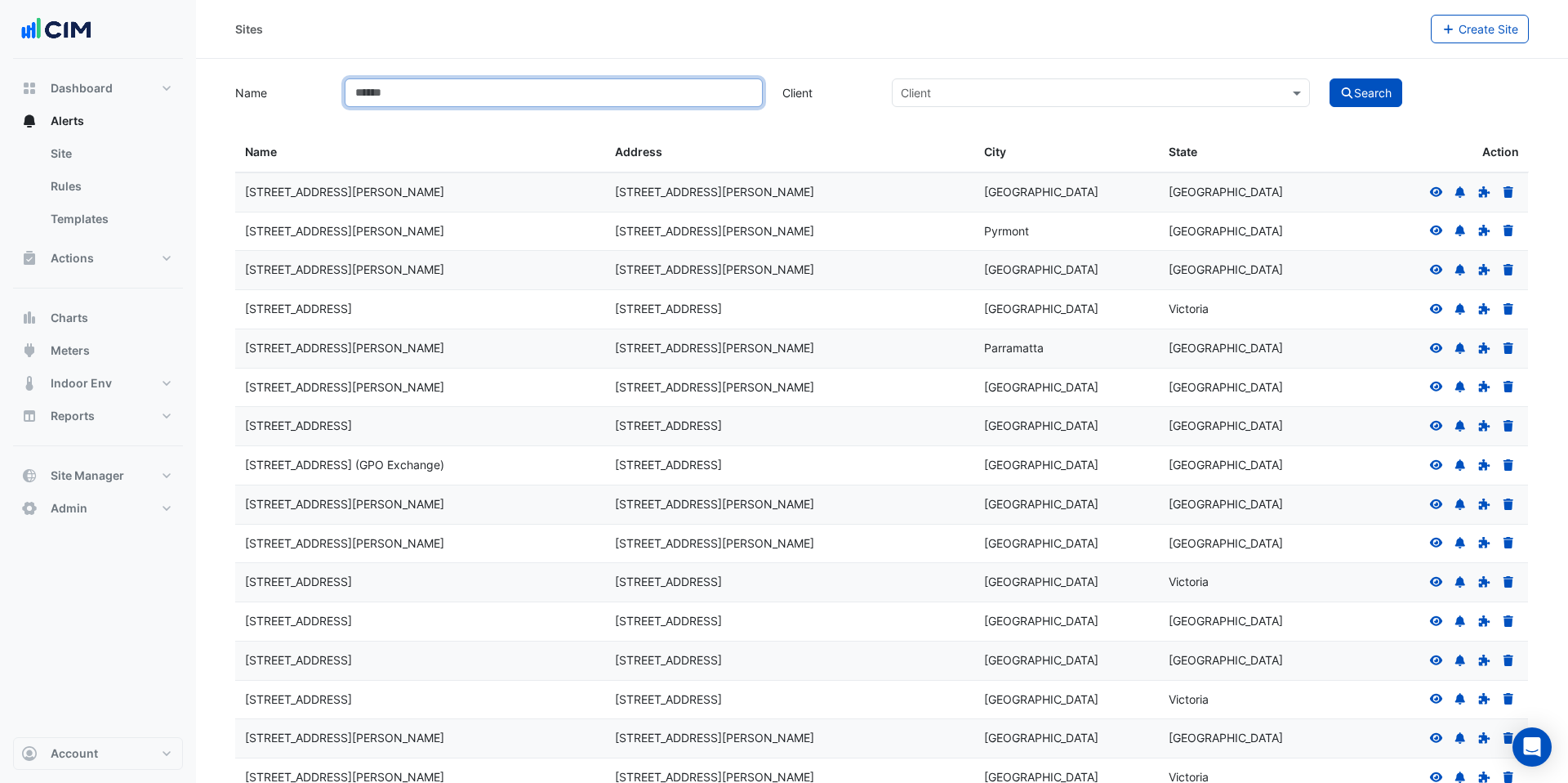
click at [386, 91] on input "Name" at bounding box center [553, 92] width 418 height 29
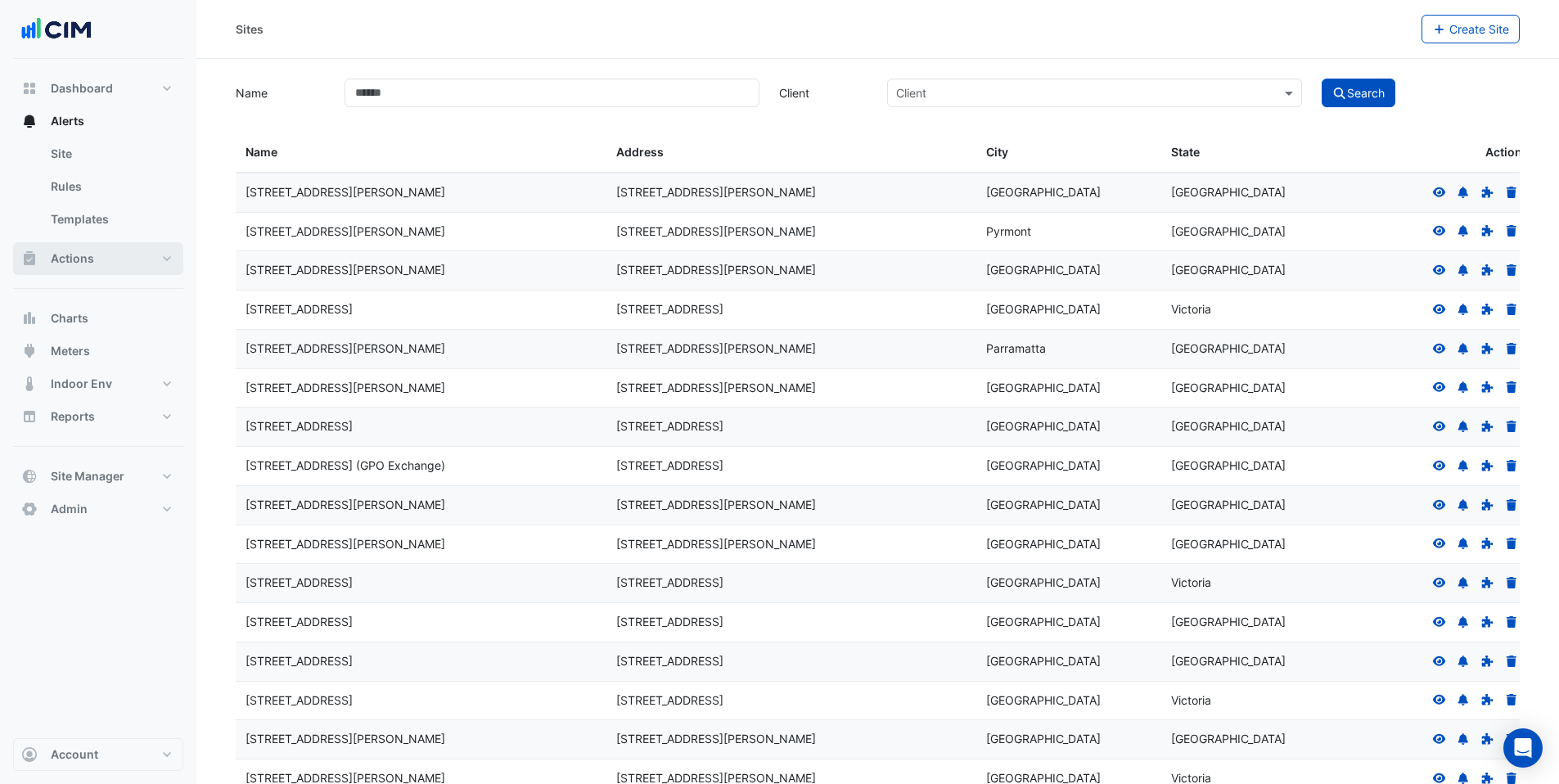
click at [77, 249] on button "Actions" at bounding box center [98, 258] width 171 height 32
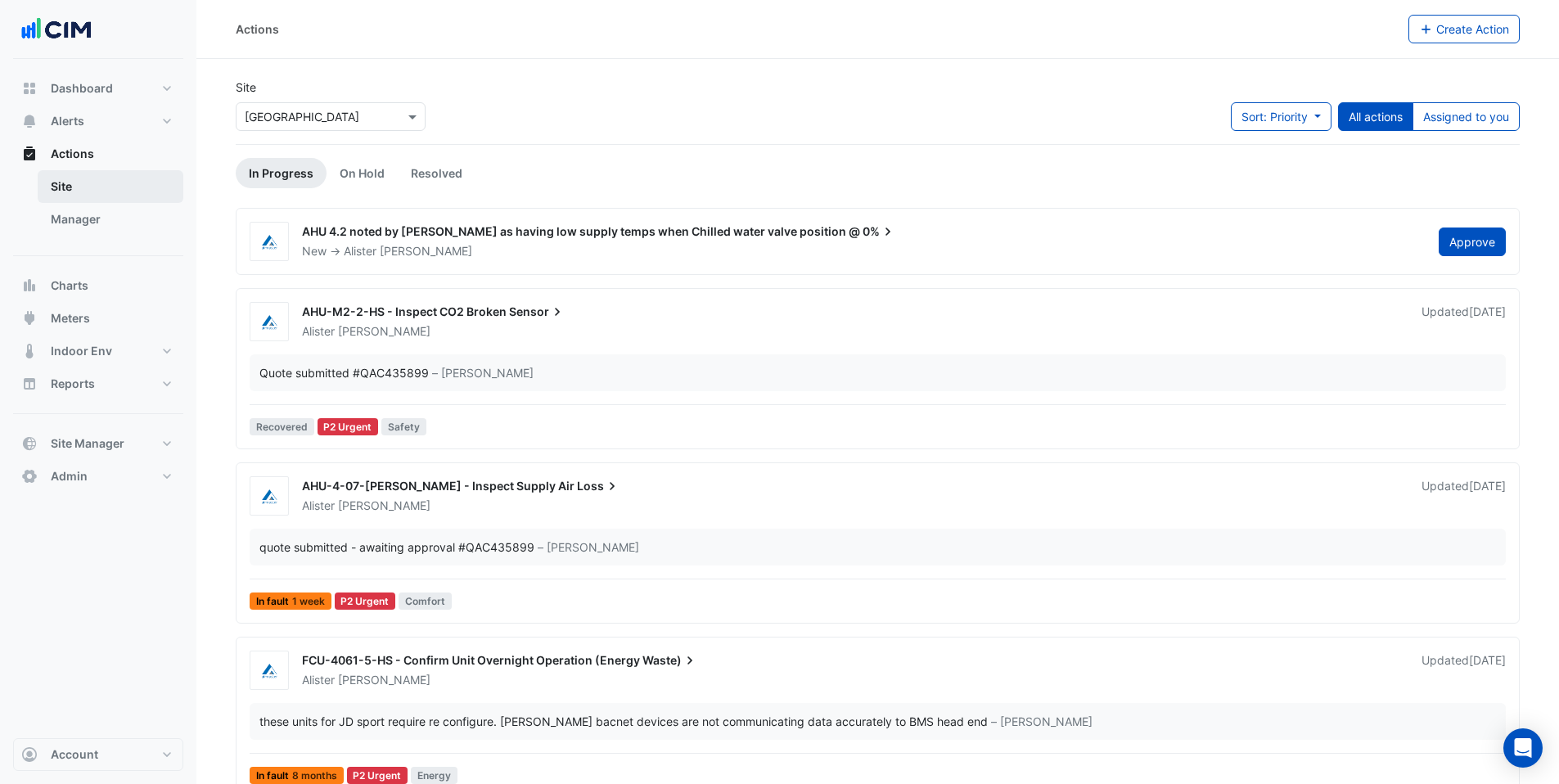
click at [127, 184] on link "Site" at bounding box center [111, 186] width 146 height 32
click at [92, 184] on link "Site" at bounding box center [111, 186] width 146 height 32
click at [69, 189] on link "Site" at bounding box center [111, 186] width 146 height 32
click at [105, 229] on link "Manager" at bounding box center [111, 219] width 146 height 32
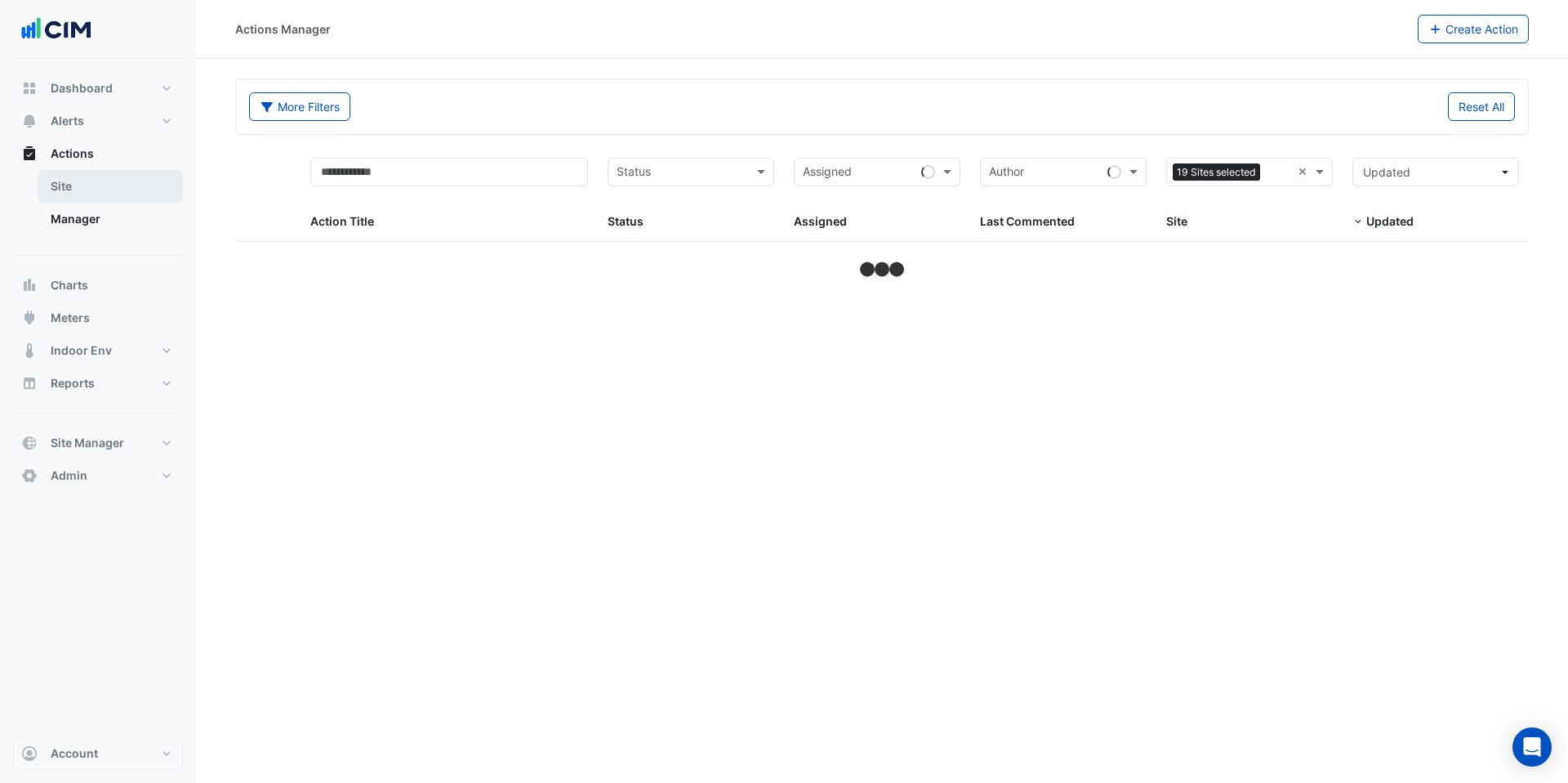
click at [80, 184] on link "Site" at bounding box center [110, 186] width 145 height 32
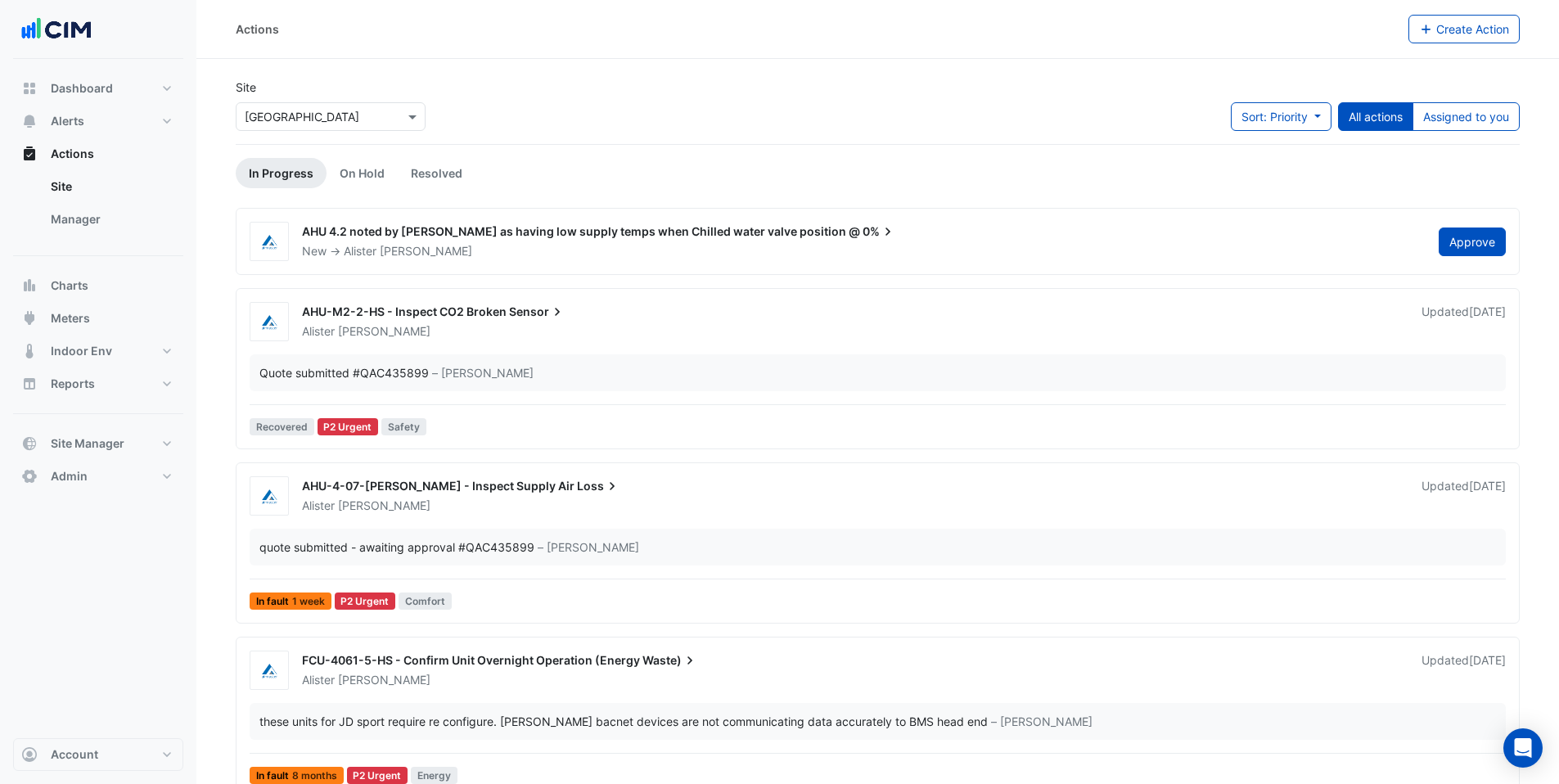
click at [322, 120] on input "text" at bounding box center [314, 117] width 139 height 18
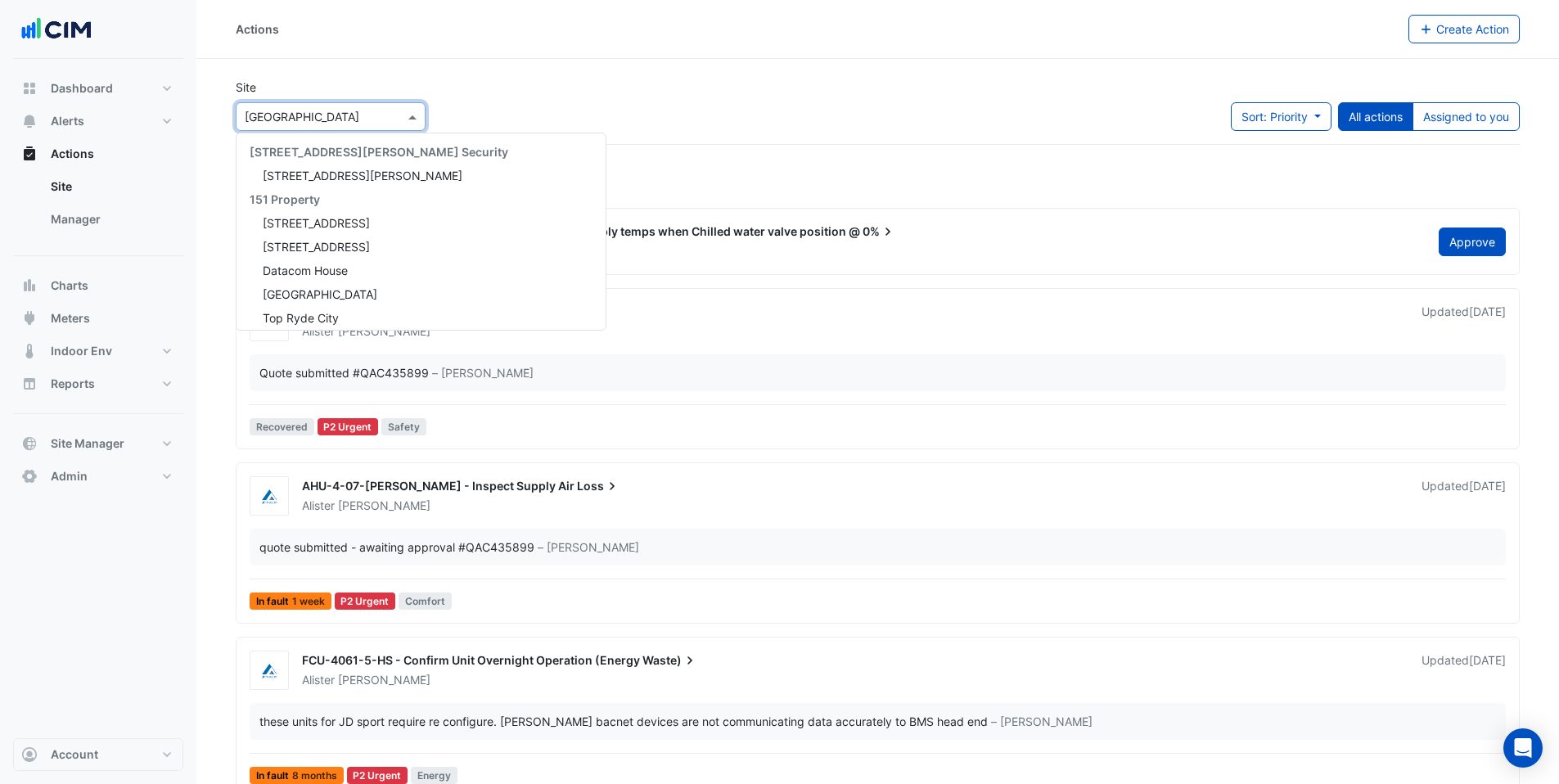
scroll to position [244, 0]
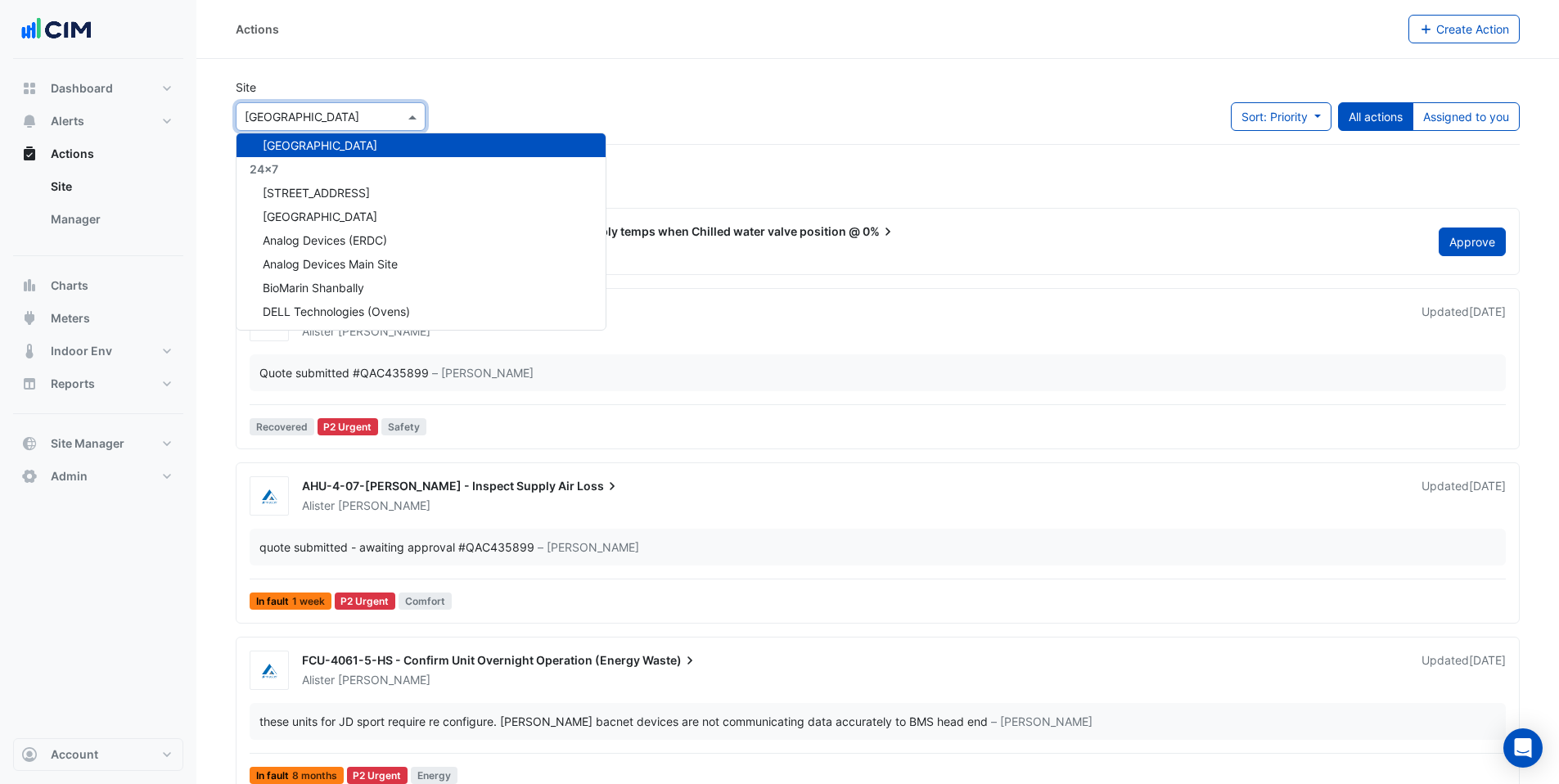
click at [939, 111] on div "Site Select a Site × Robina Town Centre 141 Walker Street Security 141 Walker S…" at bounding box center [877, 111] width 1303 height 65
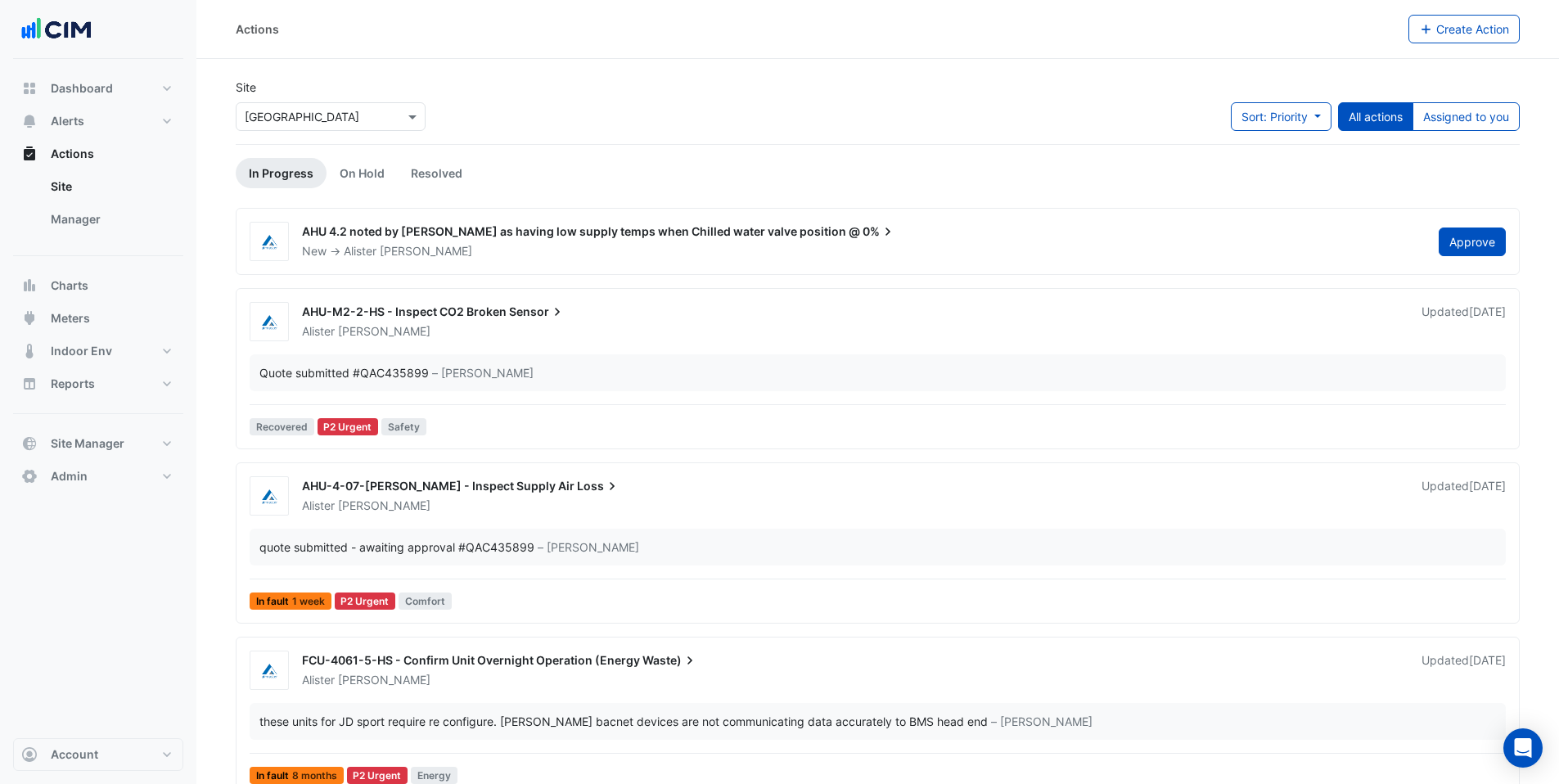
click at [446, 243] on div "New -> Alister Cawthorne" at bounding box center [861, 251] width 1120 height 17
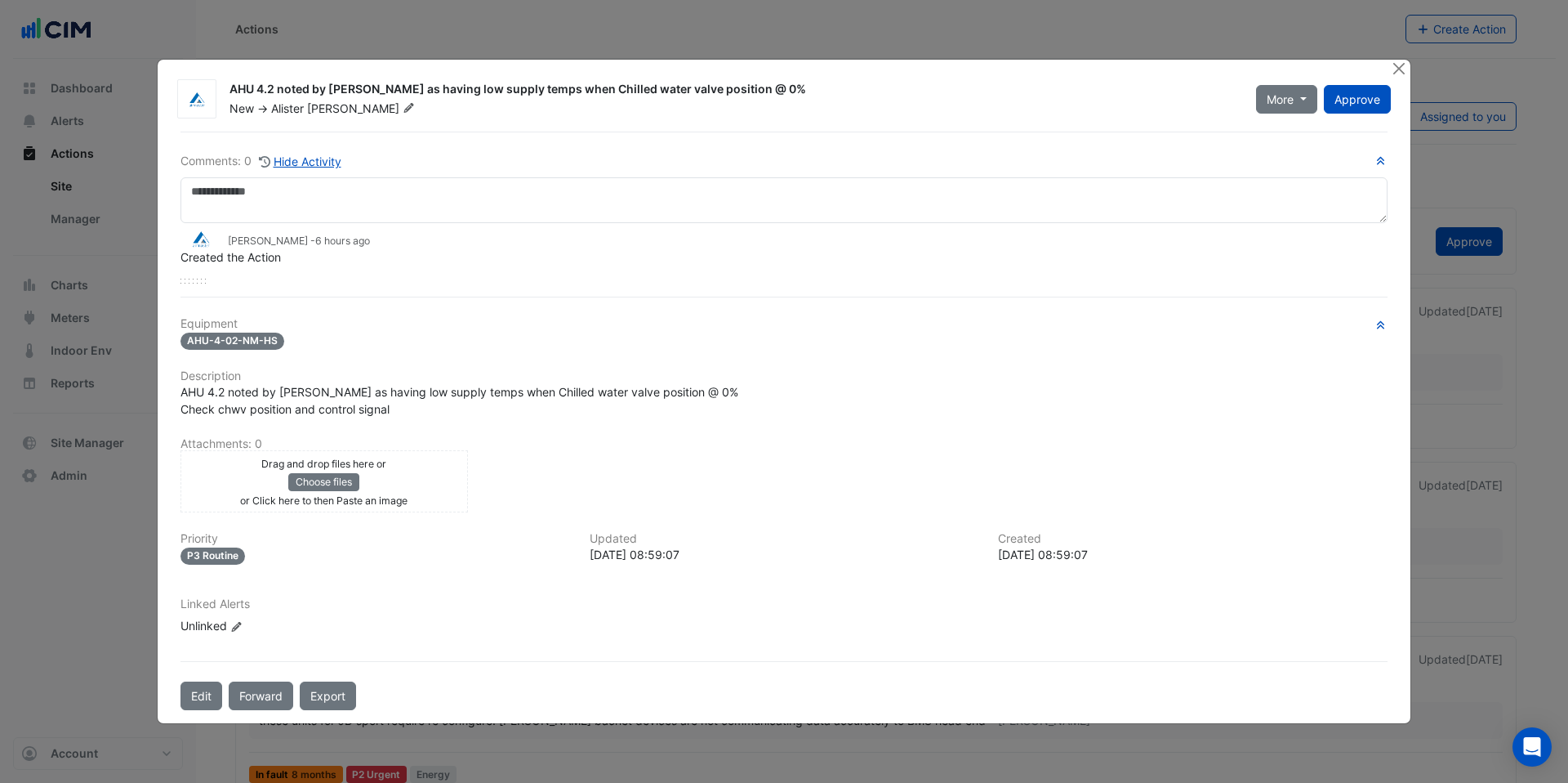
drag, startPoint x: 323, startPoint y: 241, endPoint x: 391, endPoint y: 241, distance: 68.0
click at [391, 241] on div "Alister Cawthorne - 6 hours ago" at bounding box center [784, 239] width 1207 height 18
drag, startPoint x: 287, startPoint y: 89, endPoint x: 765, endPoint y: 92, distance: 478.0
click at [765, 92] on div "AHU 4.2 noted by Nick Dopper as having low supply temps when Chilled water valv…" at bounding box center [733, 90] width 1007 height 19
click at [741, 174] on div "Comments: 0 Hide Activity Alister Cawthorne - 6 hours ago Created the Action" at bounding box center [784, 217] width 1207 height 132
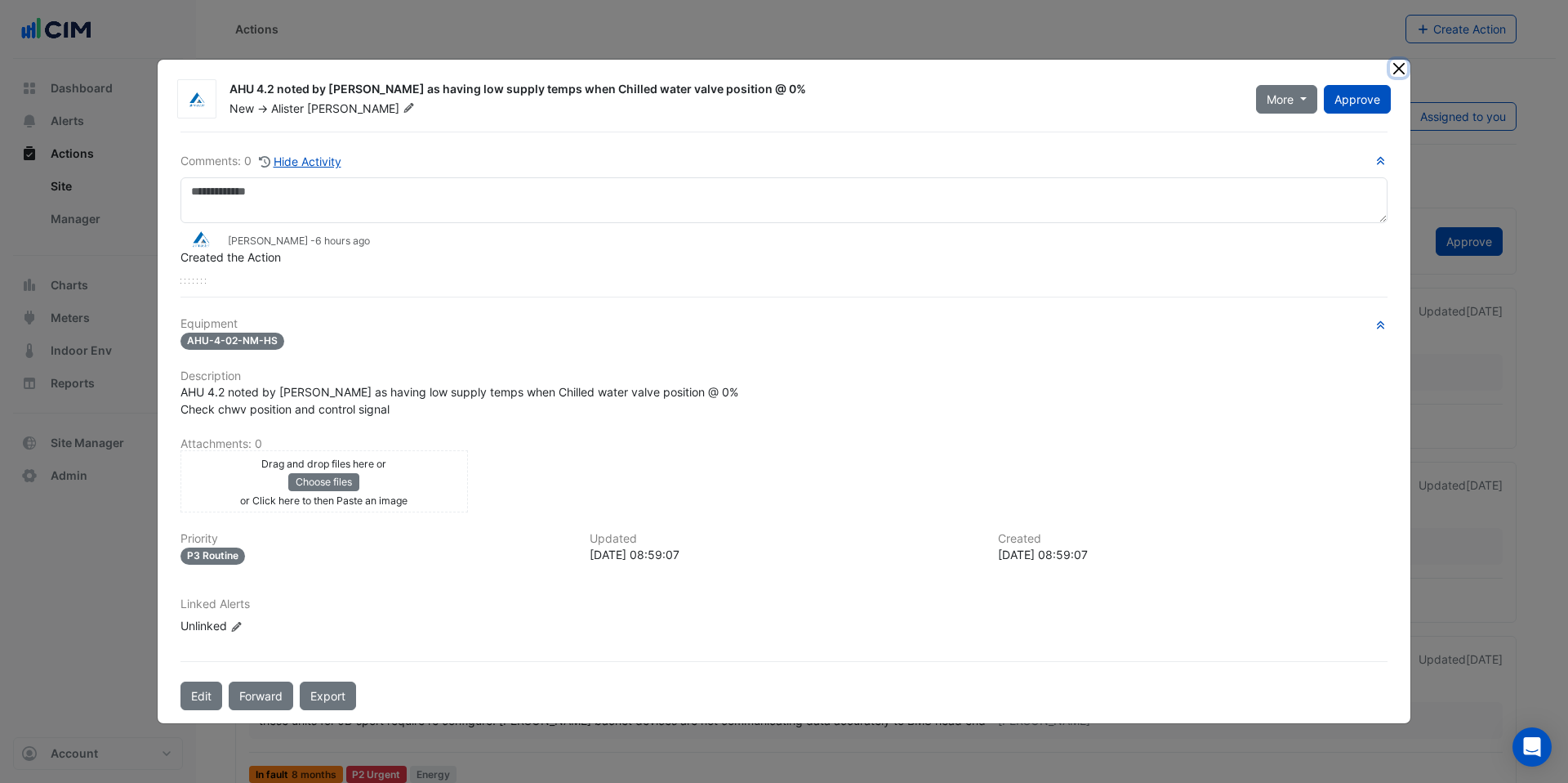
click at [1400, 64] on button "Close" at bounding box center [1399, 68] width 17 height 18
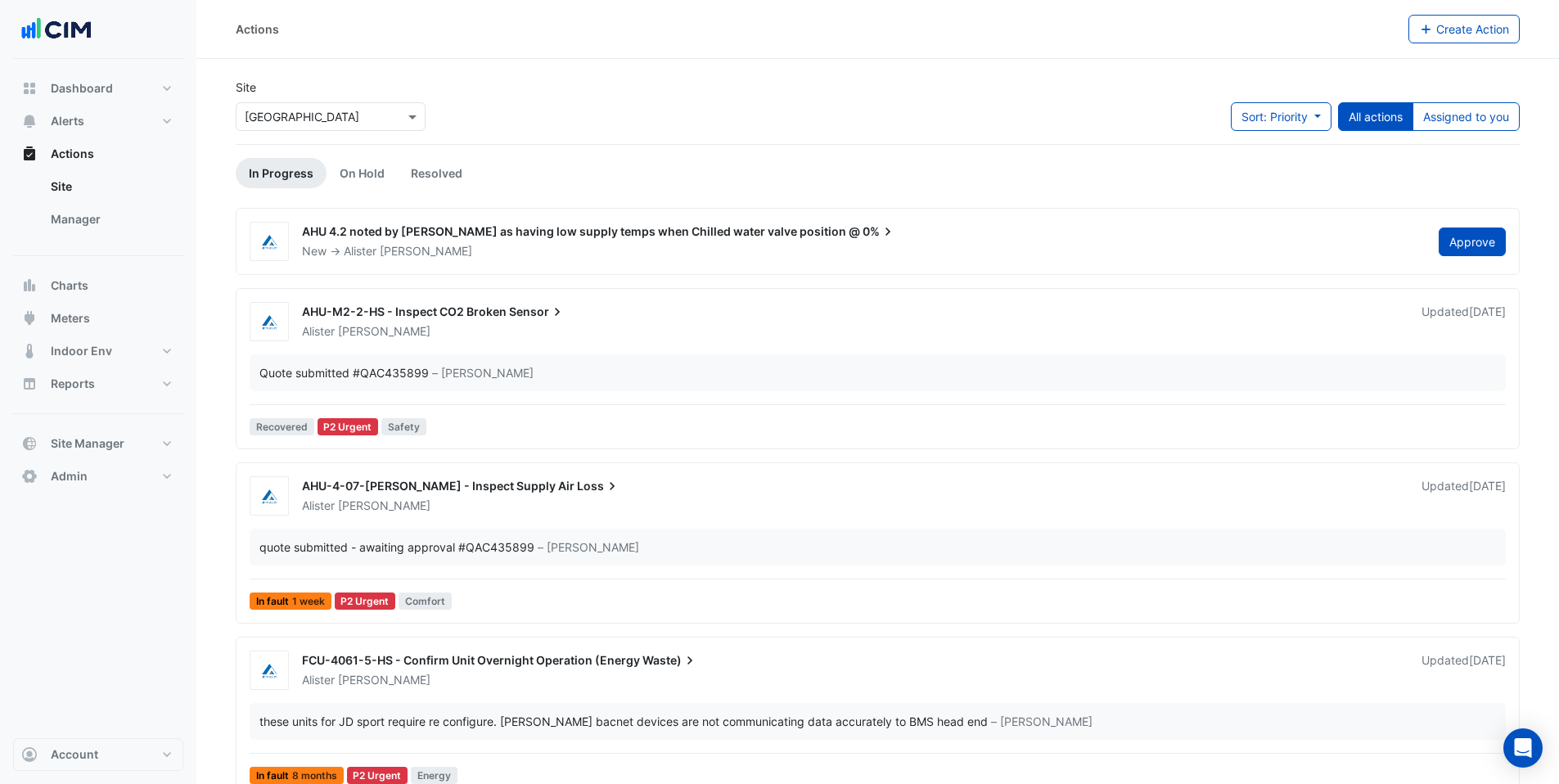
click at [394, 529] on div "quote submitted - awaiting approval #QAC435899 – Alister Cawthorne" at bounding box center [878, 547] width 1256 height 37
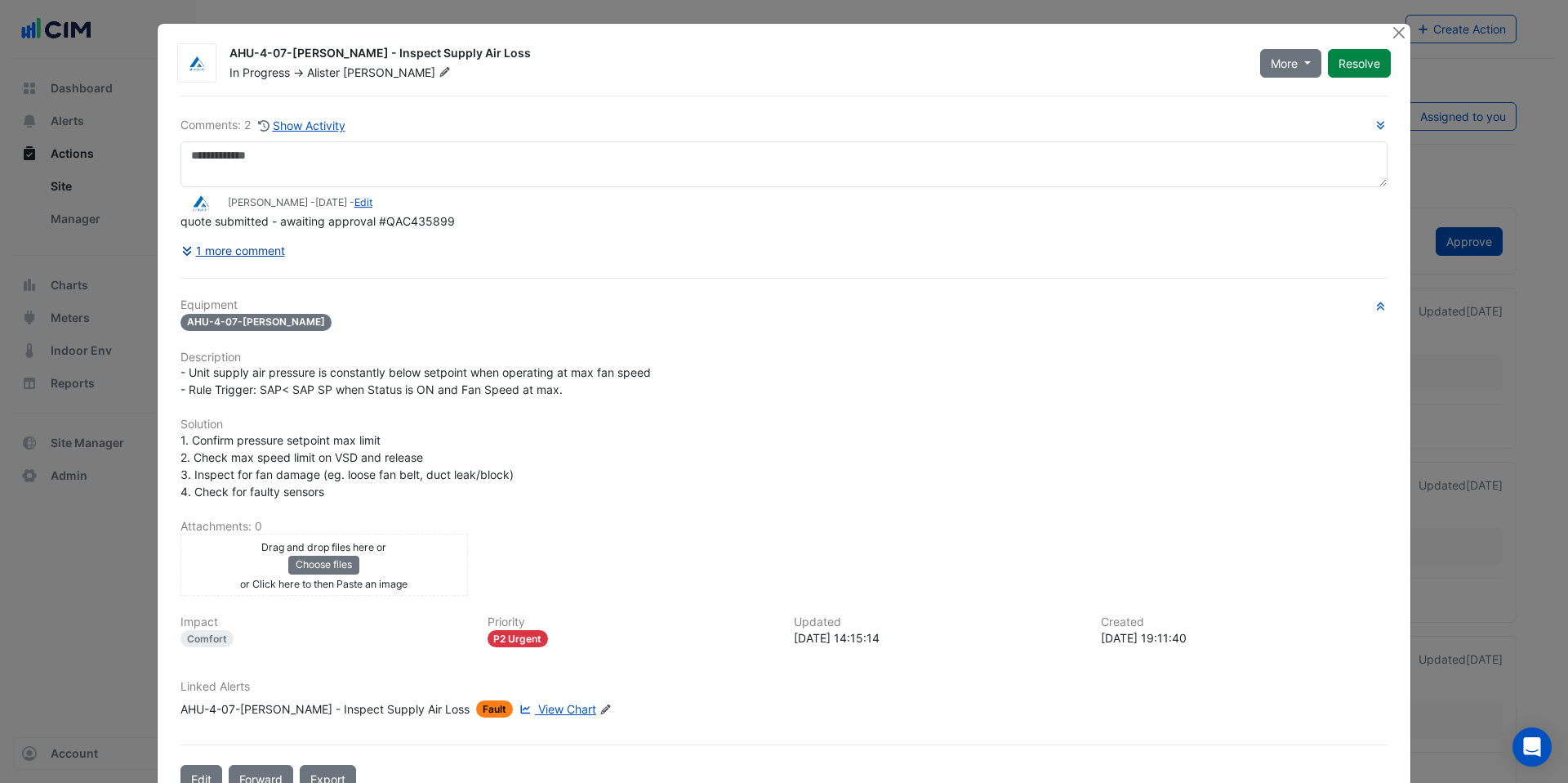
click at [232, 253] on button "1 more comment" at bounding box center [233, 250] width 105 height 29
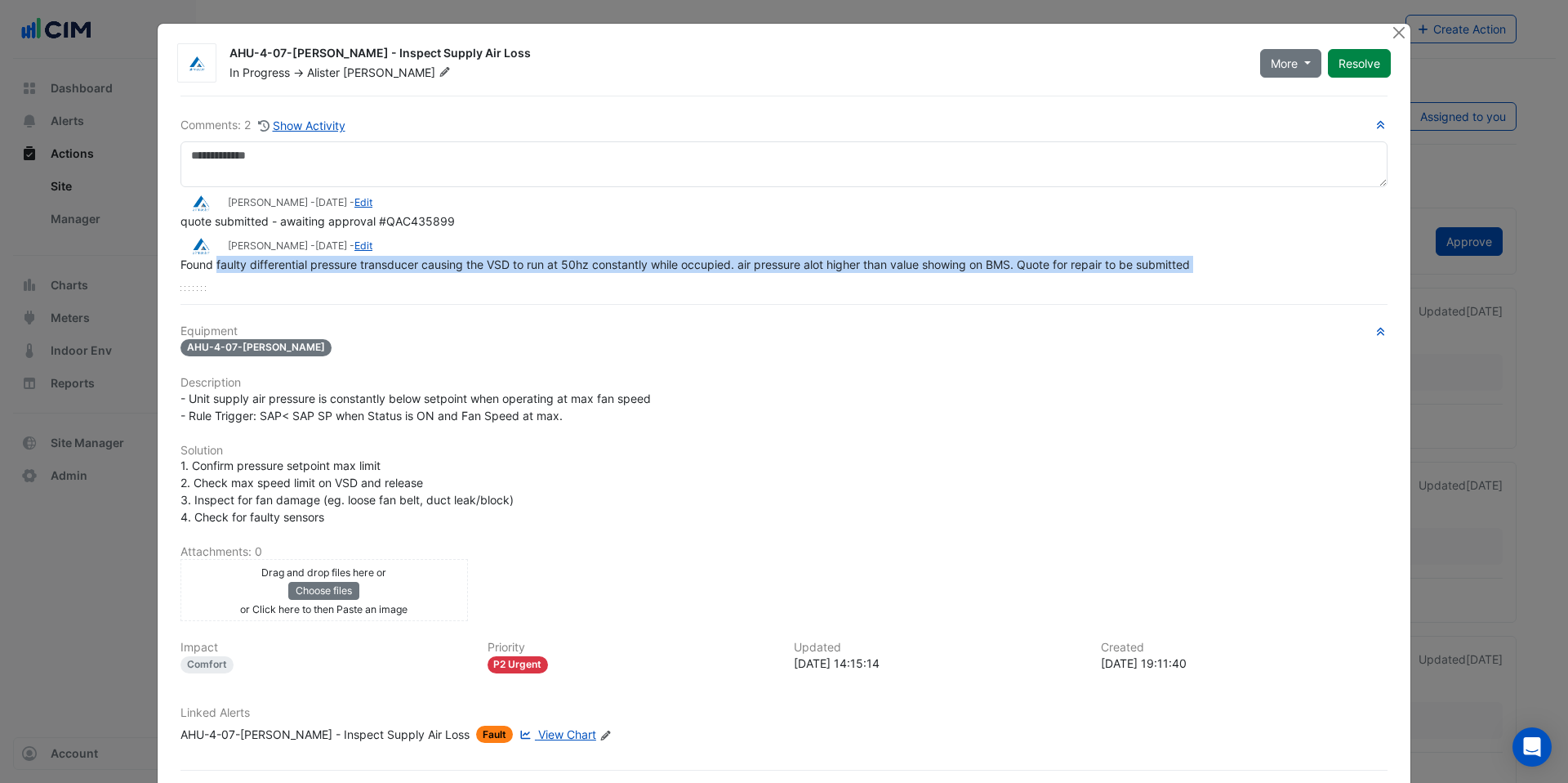
drag, startPoint x: 210, startPoint y: 261, endPoint x: 1000, endPoint y: 274, distance: 790.1
click at [1000, 274] on div "Alister Cawthorne - 1 month and 5 days ago - Edit quote submitted - awaiting ap…" at bounding box center [784, 239] width 1207 height 104
click at [999, 274] on div "Alister Cawthorne - 1 month and 5 days ago - Edit quote submitted - awaiting ap…" at bounding box center [784, 239] width 1207 height 104
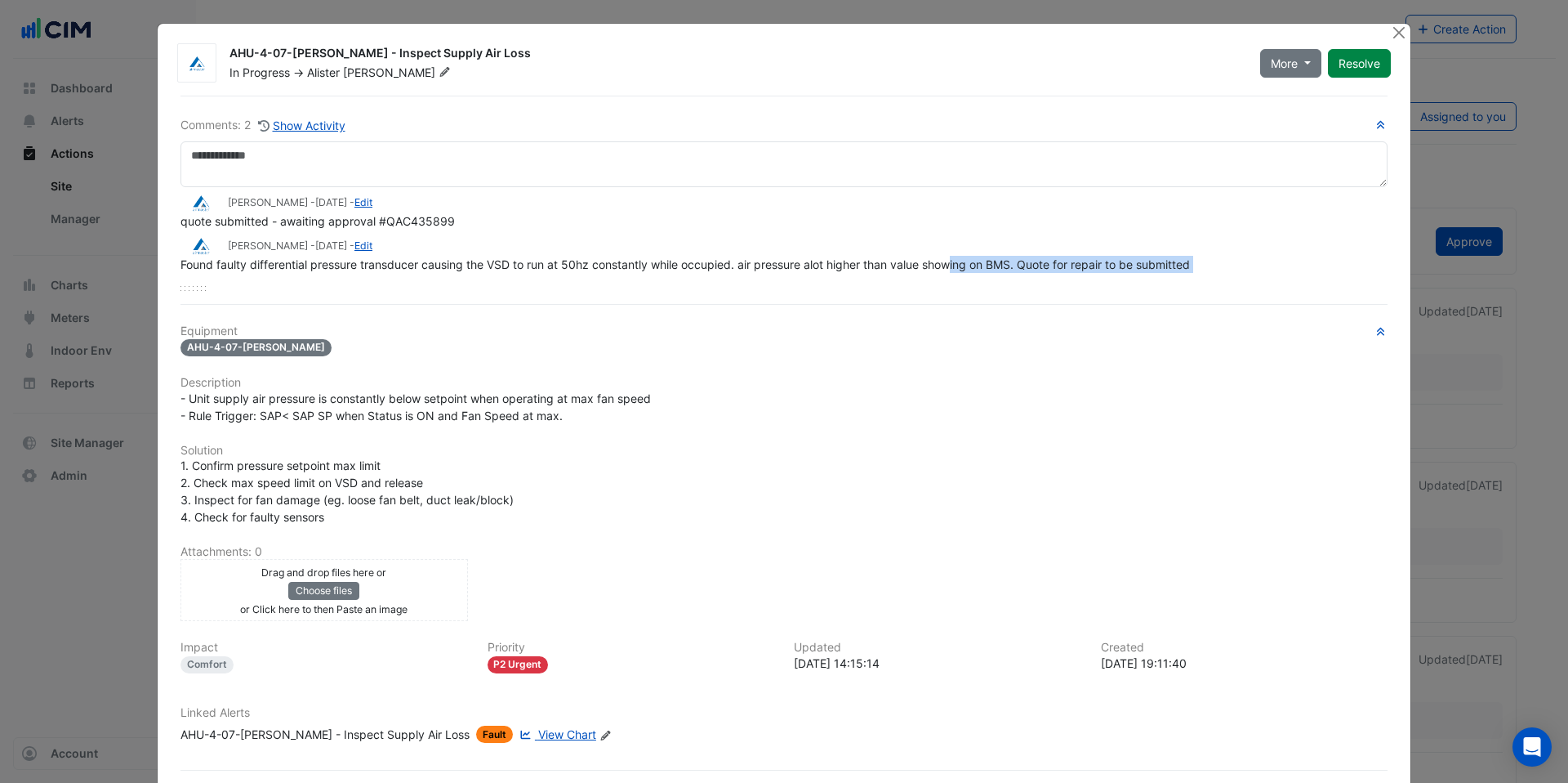
drag, startPoint x: 951, startPoint y: 257, endPoint x: 1121, endPoint y: 275, distance: 171.0
click at [1121, 275] on div "Alister Cawthorne - 1 month and 5 days ago - Edit quote submitted - awaiting ap…" at bounding box center [784, 239] width 1207 height 104
click at [1090, 300] on div "Comments: 2 Show Activity Alister Cawthorne - 1 month and 5 days ago - Edit quo…" at bounding box center [784, 457] width 1226 height 723
click at [1395, 32] on button "Close" at bounding box center [1399, 32] width 17 height 18
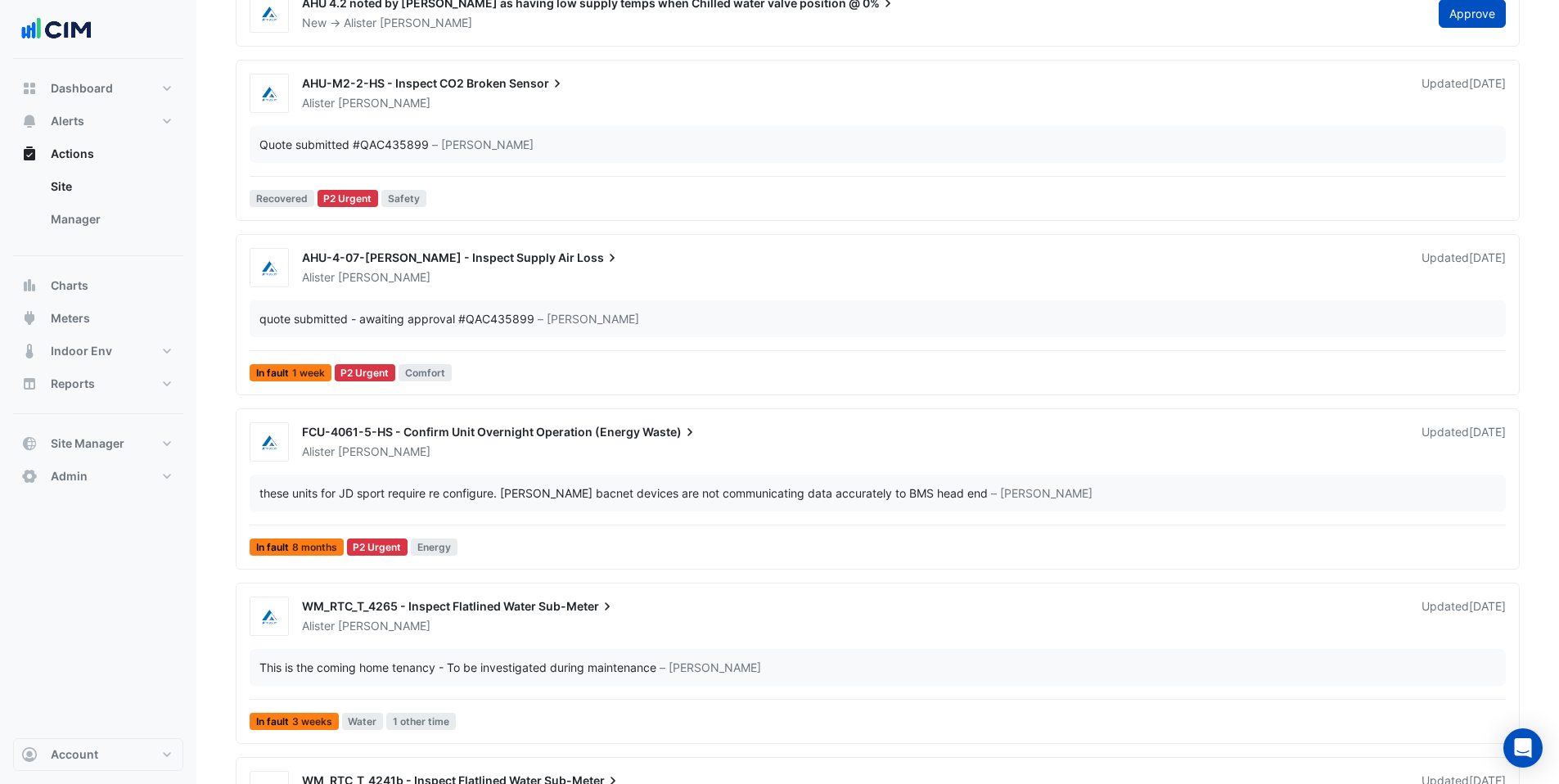
scroll to position [230, 0]
drag, startPoint x: 360, startPoint y: 486, endPoint x: 414, endPoint y: 488, distance: 54.0
click at [414, 488] on div "these units for JD sport require re configure. schneider bacnet devices are not…" at bounding box center [624, 491] width 729 height 18
click at [494, 489] on div "these units for JD sport require re configure. schneider bacnet devices are not…" at bounding box center [624, 491] width 729 height 18
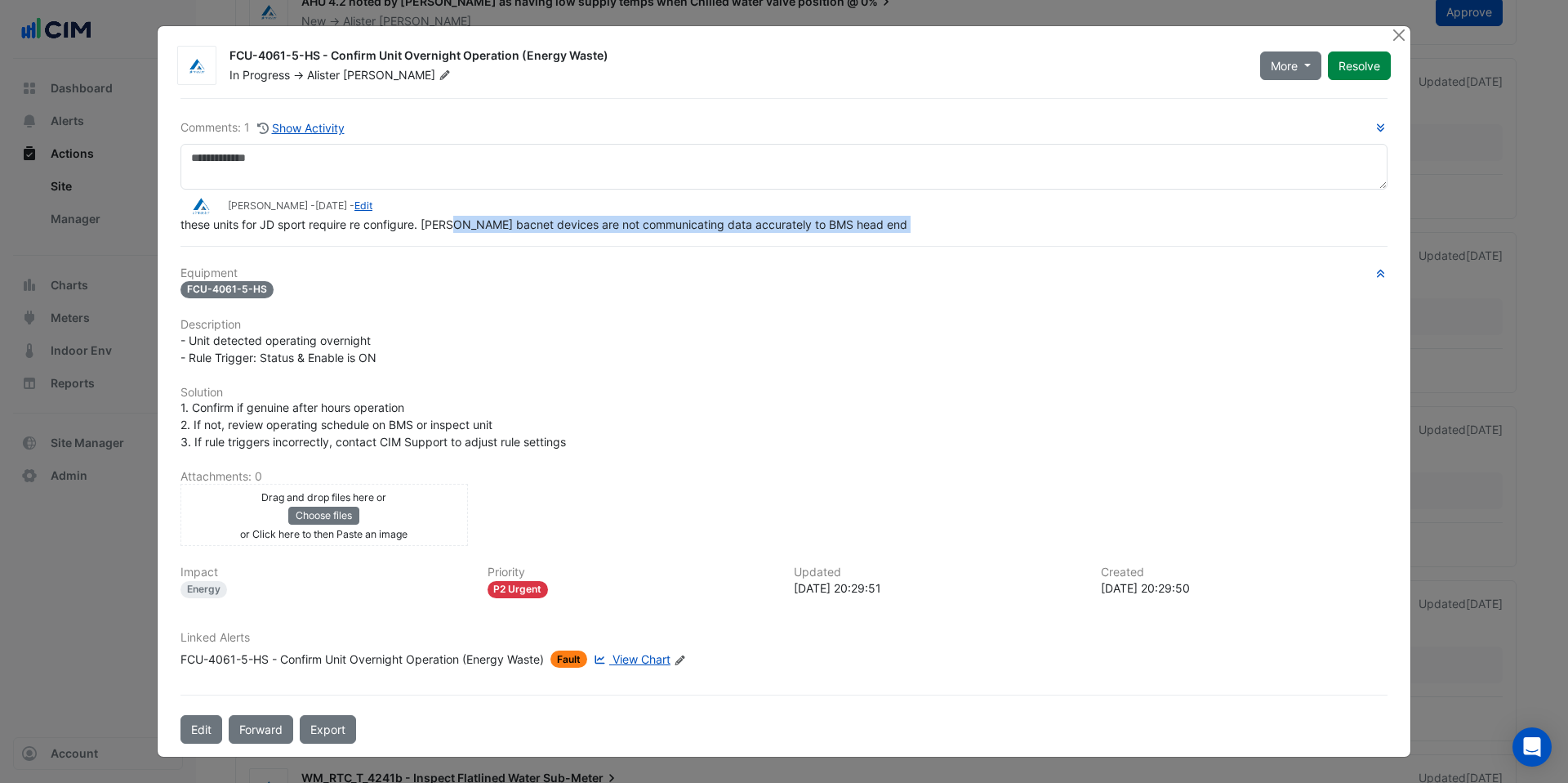
drag, startPoint x: 454, startPoint y: 223, endPoint x: 886, endPoint y: 235, distance: 432.2
click at [886, 235] on div "Comments: 1 Show Activity Alister Cawthorne - 6 months and 17 days ago - Edit t…" at bounding box center [784, 420] width 1226 height 646
click at [1397, 35] on button "Close" at bounding box center [1399, 34] width 17 height 18
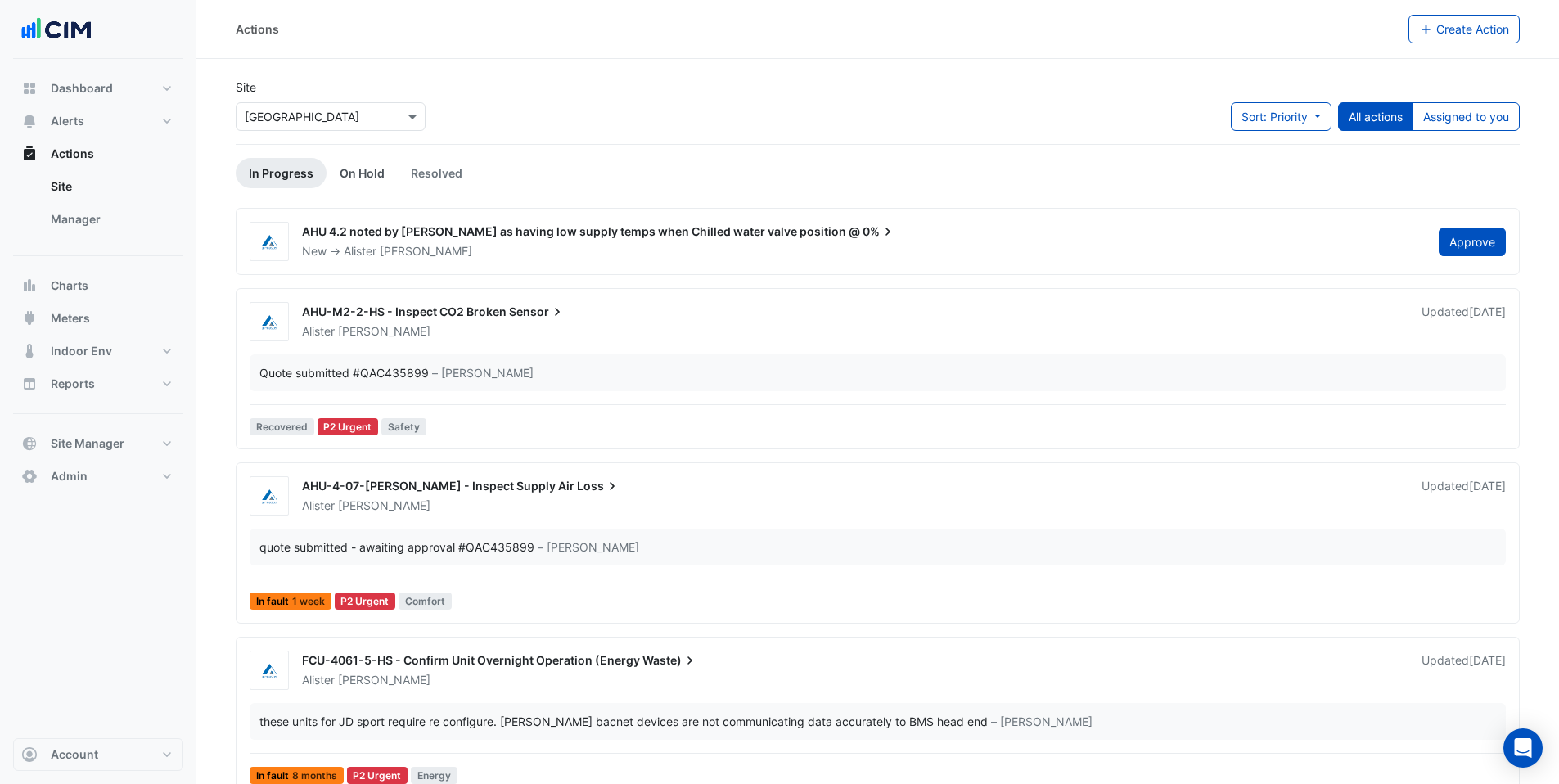
click at [366, 171] on link "On Hold" at bounding box center [362, 172] width 71 height 30
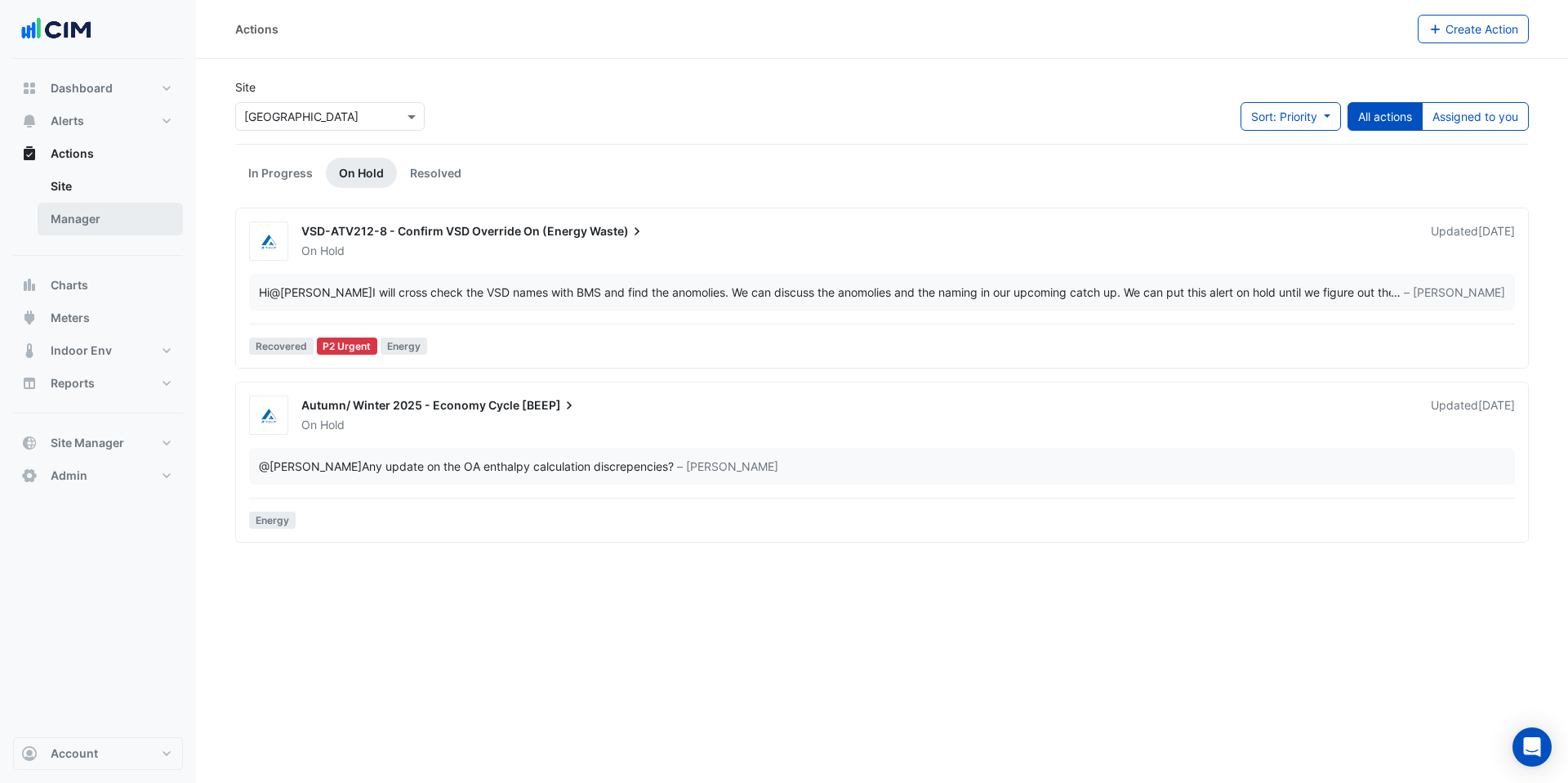
click at [99, 215] on link "Manager" at bounding box center [110, 218] width 145 height 32
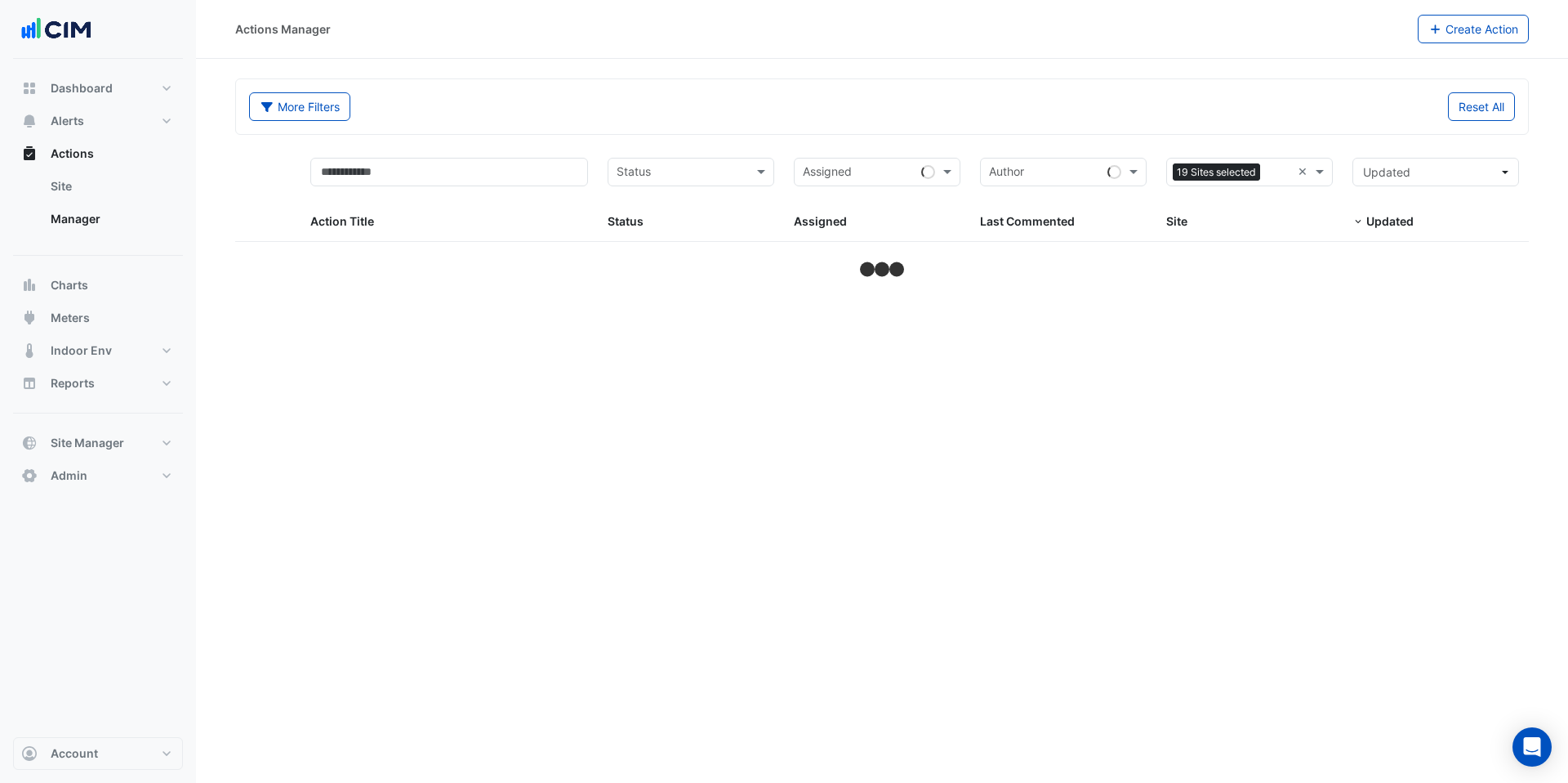
select select "***"
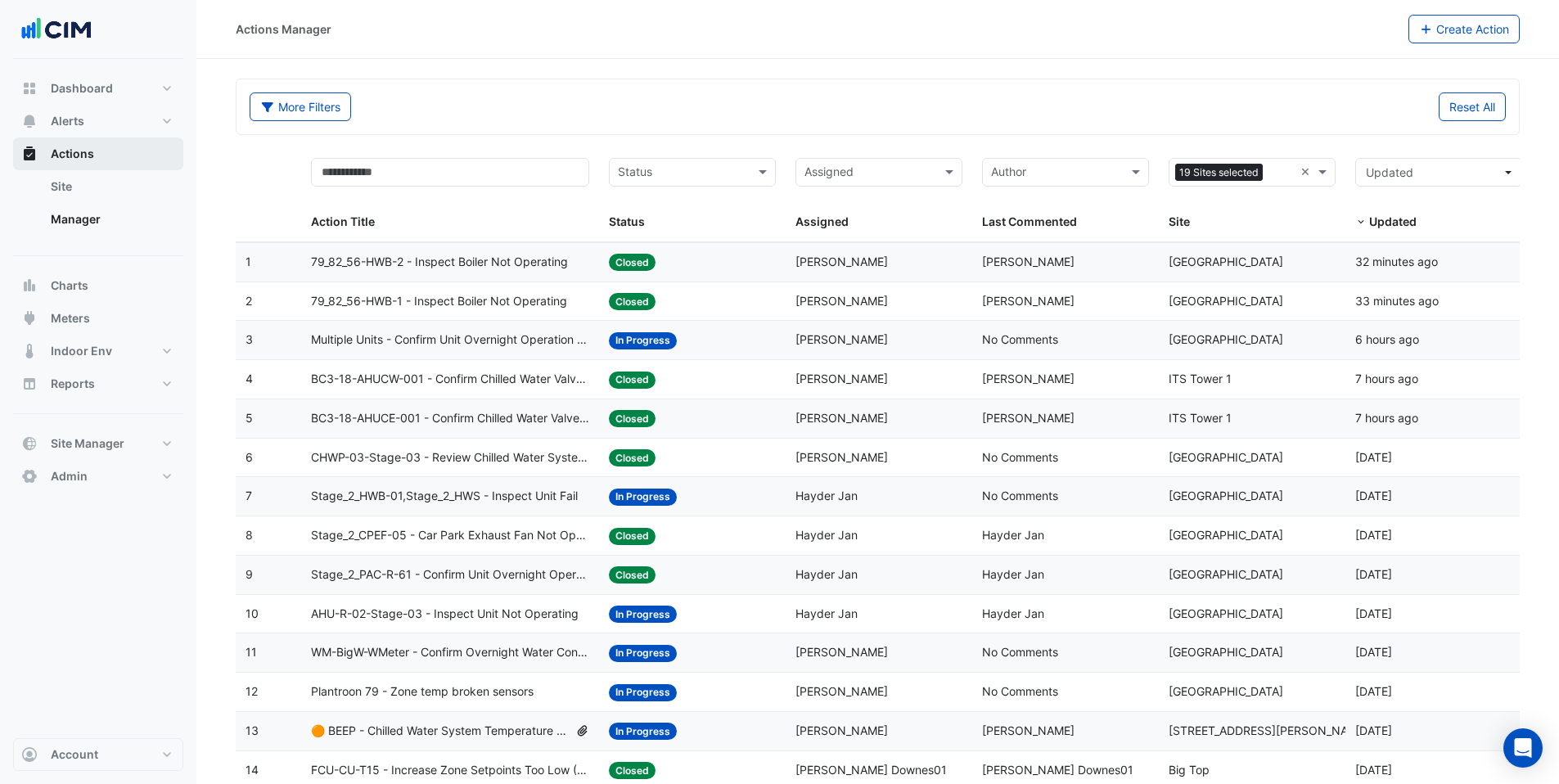
click at [54, 192] on link "Site" at bounding box center [111, 186] width 146 height 32
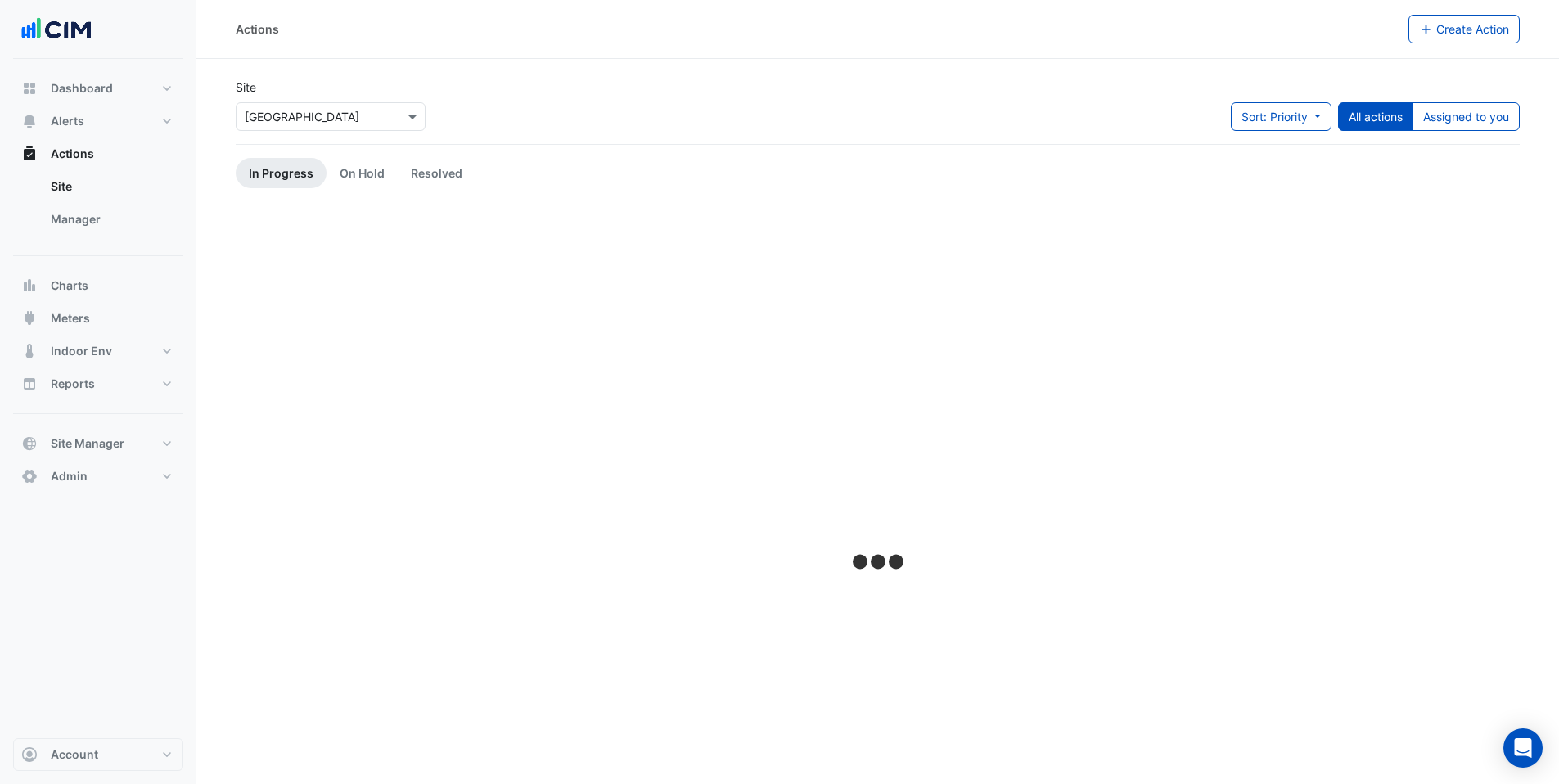
click at [332, 117] on input "text" at bounding box center [314, 117] width 139 height 18
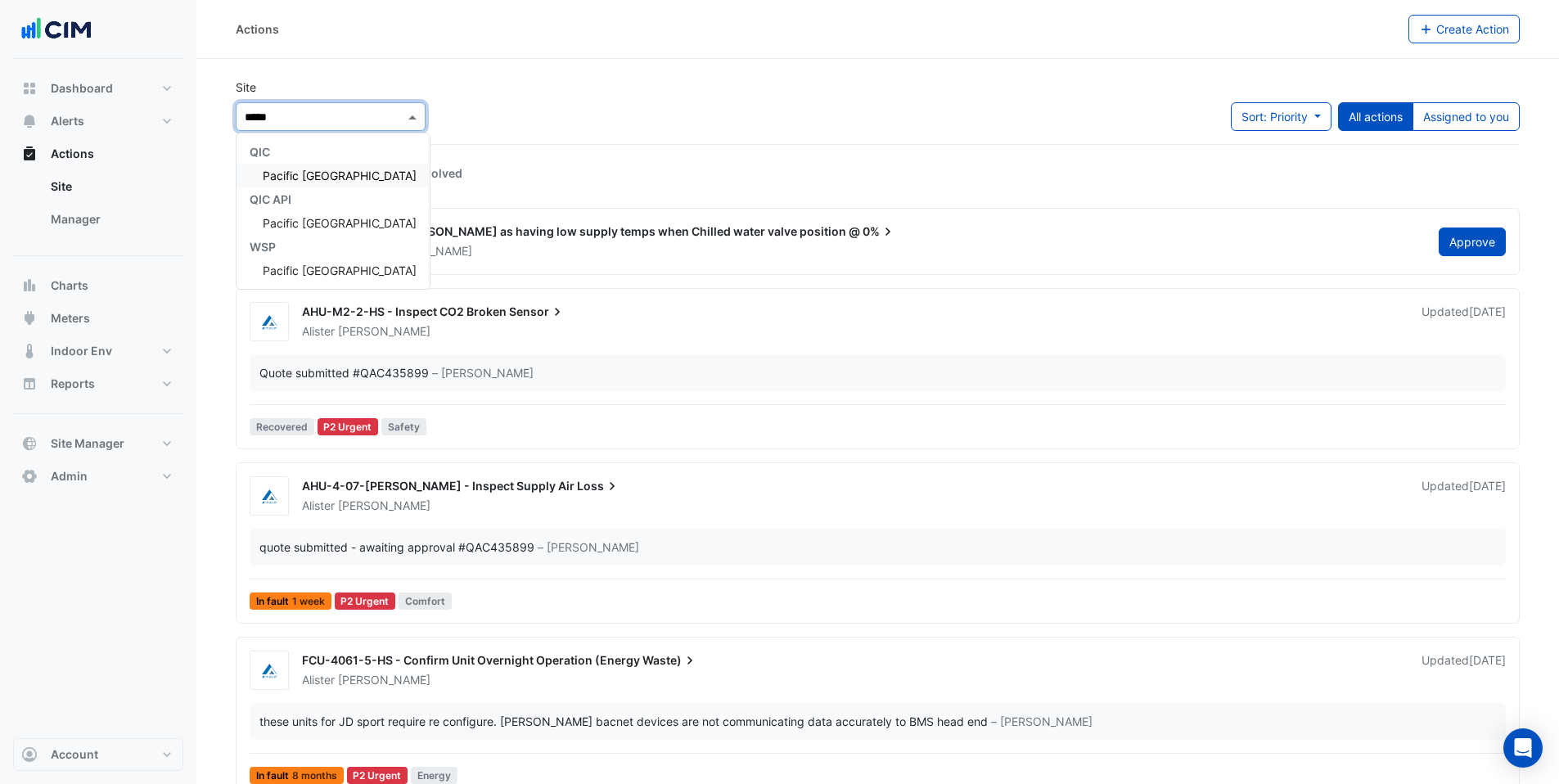
type input "******"
click at [325, 170] on span "Pacific [GEOGRAPHIC_DATA]" at bounding box center [339, 175] width 154 height 14
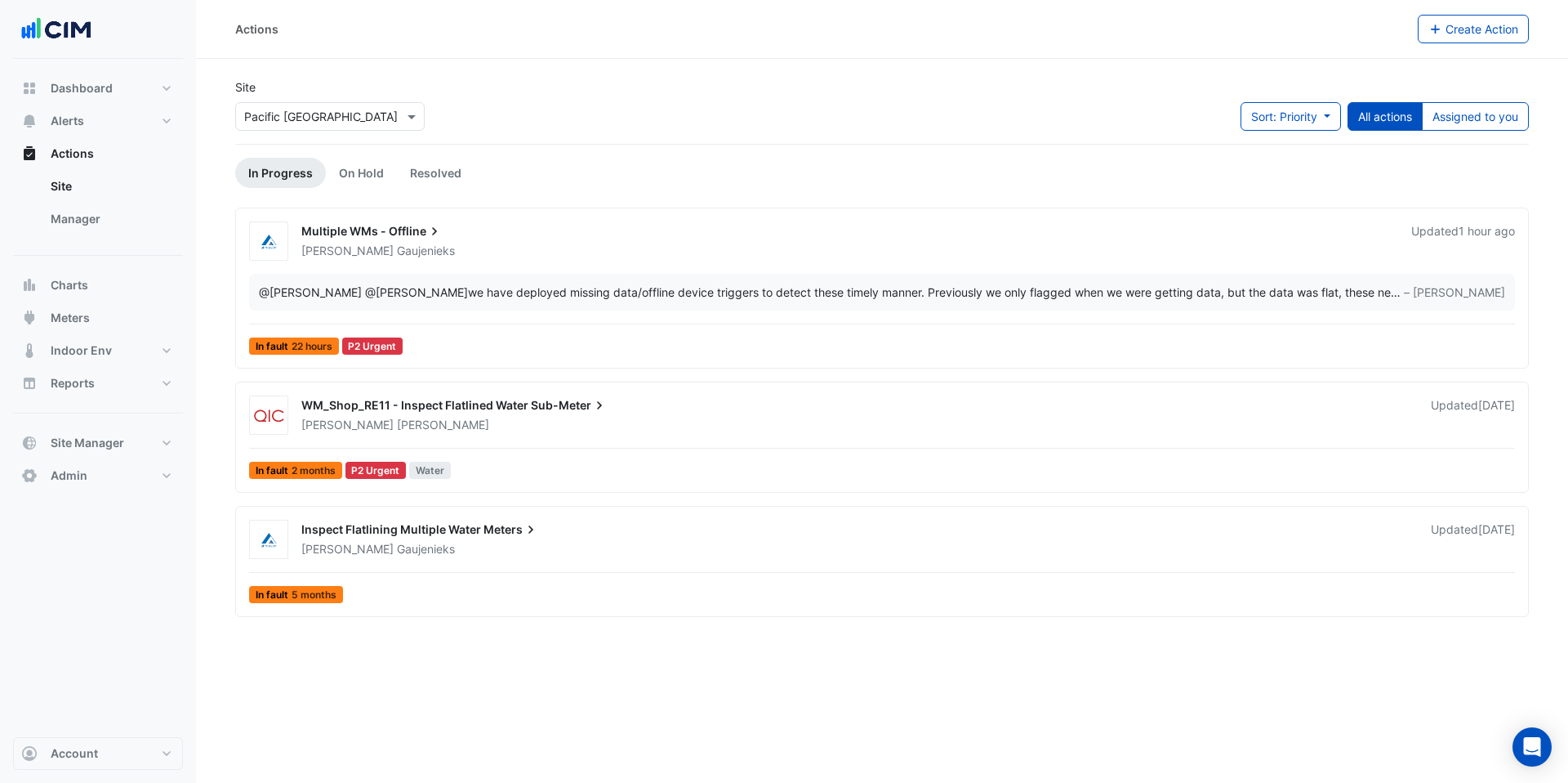
click at [471, 265] on div "Multiple WMs - Offline Justin Gaujenieks Updated 1 hour ago @Matthew Vasilevski…" at bounding box center [881, 291] width 1279 height 140
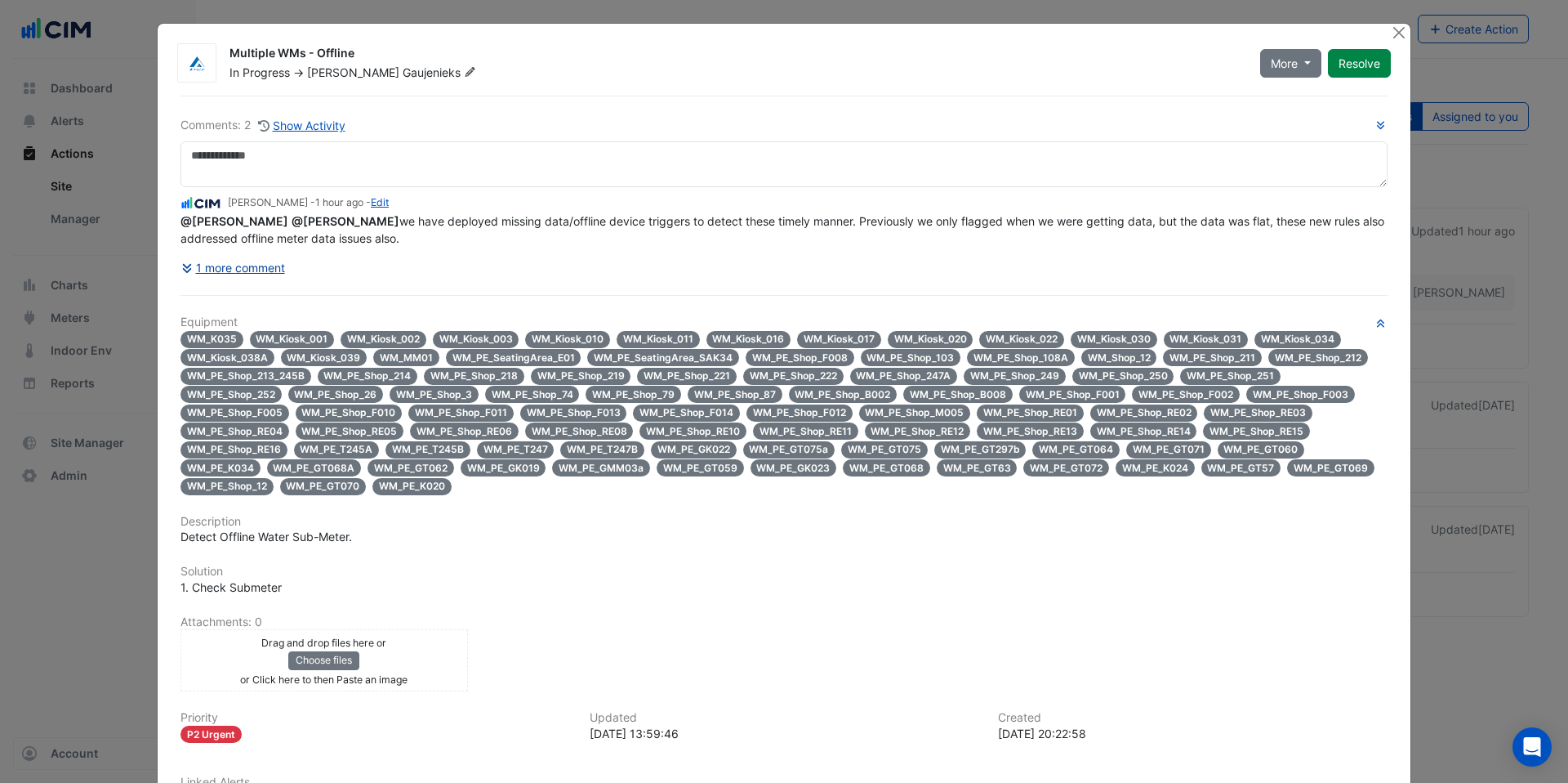
click at [224, 271] on button "1 more comment" at bounding box center [233, 267] width 105 height 29
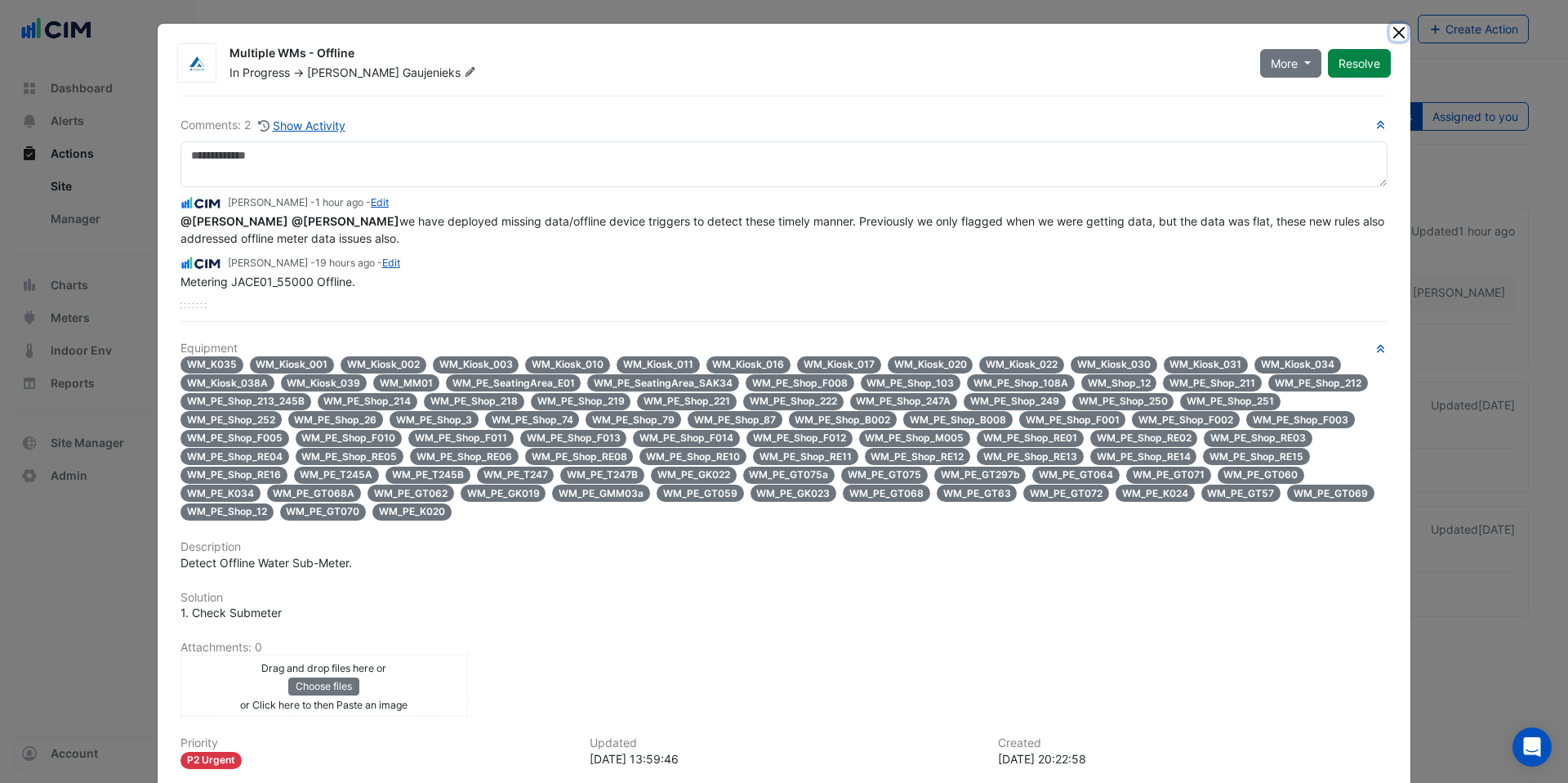
click at [1398, 32] on button "Close" at bounding box center [1399, 32] width 17 height 18
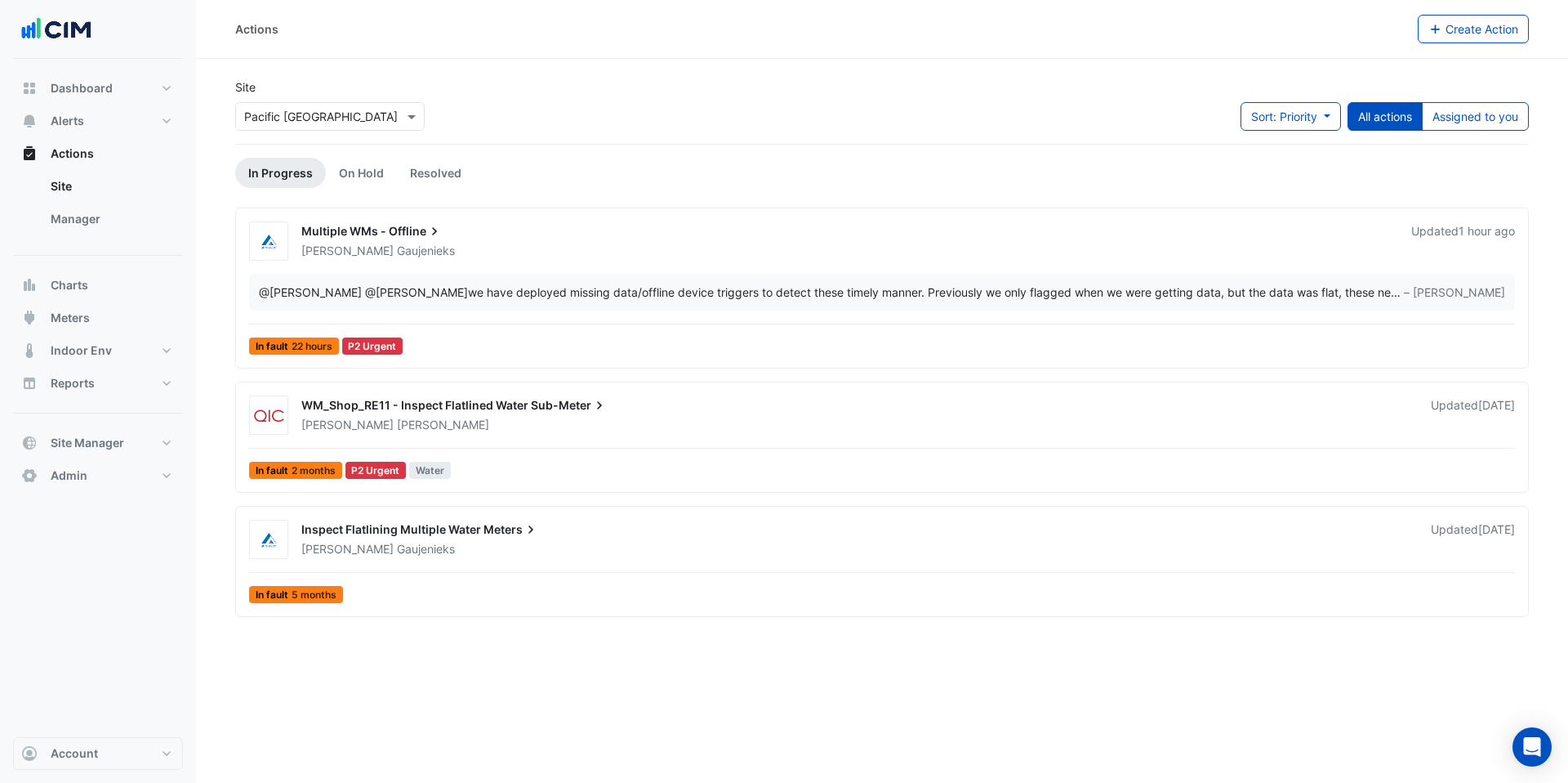
click at [525, 407] on span "WM_Shop_RE11 - Inspect Flatlined Water" at bounding box center [414, 404] width 227 height 14
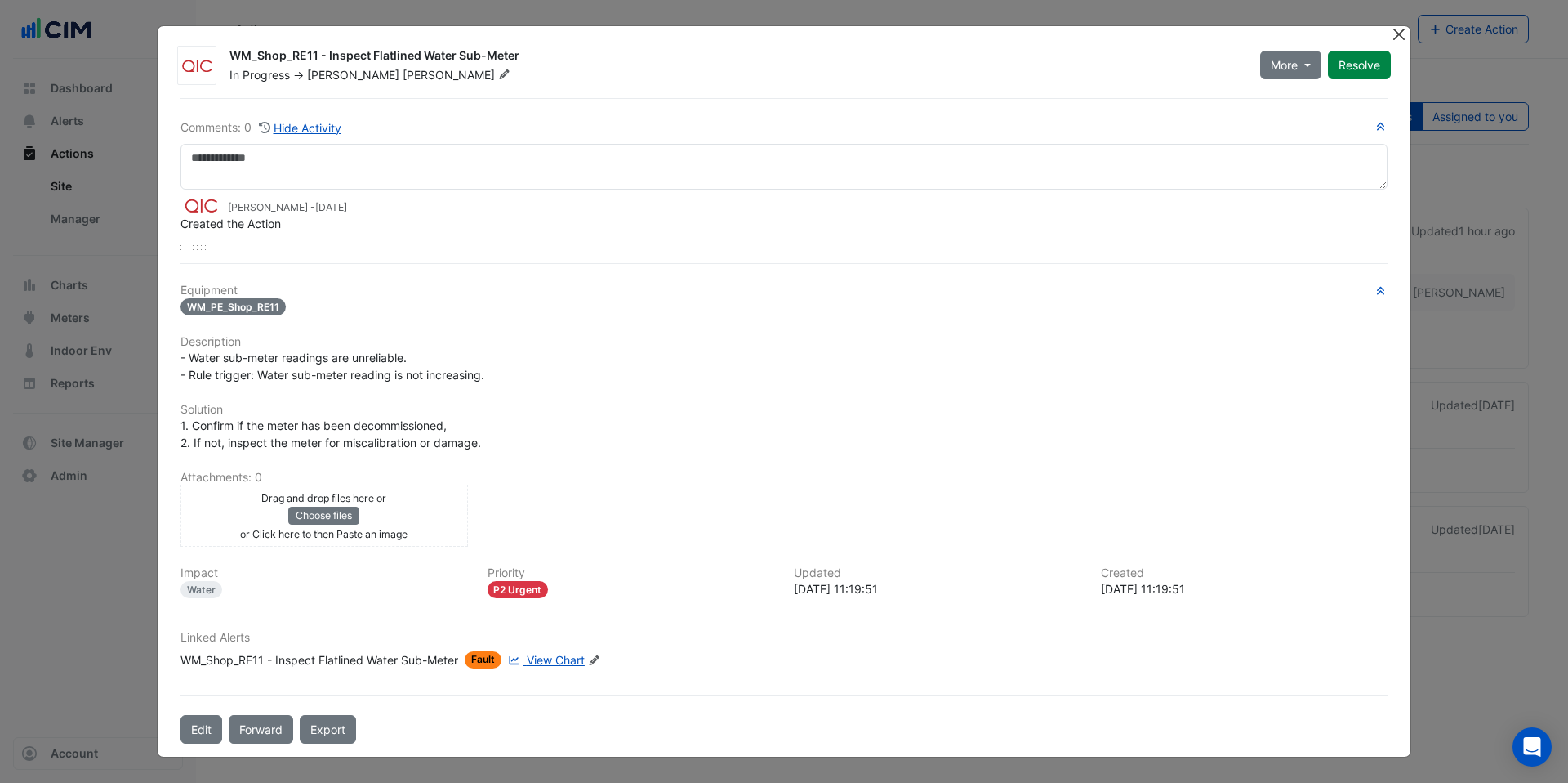
click at [1400, 38] on button "Close" at bounding box center [1399, 34] width 17 height 18
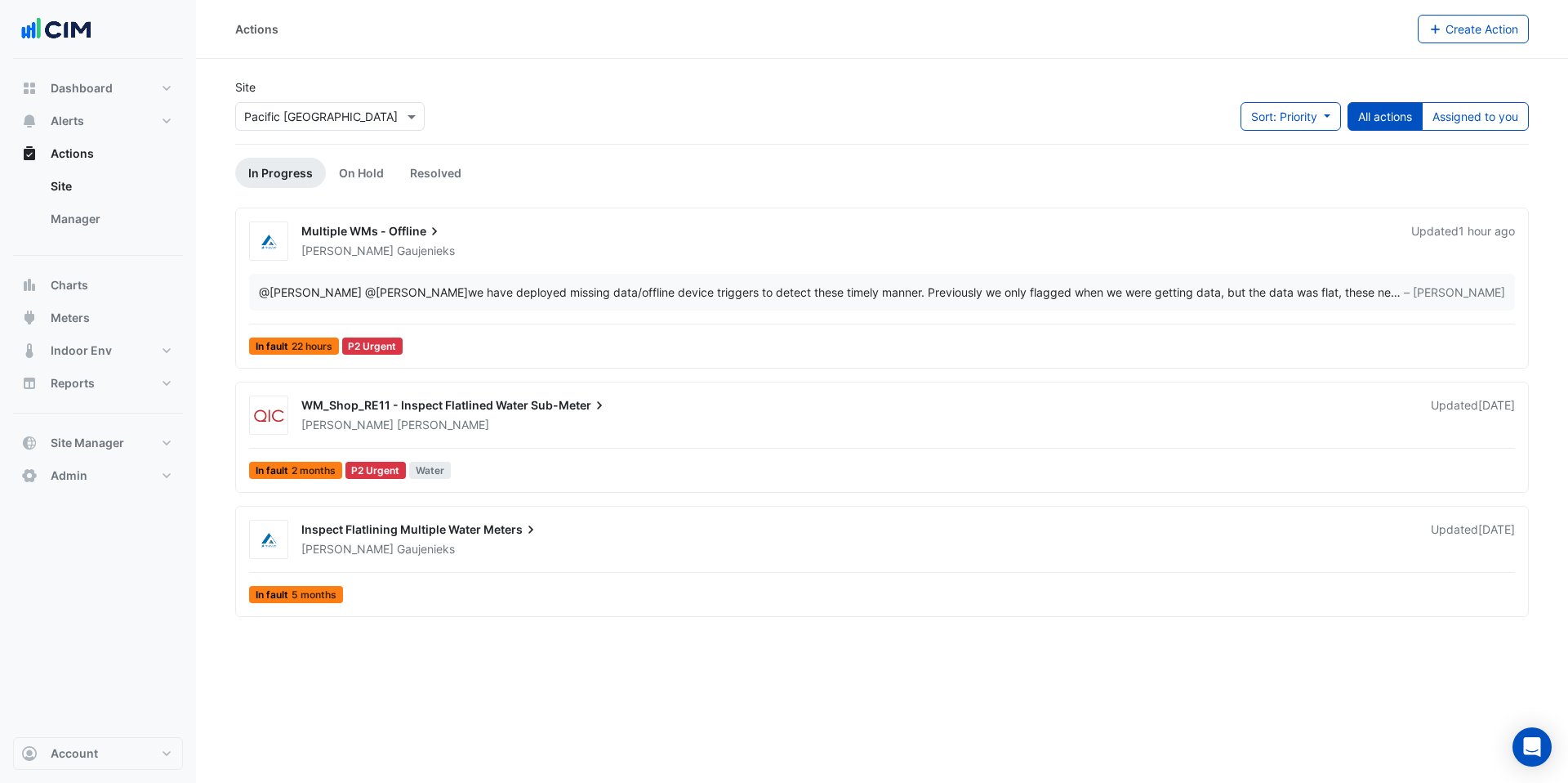
click at [505, 274] on div "@Matthew Vasilevski @Justin Gaujenieks we have deployed missing data/offline de…" at bounding box center [882, 292] width 1266 height 37
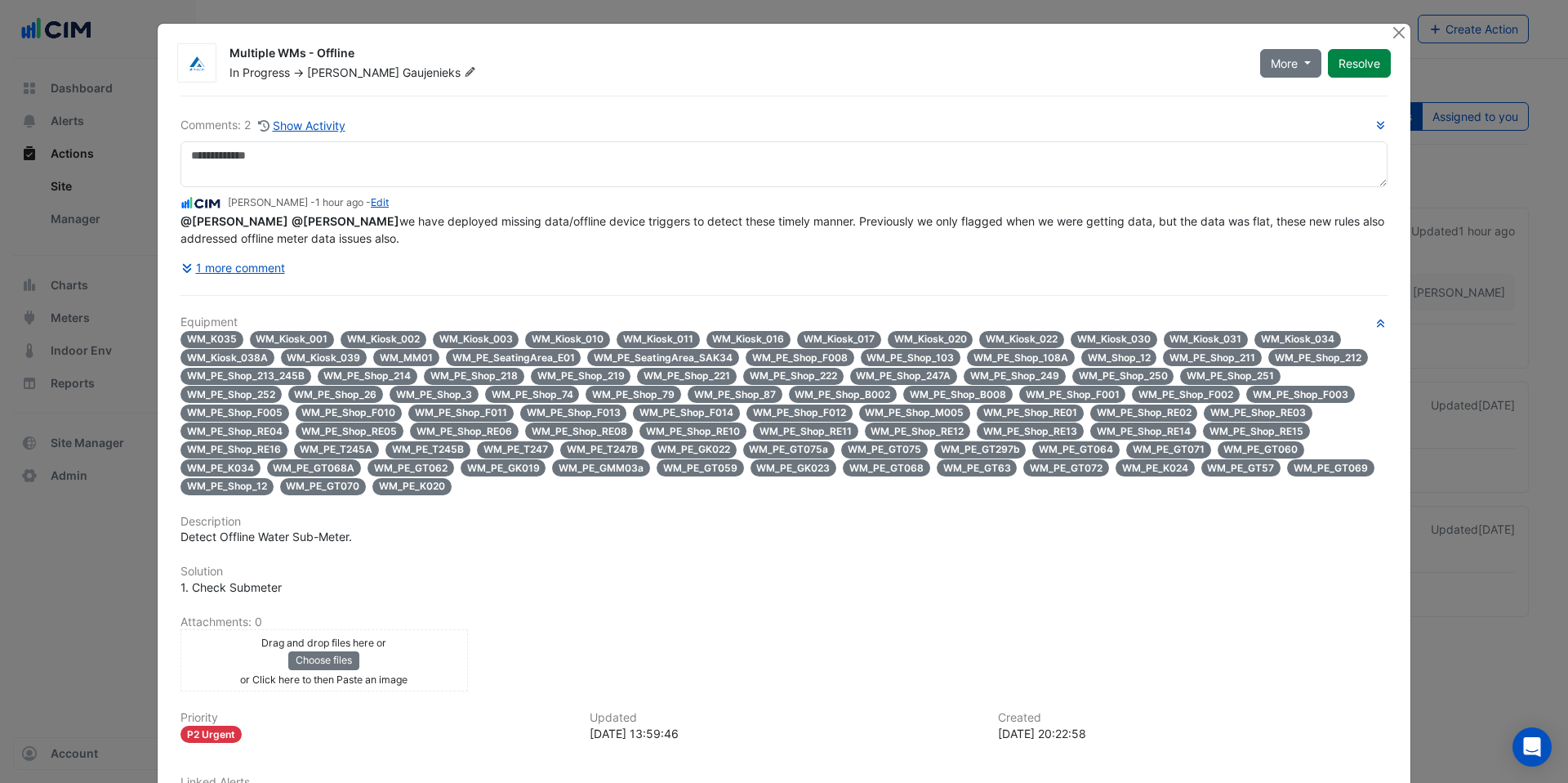
scroll to position [4, 0]
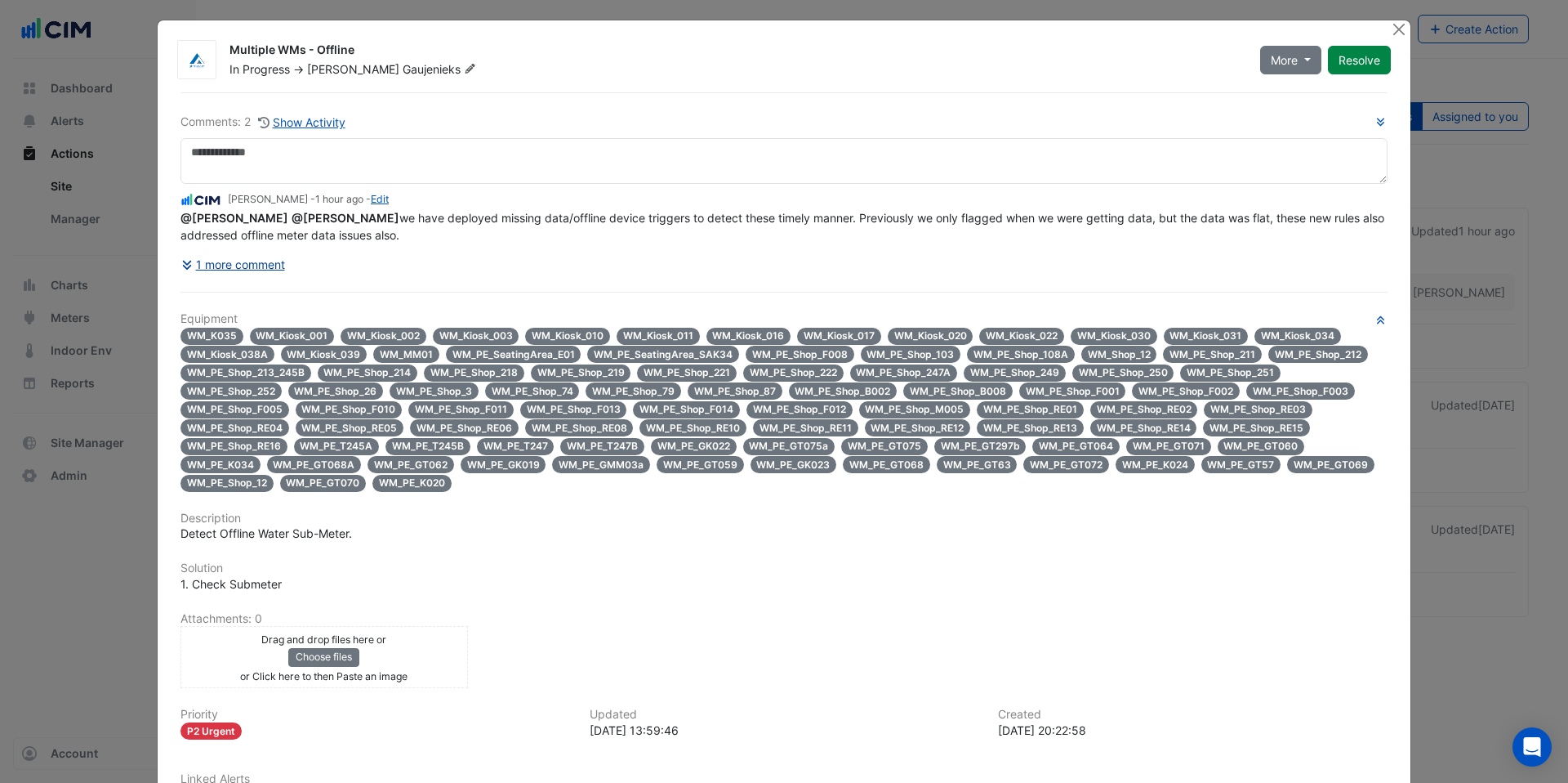
click at [238, 266] on button "1 more comment" at bounding box center [233, 263] width 105 height 29
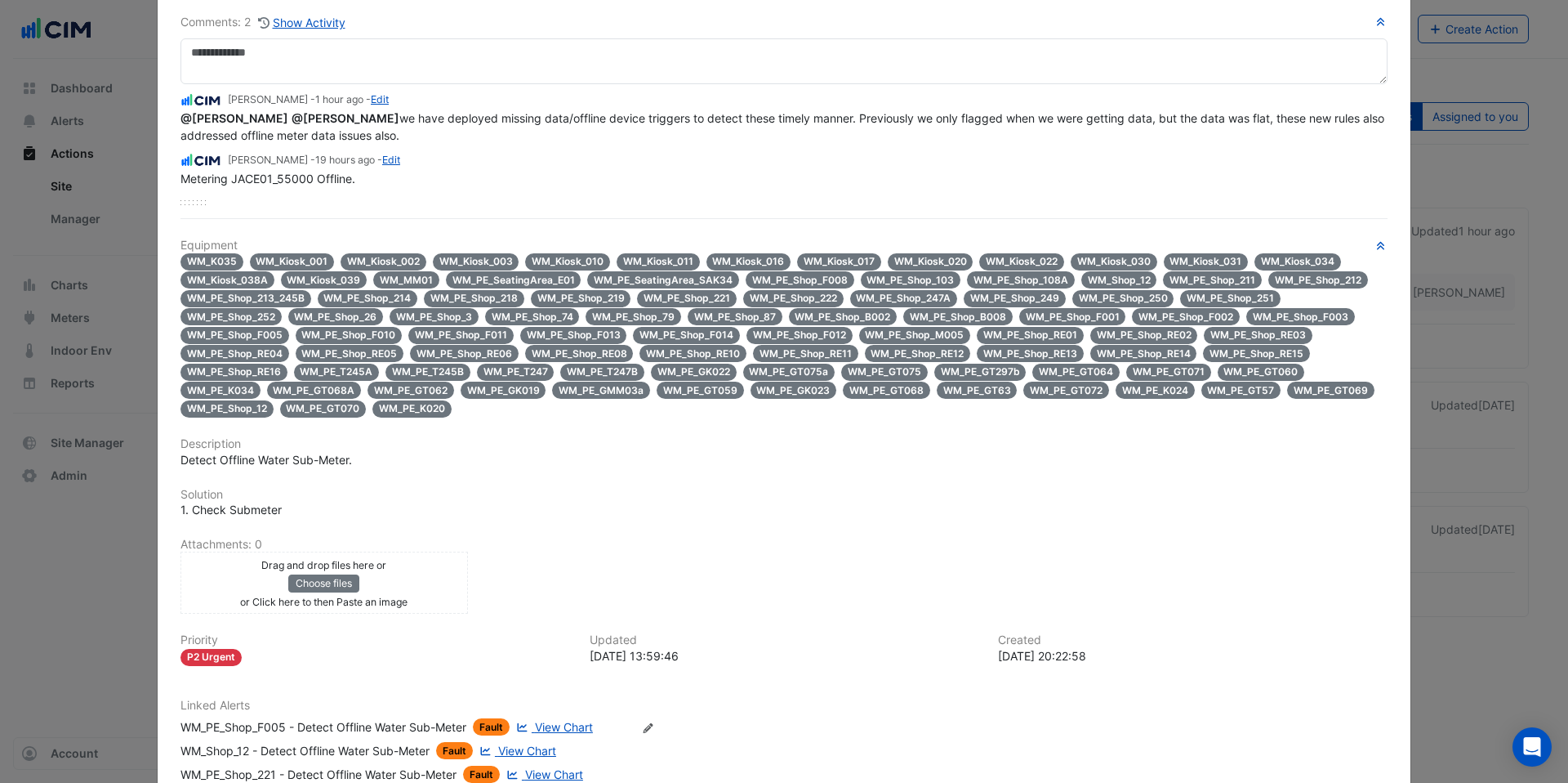
scroll to position [0, 0]
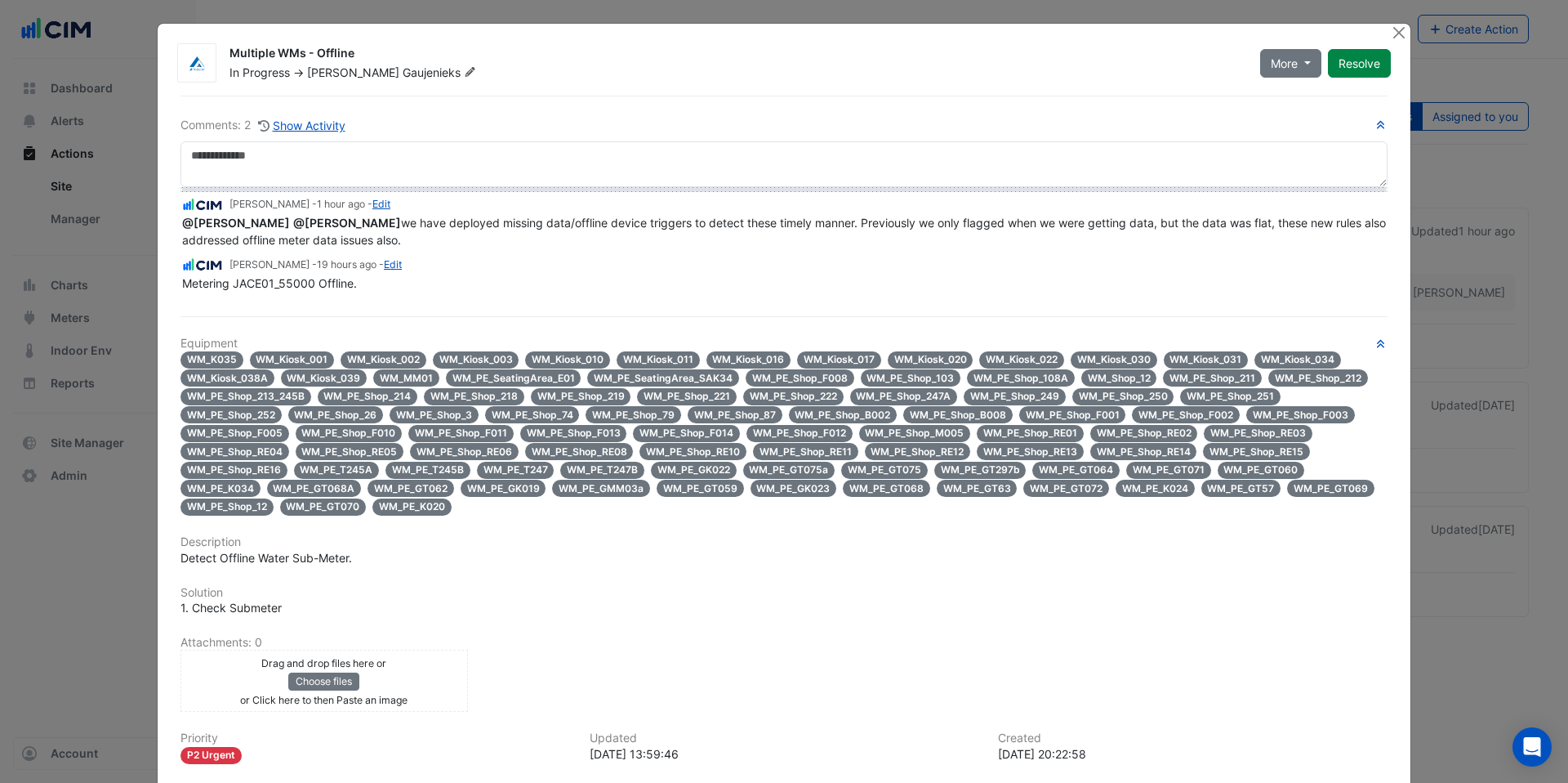
drag, startPoint x: 196, startPoint y: 305, endPoint x: 208, endPoint y: 135, distance: 170.4
click at [208, 135] on div "Comments: 2 Show Activity Arghya Sen - 1 hour ago - Edit @Matthew Vasilevski @J…" at bounding box center [784, 209] width 1207 height 187
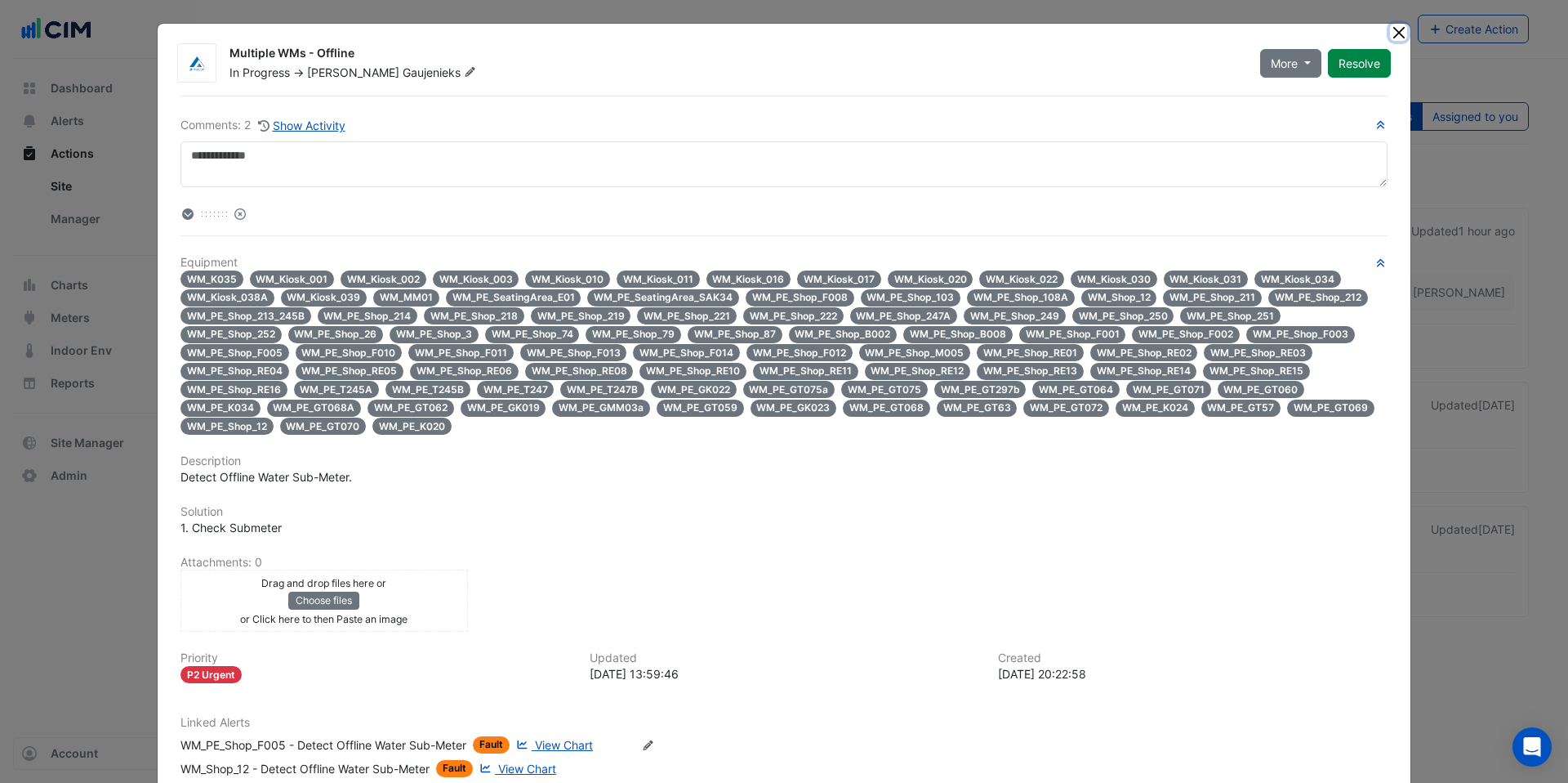
click at [1392, 25] on button "Close" at bounding box center [1399, 32] width 17 height 18
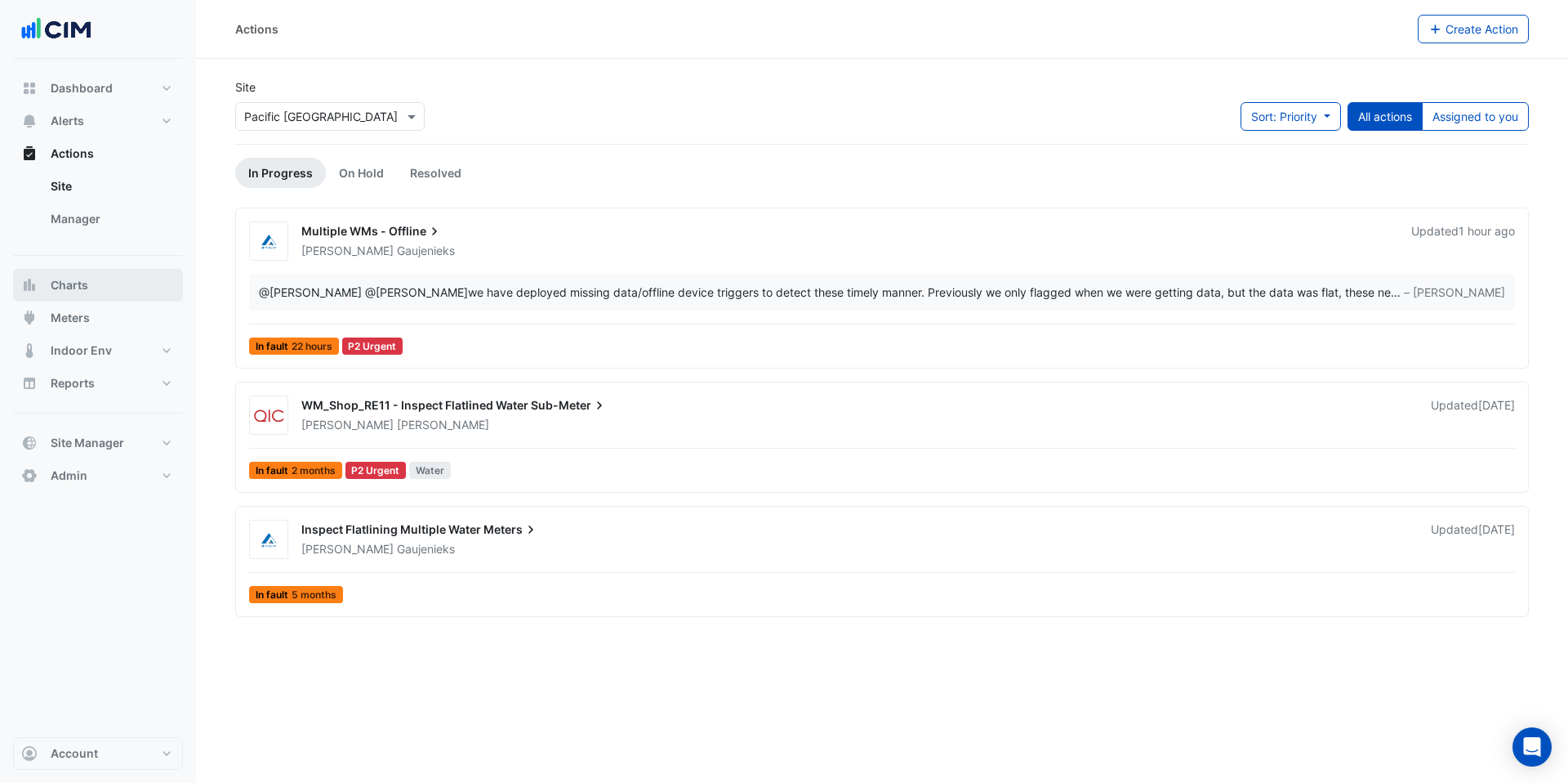
click at [74, 288] on span "Charts" at bounding box center [69, 286] width 38 height 17
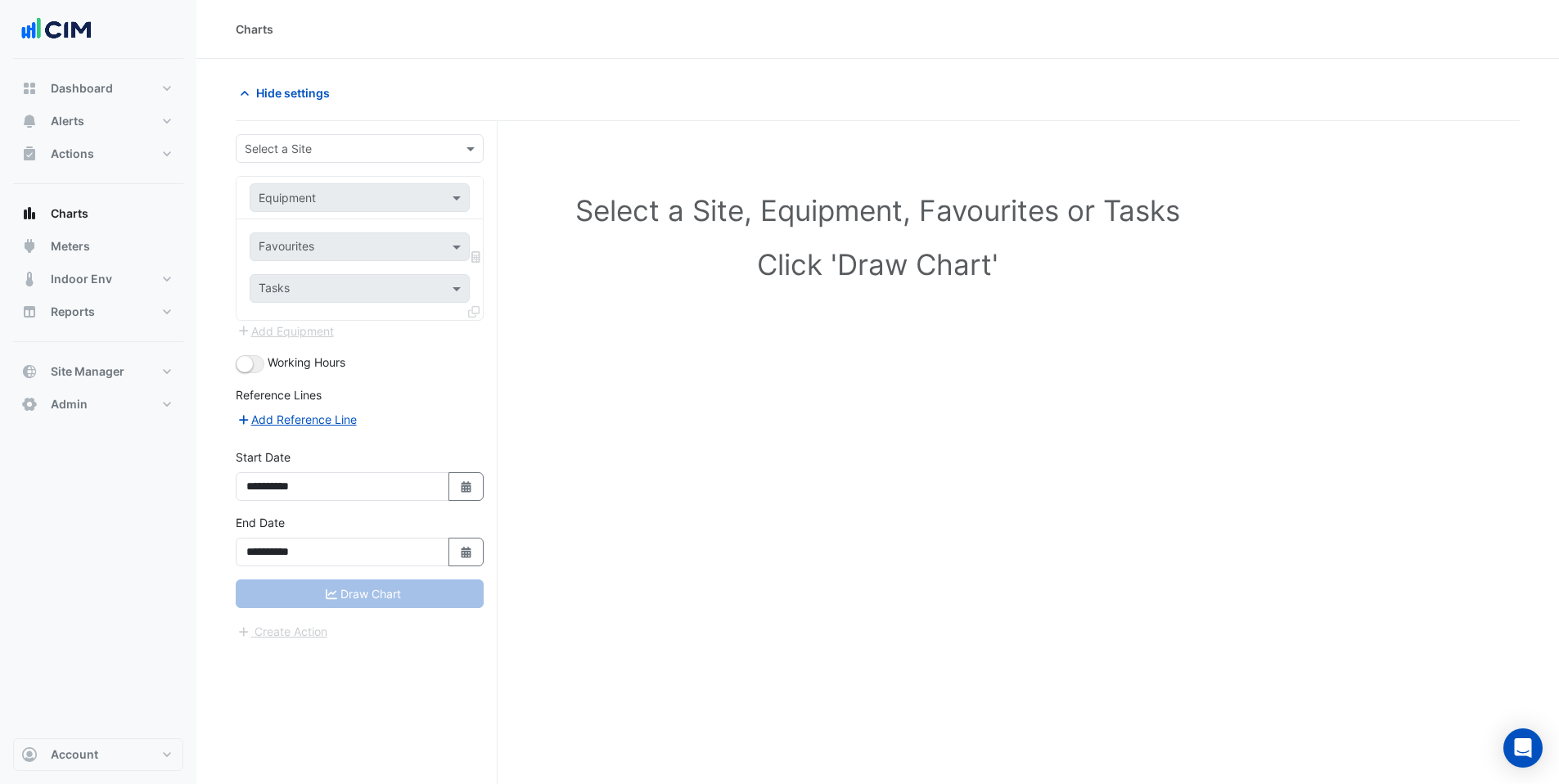
click at [317, 151] on input "text" at bounding box center [343, 149] width 197 height 18
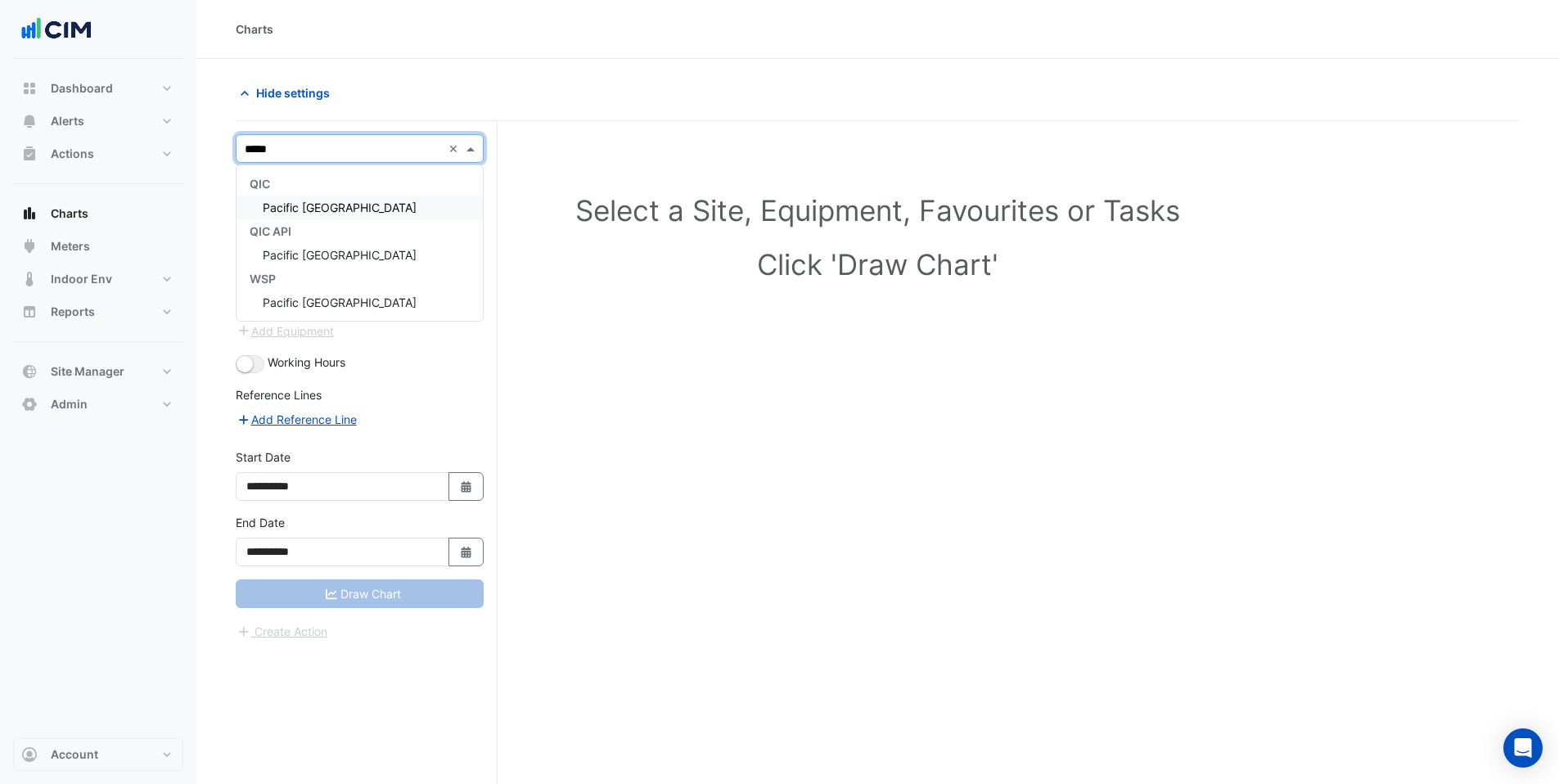
type input "******"
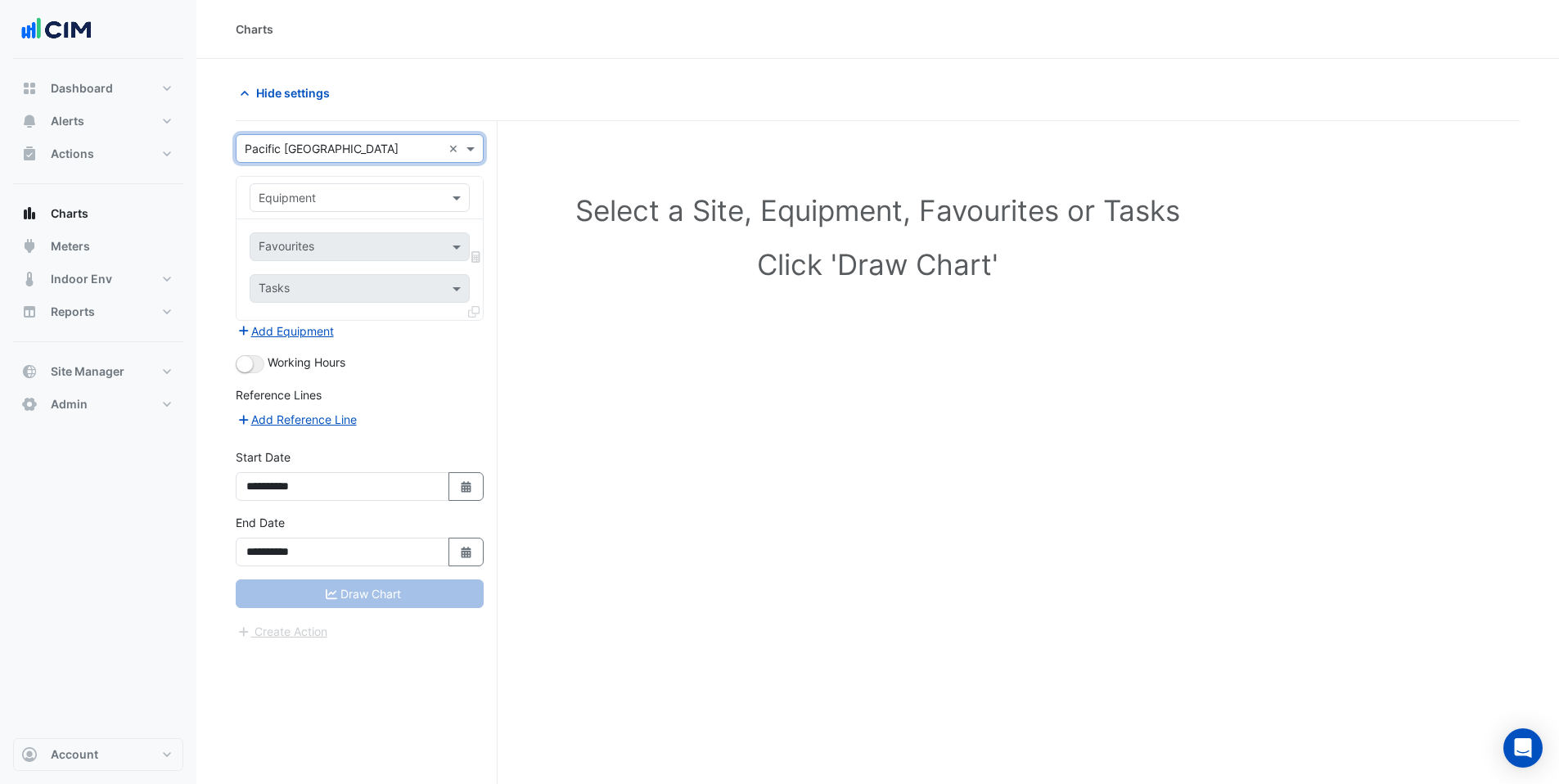
click at [299, 195] on input "text" at bounding box center [343, 198] width 170 height 18
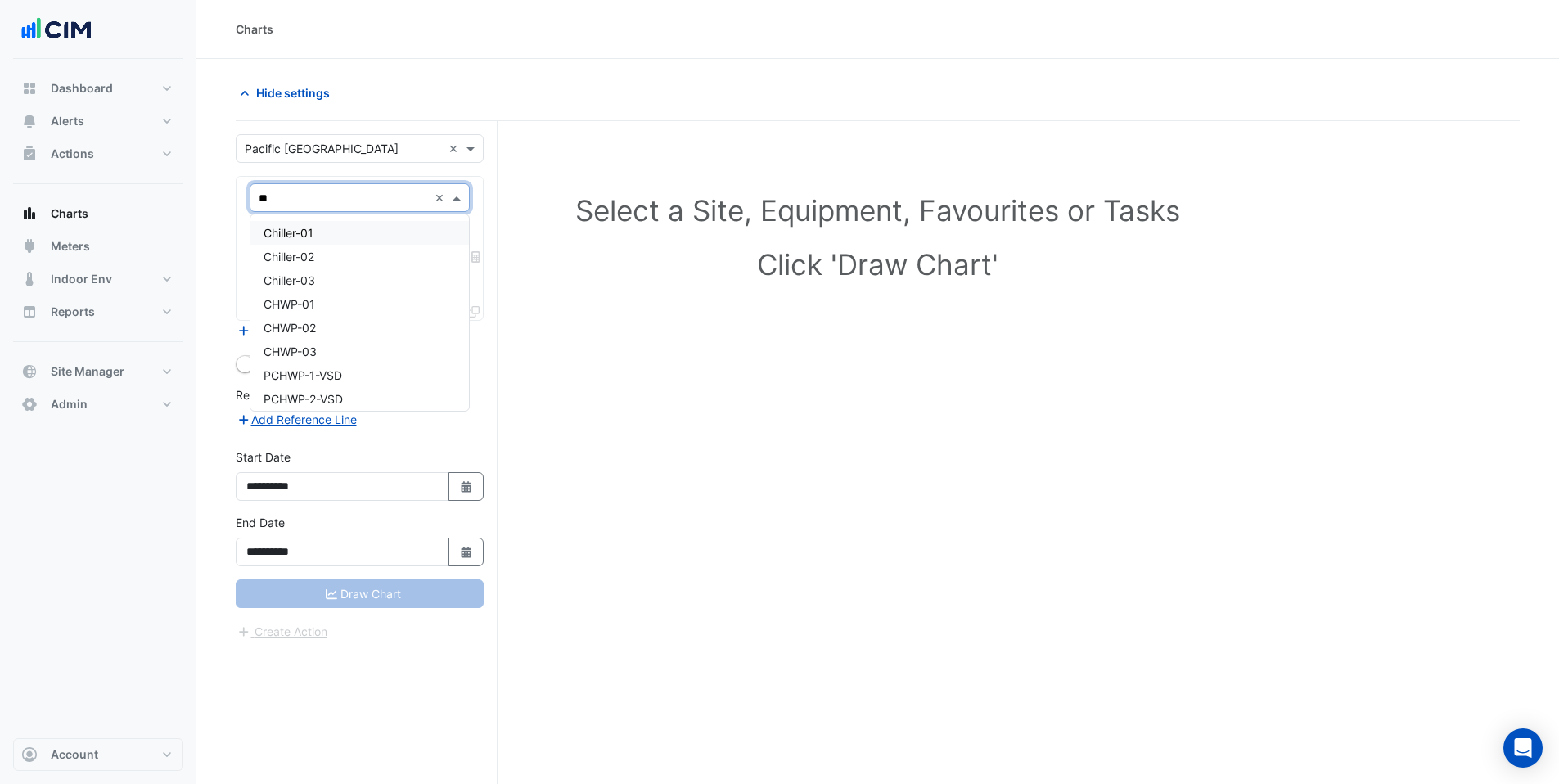
type input "*"
type input "**"
click at [344, 301] on span "WM_Kiosk_039" at bounding box center [303, 304] width 80 height 14
click at [308, 248] on input "text" at bounding box center [340, 248] width 165 height 18
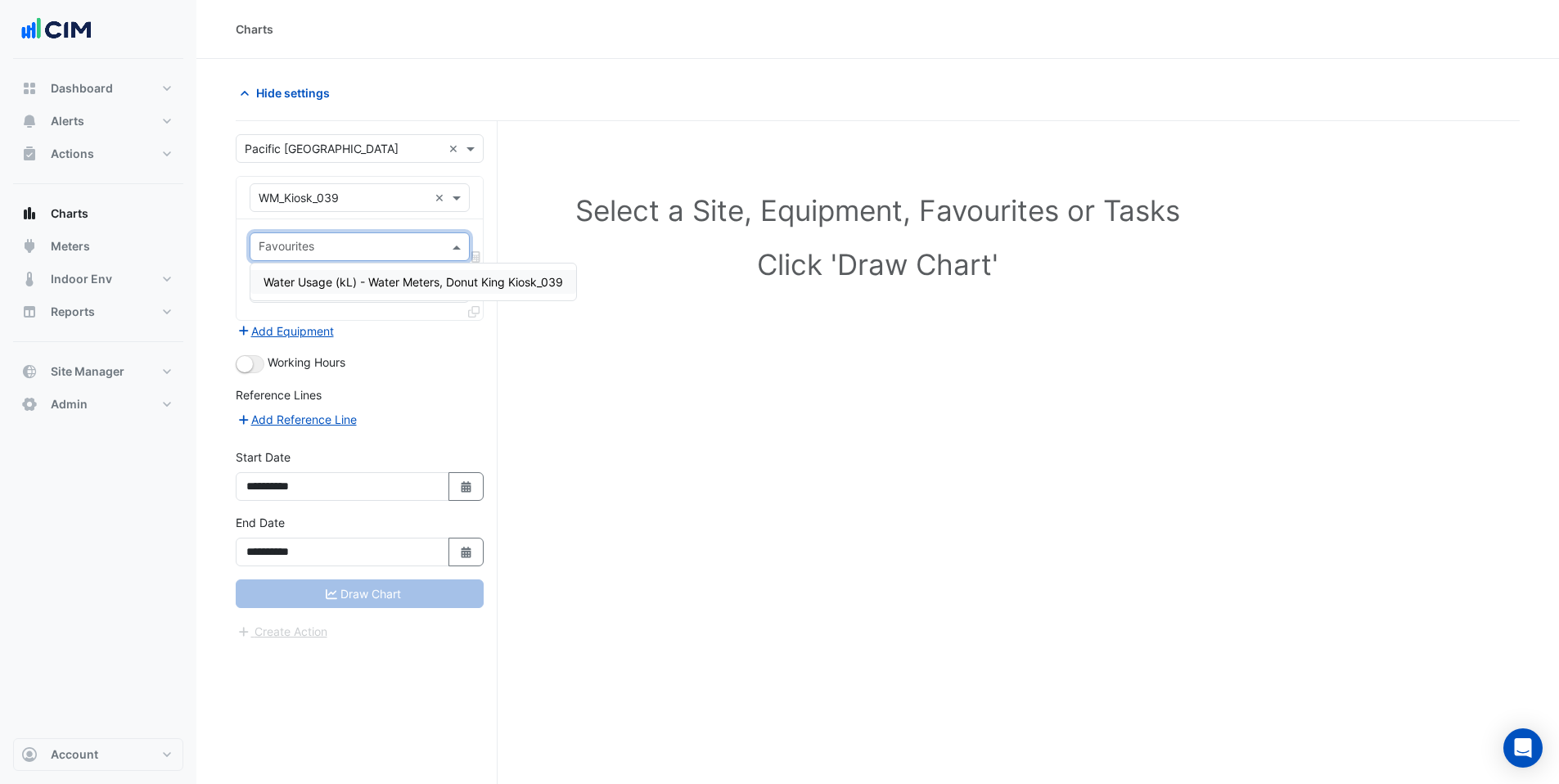
click at [310, 286] on span "Water Usage (kL) - Water Meters, Donut King Kiosk_039" at bounding box center [413, 281] width 300 height 14
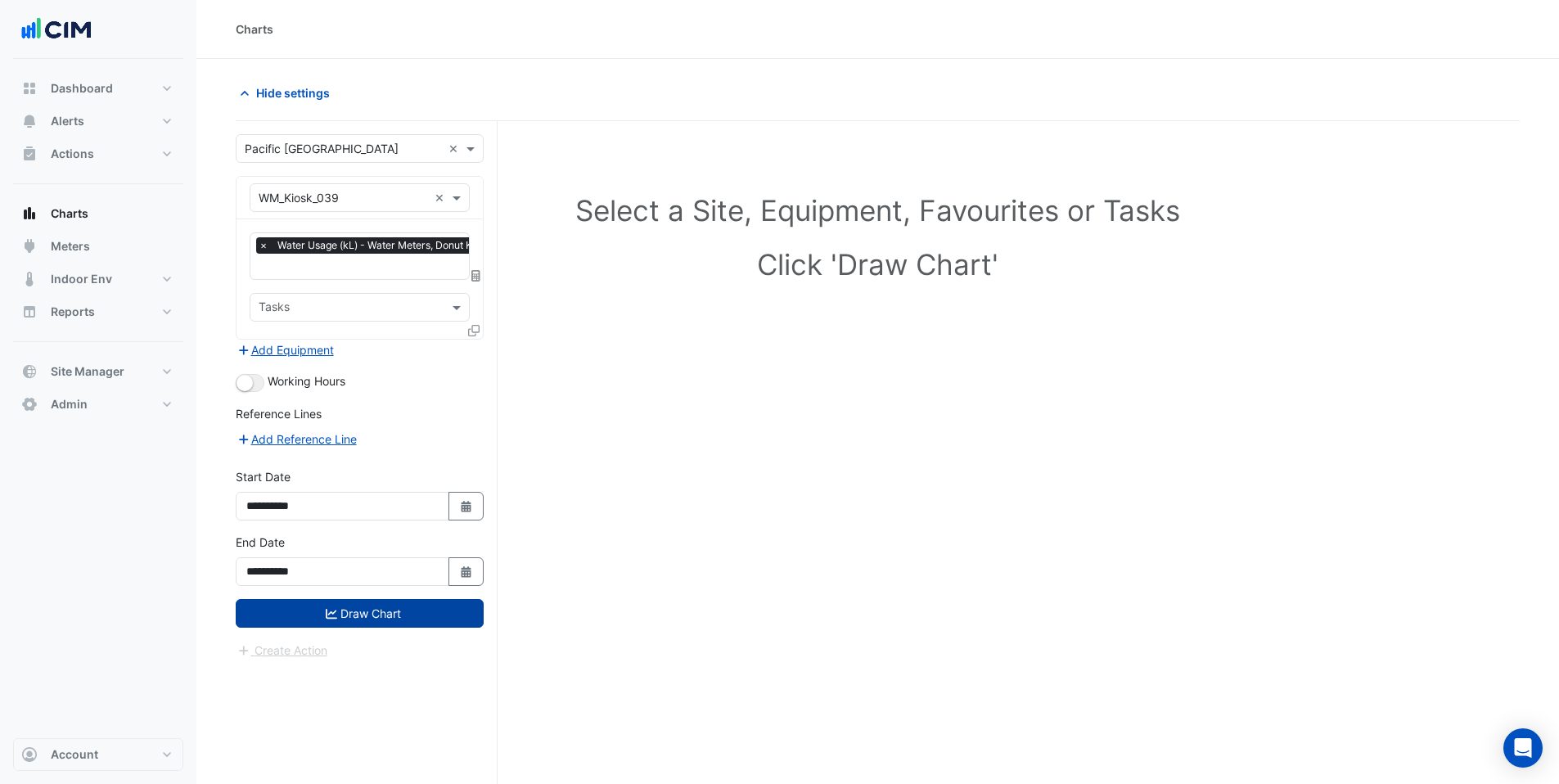
click at [319, 602] on button "Draw Chart" at bounding box center [359, 612] width 248 height 29
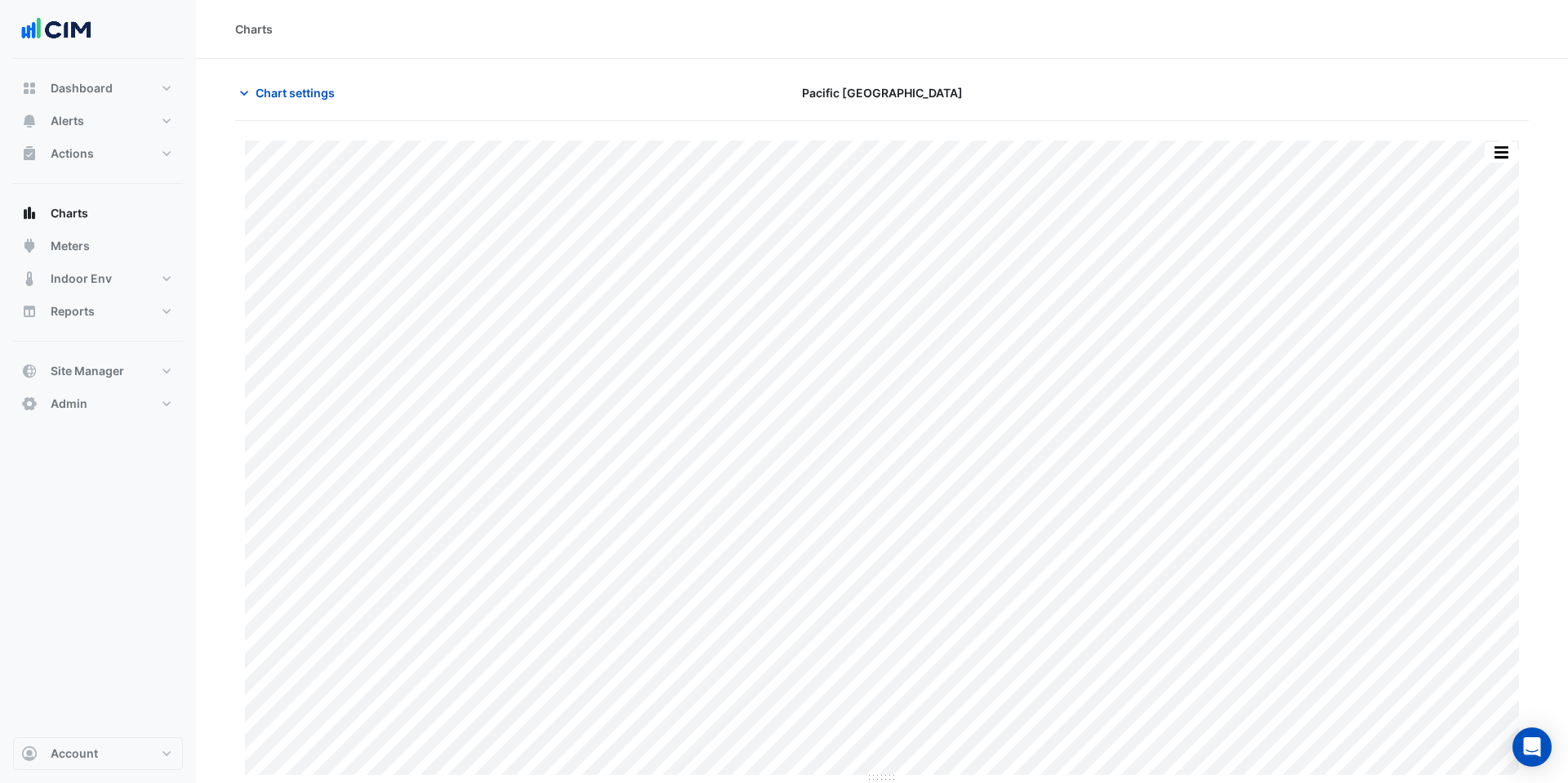
click at [1556, 407] on section "Chart settings Pacific Epping Plaza Print Save as JPEG Save as PNG Pivot Data T…" at bounding box center [882, 421] width 1372 height 724
